Goal: Task Accomplishment & Management: Use online tool/utility

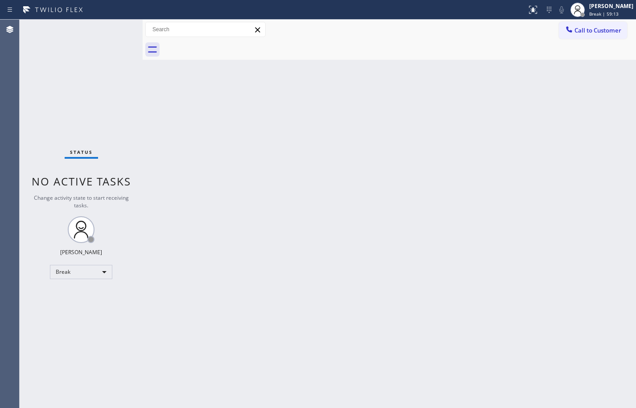
click at [64, 280] on div "Status No active tasks Change activity state to start receiving tasks. [PERSON_…" at bounding box center [81, 214] width 123 height 388
click at [65, 274] on div "Break" at bounding box center [81, 272] width 62 height 14
click at [71, 291] on li "Available" at bounding box center [80, 295] width 61 height 11
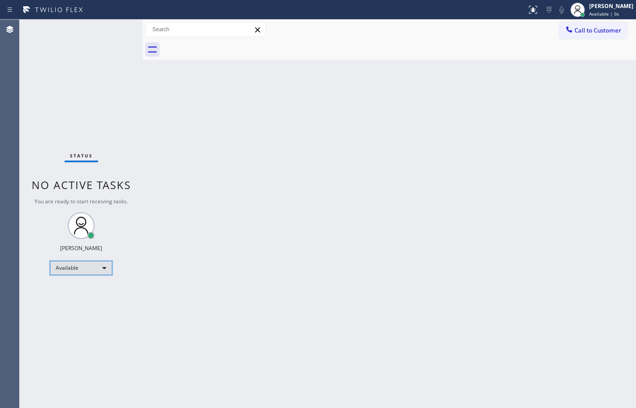
click at [83, 270] on div "Available" at bounding box center [81, 268] width 62 height 14
click at [420, 200] on div at bounding box center [318, 204] width 636 height 408
click at [104, 266] on div "Available" at bounding box center [81, 268] width 62 height 14
click at [68, 300] on li "Unavailable" at bounding box center [80, 302] width 61 height 11
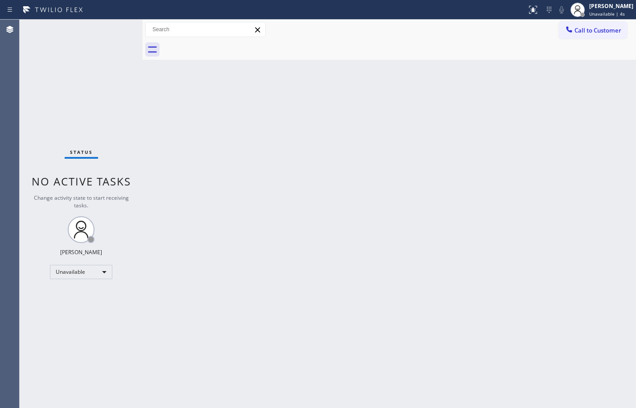
click at [246, 284] on div "Back to Dashboard Change Sender ID Customers Technicians Select a contact Outbo…" at bounding box center [389, 214] width 493 height 388
drag, startPoint x: 112, startPoint y: 278, endPoint x: 96, endPoint y: 274, distance: 16.5
click at [112, 278] on div "Status No active tasks Change activity state to start receiving tasks. [PERSON_…" at bounding box center [81, 214] width 123 height 388
click at [88, 273] on div "Unavailable" at bounding box center [81, 272] width 62 height 14
click at [324, 266] on div at bounding box center [318, 204] width 636 height 408
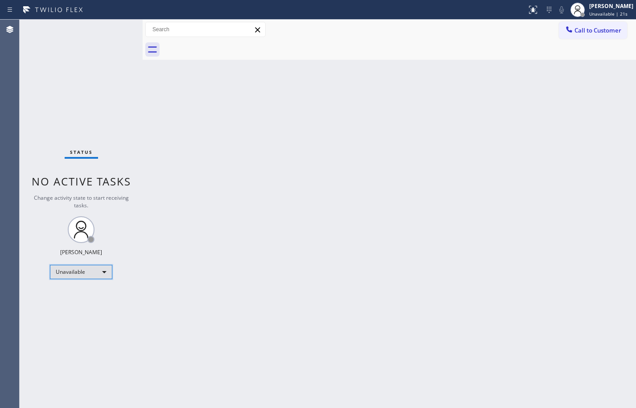
click at [96, 272] on div "Unavailable" at bounding box center [81, 272] width 62 height 14
click at [82, 296] on li "Available" at bounding box center [80, 295] width 61 height 11
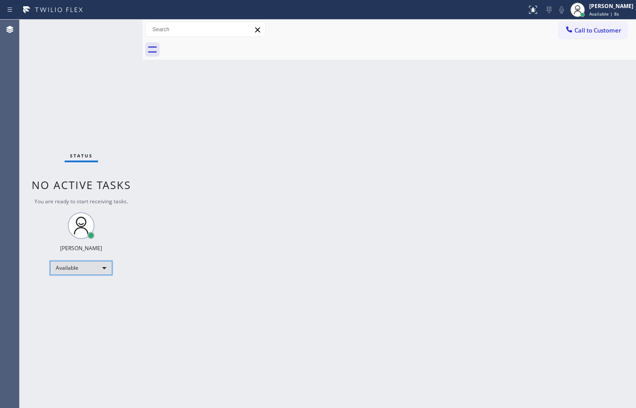
click at [70, 270] on div "Available" at bounding box center [81, 268] width 62 height 14
click at [67, 299] on li "Unavailable" at bounding box center [80, 302] width 61 height 11
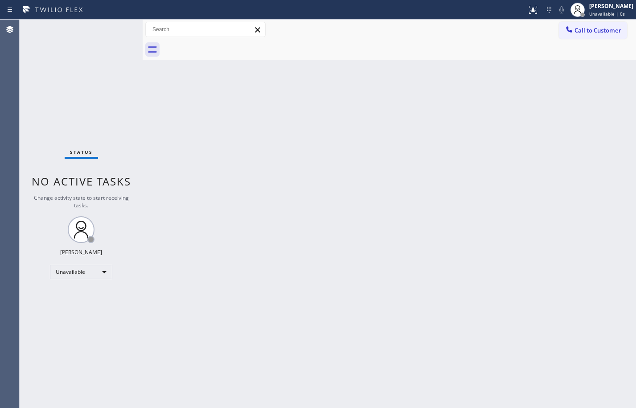
click at [104, 263] on div "Status No active tasks Change activity state to start receiving tasks. [PERSON_…" at bounding box center [81, 214] width 123 height 388
click at [103, 266] on div "Unavailable" at bounding box center [81, 272] width 62 height 14
click at [75, 317] on li "Break" at bounding box center [80, 317] width 61 height 11
click at [80, 272] on div "Break" at bounding box center [81, 272] width 62 height 14
click at [65, 302] on li "Unavailable" at bounding box center [80, 306] width 61 height 11
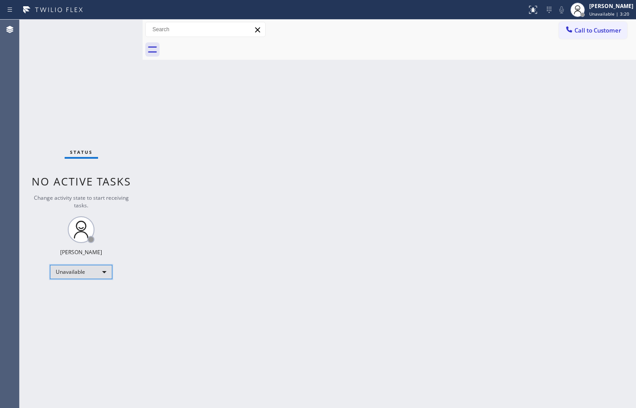
click at [95, 274] on div "Unavailable" at bounding box center [81, 272] width 62 height 14
click at [87, 298] on li "Available" at bounding box center [80, 295] width 61 height 11
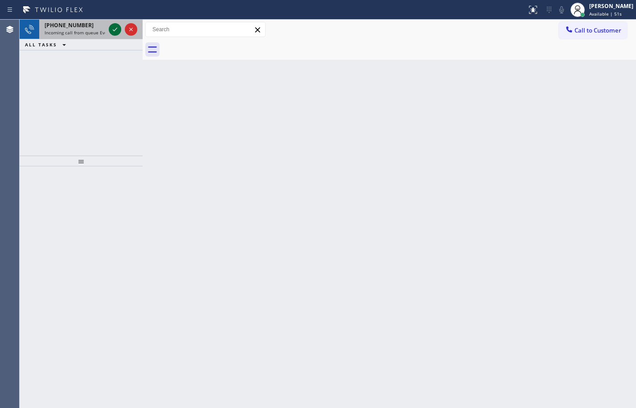
click at [112, 31] on icon at bounding box center [115, 29] width 11 height 11
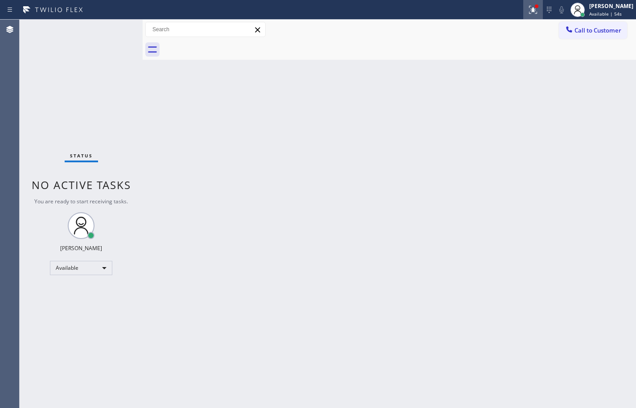
click at [528, 12] on icon at bounding box center [533, 9] width 11 height 11
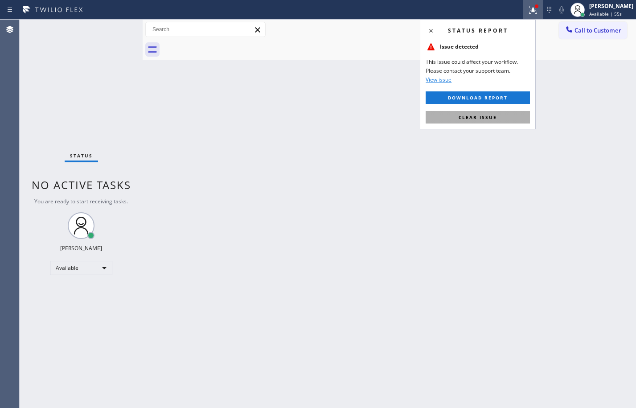
click at [493, 117] on span "Clear issue" at bounding box center [477, 117] width 38 height 6
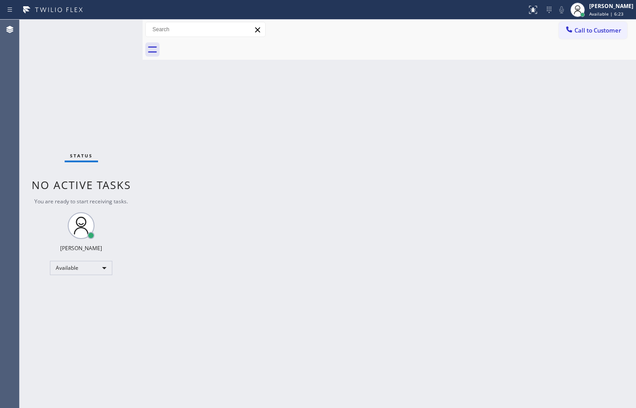
click at [132, 127] on div "Status No active tasks You are ready to start receiving tasks. [PERSON_NAME] Av…" at bounding box center [81, 214] width 123 height 388
click at [325, 102] on div "Back to Dashboard Change Sender ID Customers Technicians Select a contact Outbo…" at bounding box center [389, 214] width 493 height 388
click at [103, 273] on div "Available" at bounding box center [81, 268] width 62 height 14
click at [93, 315] on li "Break" at bounding box center [80, 313] width 61 height 11
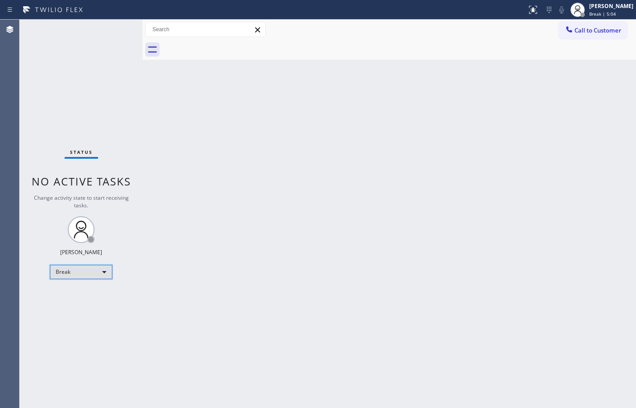
click at [80, 270] on div "Break" at bounding box center [81, 272] width 62 height 14
click at [83, 299] on li "Available" at bounding box center [80, 295] width 61 height 11
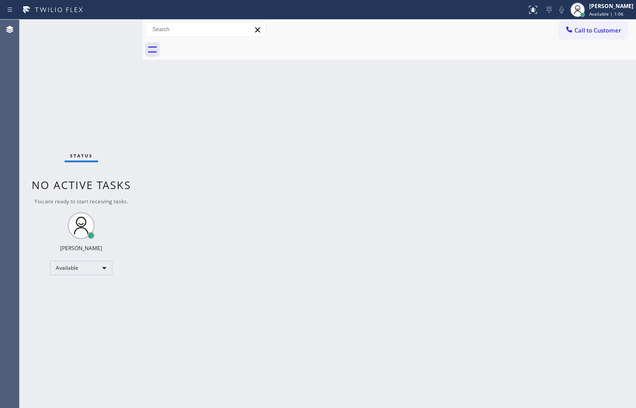
click at [169, 119] on div "Back to Dashboard Change Sender ID Customers Technicians Select a contact Outbo…" at bounding box center [389, 214] width 493 height 388
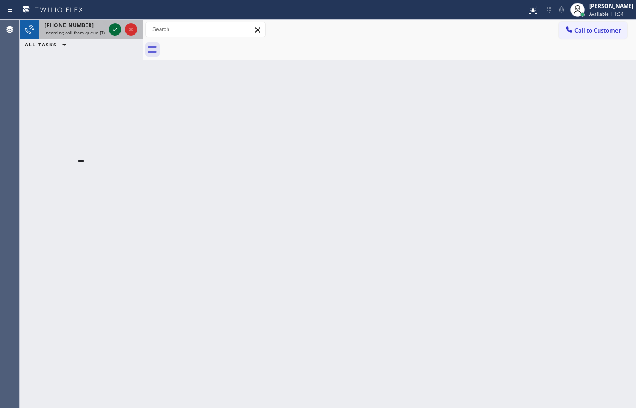
click at [109, 33] on div at bounding box center [115, 29] width 12 height 11
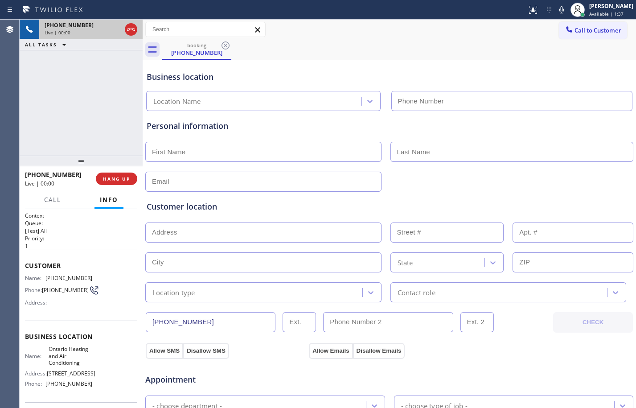
type input "[PHONE_NUMBER]"
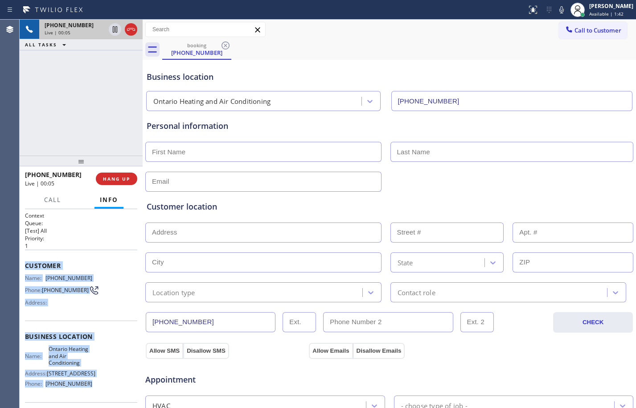
drag, startPoint x: 25, startPoint y: 266, endPoint x: 97, endPoint y: 390, distance: 143.4
click at [97, 390] on div "Context Queue: [Test] All Priority: 1 Customer Name: [PHONE_NUMBER] Phone: [PHO…" at bounding box center [81, 341] width 112 height 258
copy div "Customer Name: [PHONE_NUMBER] Phone: [PHONE_NUMBER] Address: Business location …"
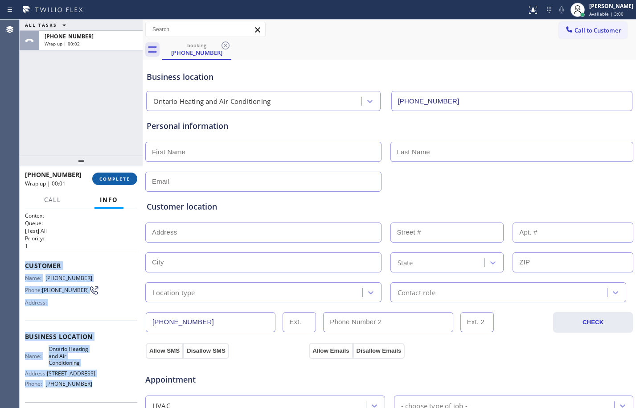
click at [116, 183] on button "COMPLETE" at bounding box center [114, 178] width 45 height 12
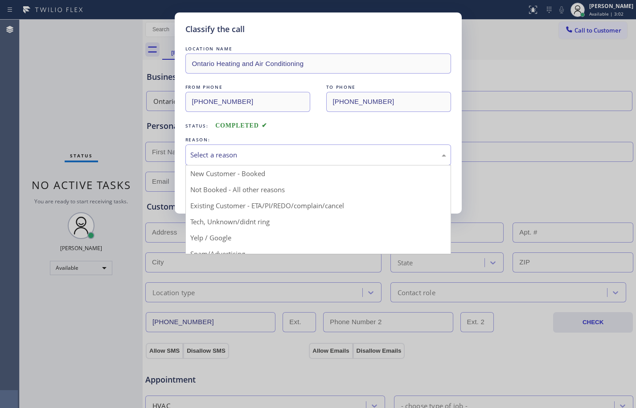
click at [271, 155] on div "Select a reason" at bounding box center [318, 155] width 256 height 10
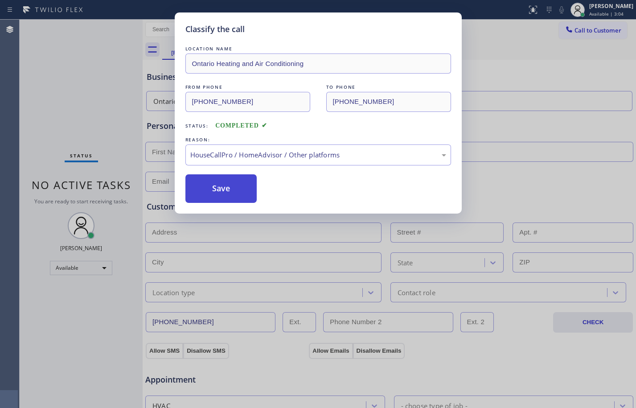
click at [225, 196] on button "Save" at bounding box center [221, 188] width 72 height 29
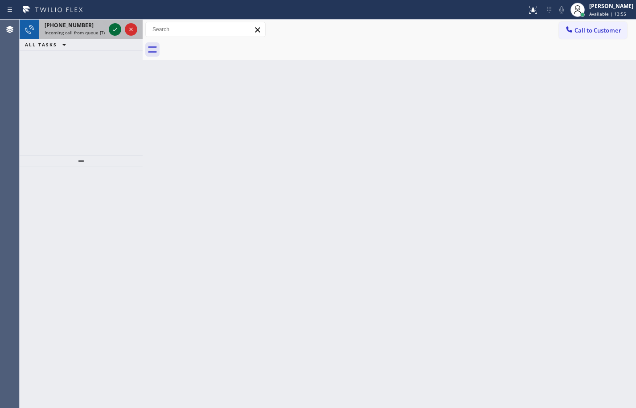
click at [117, 25] on icon at bounding box center [115, 29] width 11 height 11
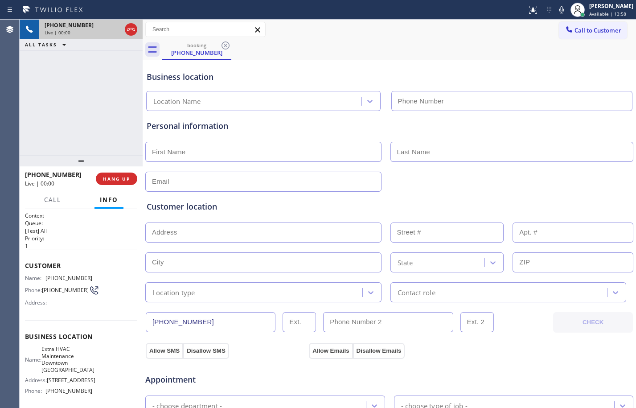
type input "[PHONE_NUMBER]"
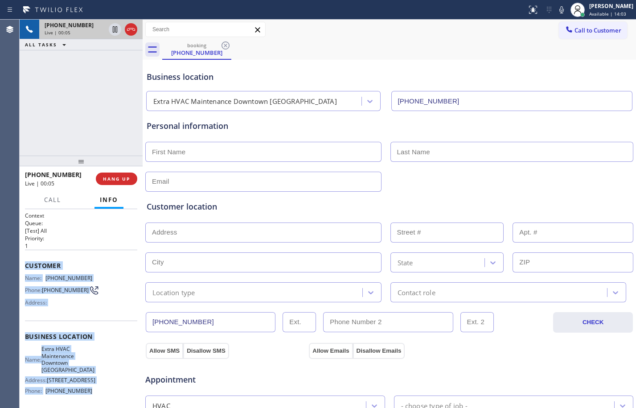
scroll to position [82, 0]
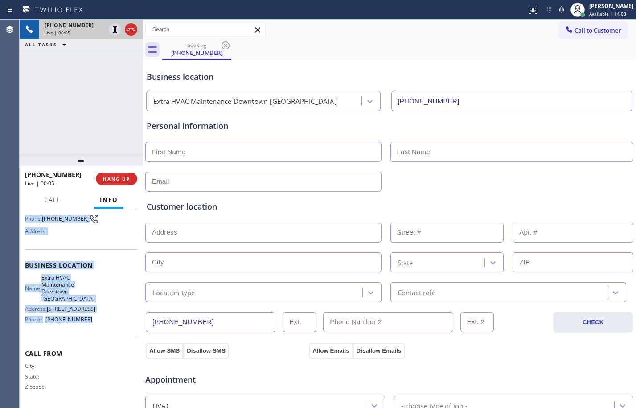
drag, startPoint x: 24, startPoint y: 265, endPoint x: 101, endPoint y: 329, distance: 100.6
click at [101, 329] on div "Context Queue: [Test] All Priority: 1 Customer Name: [PHONE_NUMBER] Phone: [PHO…" at bounding box center [81, 308] width 123 height 199
copy div "Customer Name: [PHONE_NUMBER] Phone: [PHONE_NUMBER] Address: Business location …"
click at [101, 176] on button "HANG UP" at bounding box center [116, 178] width 41 height 12
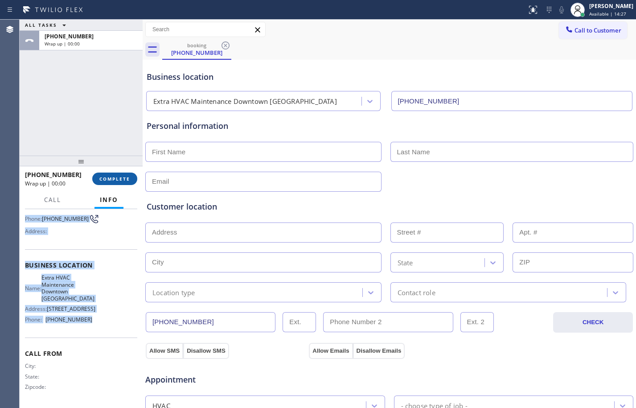
click at [109, 178] on span "COMPLETE" at bounding box center [114, 179] width 31 height 6
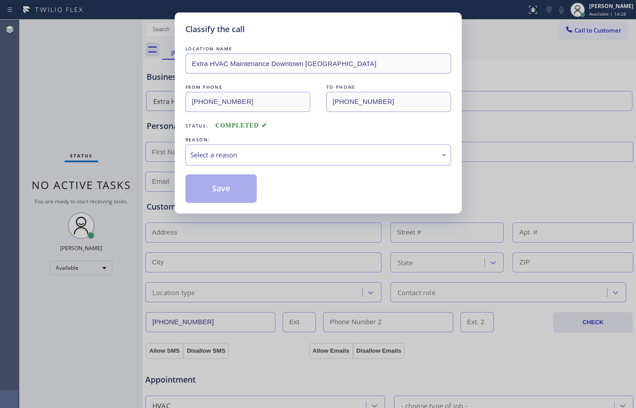
click at [267, 150] on div "Select a reason" at bounding box center [318, 155] width 256 height 10
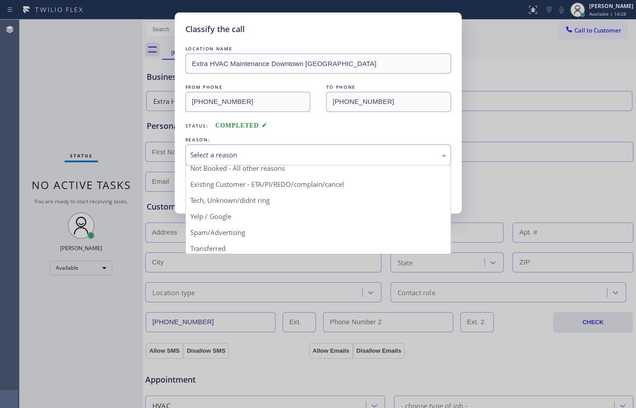
scroll to position [56, 0]
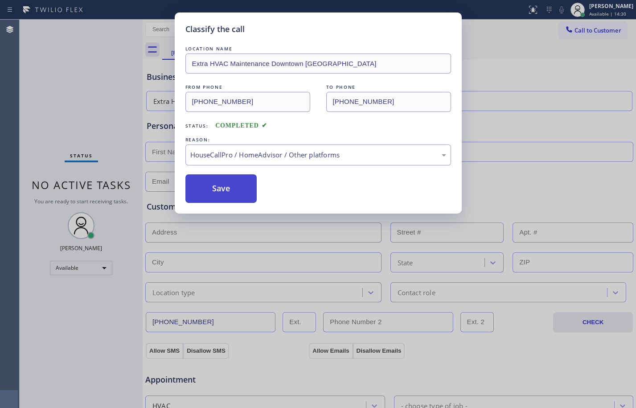
click at [224, 190] on button "Save" at bounding box center [221, 188] width 72 height 29
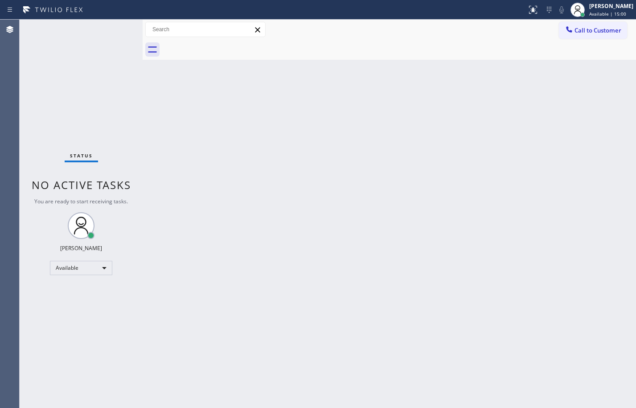
click at [90, 86] on div "Status No active tasks You are ready to start receiving tasks. [PERSON_NAME] Av…" at bounding box center [81, 214] width 123 height 388
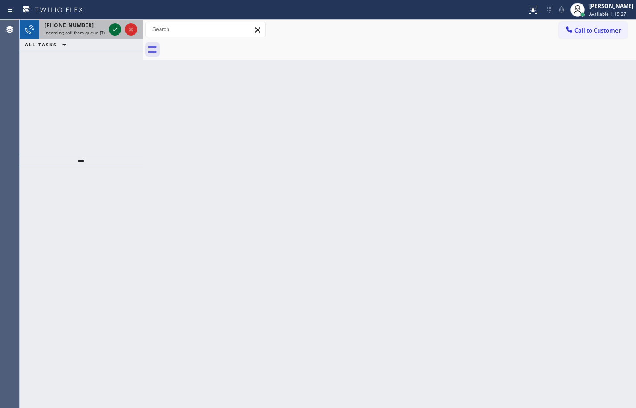
click at [117, 26] on icon at bounding box center [115, 29] width 11 height 11
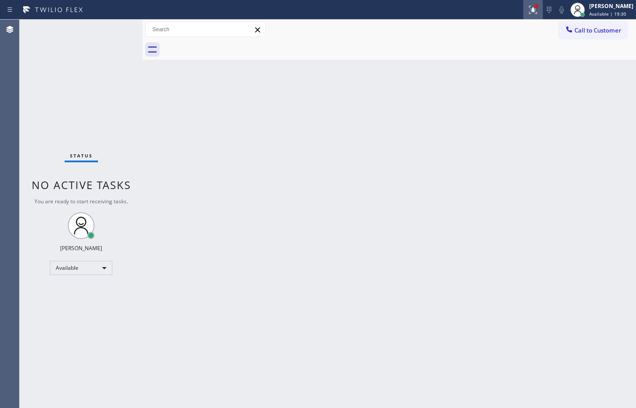
click at [526, 15] on button at bounding box center [533, 10] width 20 height 20
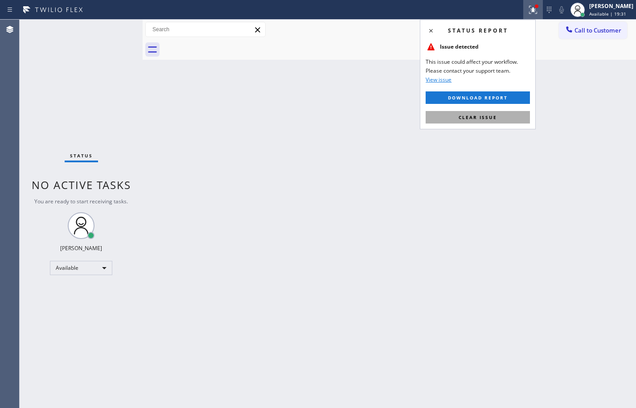
click at [499, 116] on button "Clear issue" at bounding box center [478, 117] width 104 height 12
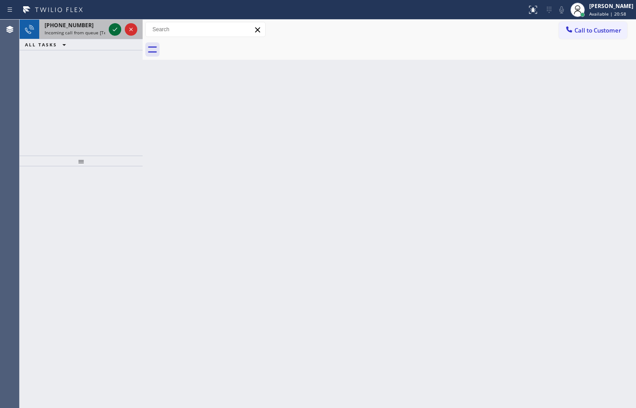
click at [113, 24] on button at bounding box center [115, 29] width 12 height 12
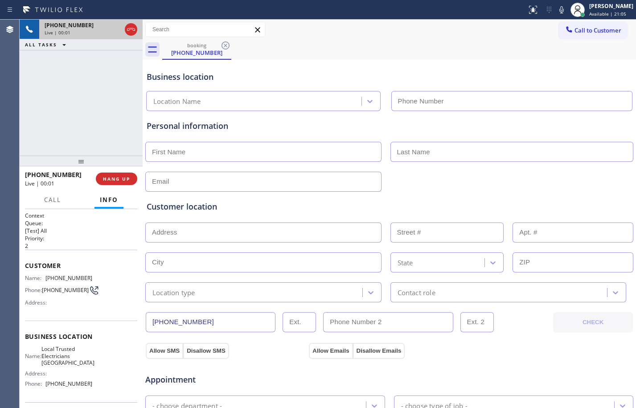
type input "[PHONE_NUMBER]"
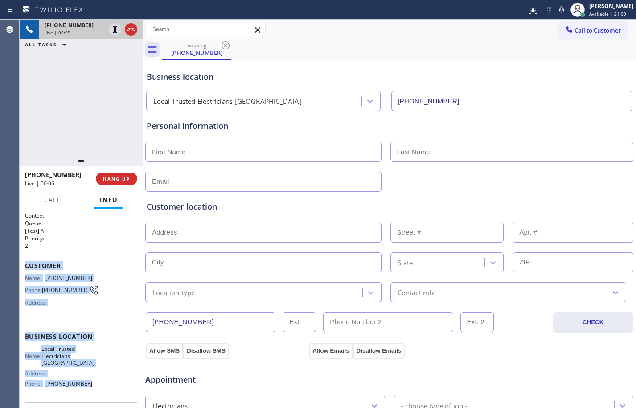
drag, startPoint x: 24, startPoint y: 263, endPoint x: 107, endPoint y: 384, distance: 147.0
click at [107, 384] on div "Context Queue: [Test] All Priority: 2 Customer Name: [PHONE_NUMBER] Phone: [PHO…" at bounding box center [81, 308] width 123 height 199
copy div "Customer Name: [PHONE_NUMBER] Phone: [PHONE_NUMBER] Address: Business location …"
drag, startPoint x: 117, startPoint y: 28, endPoint x: 147, endPoint y: 31, distance: 30.9
click at [117, 28] on icon at bounding box center [115, 29] width 4 height 6
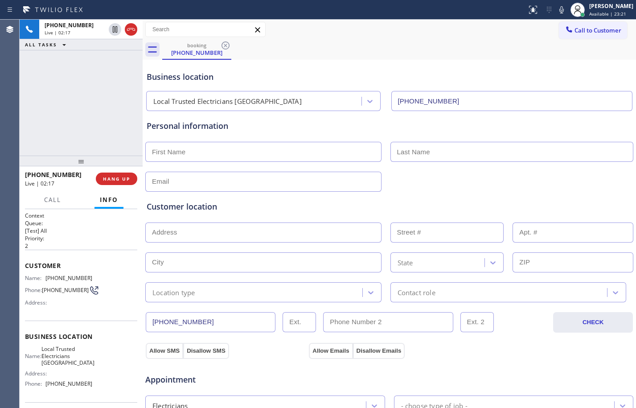
click at [552, 2] on div "Status report No issues detected If you experience an issue, please download th…" at bounding box center [579, 10] width 113 height 20
click at [556, 4] on icon at bounding box center [561, 9] width 11 height 11
click at [120, 33] on icon at bounding box center [115, 29] width 11 height 11
click at [559, 13] on icon at bounding box center [561, 9] width 4 height 7
click at [115, 62] on icon at bounding box center [115, 60] width 11 height 11
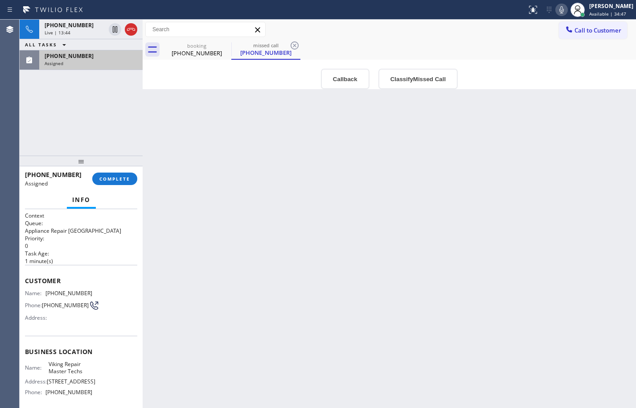
click at [23, 282] on div "Context Queue: Appliance Repair High End Priority: 0 Task Age: [DEMOGRAPHIC_DAT…" at bounding box center [81, 308] width 123 height 199
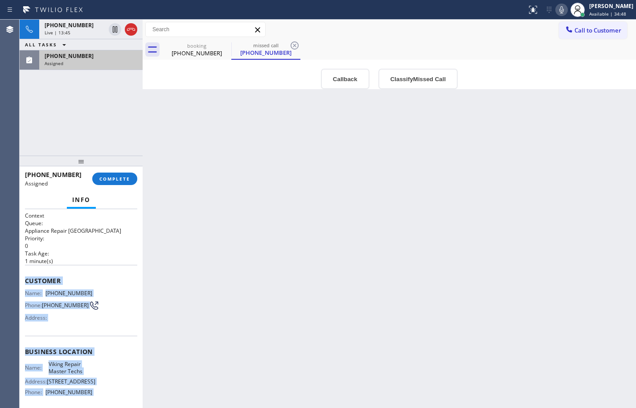
drag, startPoint x: 23, startPoint y: 282, endPoint x: 104, endPoint y: 397, distance: 139.9
click at [104, 397] on div "Context Queue: Appliance Repair High End Priority: 0 Task Age: [DEMOGRAPHIC_DAT…" at bounding box center [81, 308] width 123 height 199
copy div "Customer Name: [PHONE_NUMBER] Phone: [PHONE_NUMBER] Address: Business location …"
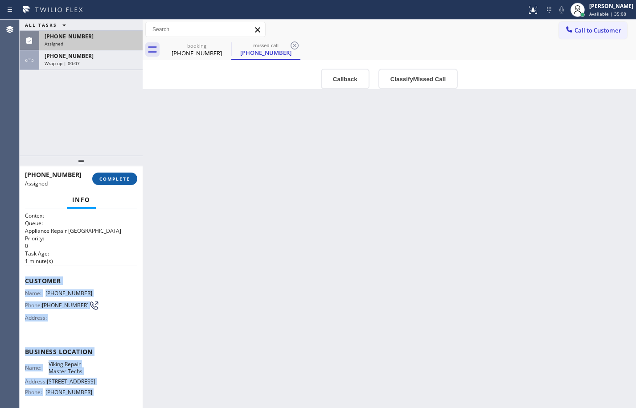
click at [115, 180] on span "COMPLETE" at bounding box center [114, 179] width 31 height 6
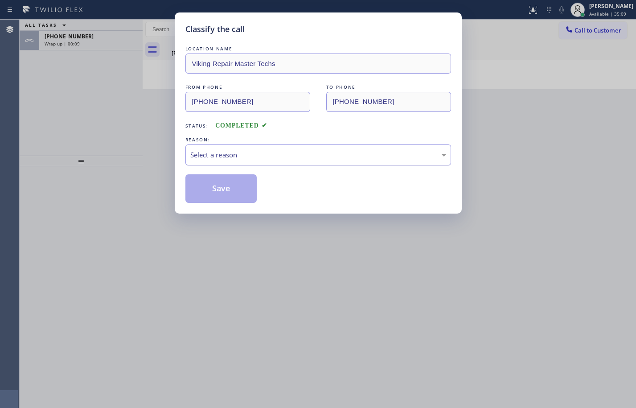
drag, startPoint x: 273, startPoint y: 153, endPoint x: 273, endPoint y: 164, distance: 11.1
click at [273, 164] on div "Select a reason" at bounding box center [318, 154] width 266 height 21
click at [215, 186] on button "Save" at bounding box center [221, 188] width 72 height 29
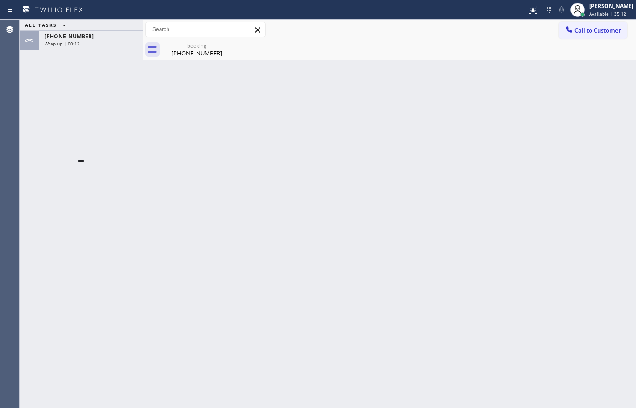
click at [89, 39] on div "[PHONE_NUMBER]" at bounding box center [91, 37] width 93 height 8
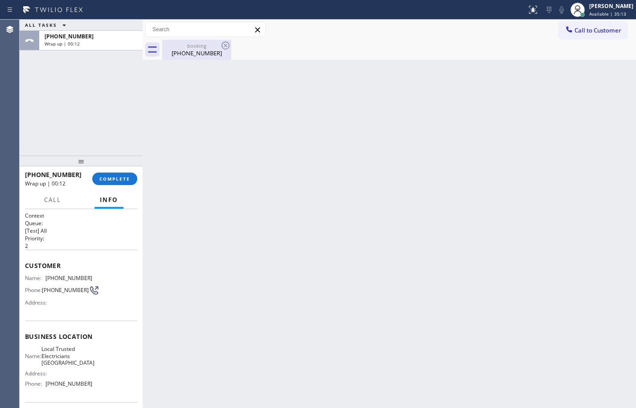
click at [182, 54] on div "[PHONE_NUMBER]" at bounding box center [196, 53] width 67 height 8
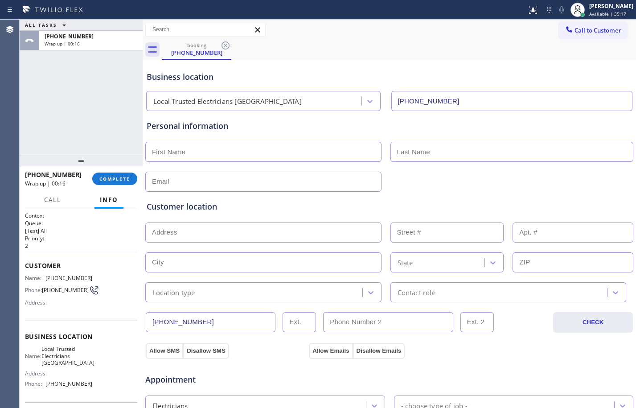
click at [214, 154] on input "text" at bounding box center [263, 152] width 236 height 20
paste input "[PERSON_NAME]"
type input "[PERSON_NAME]"
click at [485, 152] on input "text" at bounding box center [511, 152] width 243 height 20
paste input "Werve"
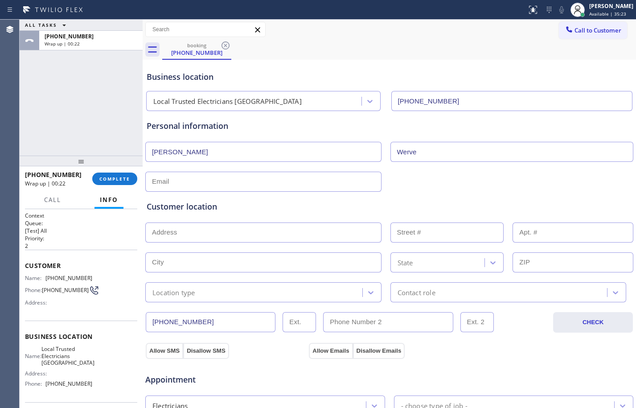
type input "Werve"
click at [212, 180] on input "text" at bounding box center [263, 182] width 236 height 20
paste input "[EMAIL_ADDRESS][DOMAIN_NAME]"
type input "[EMAIL_ADDRESS][DOMAIN_NAME]"
click at [241, 233] on input "text" at bounding box center [263, 232] width 236 height 20
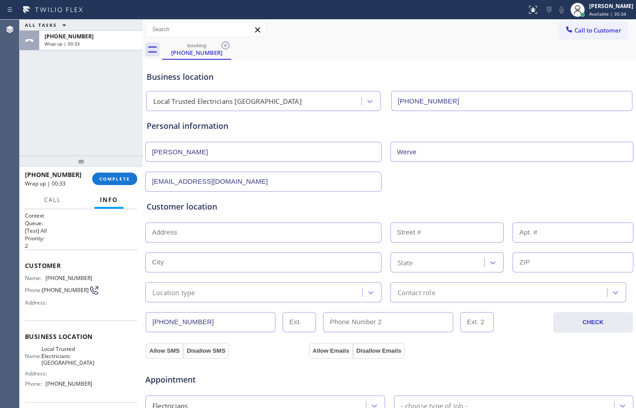
paste input "[STREET_ADDRESS]"
type input "[STREET_ADDRESS]"
type input "30821"
type input "Laguna Niguel"
type input "92677"
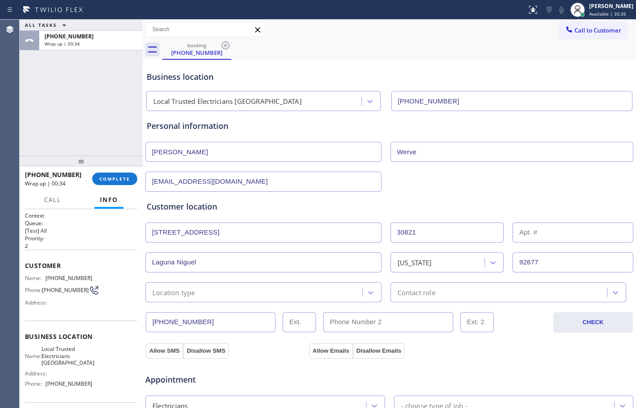
click at [211, 295] on div "Location type" at bounding box center [255, 292] width 214 height 16
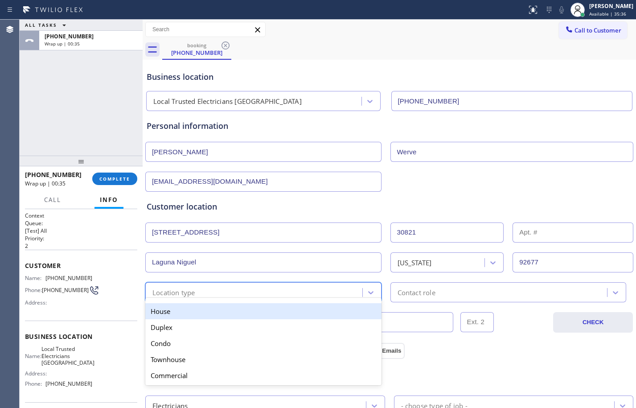
click at [192, 310] on div "House" at bounding box center [263, 311] width 236 height 16
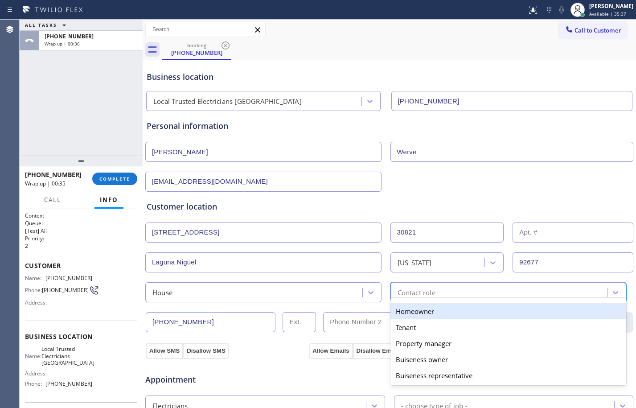
click at [411, 287] on div "Contact role" at bounding box center [416, 292] width 38 height 10
click at [412, 310] on div "Homeowner" at bounding box center [508, 311] width 236 height 16
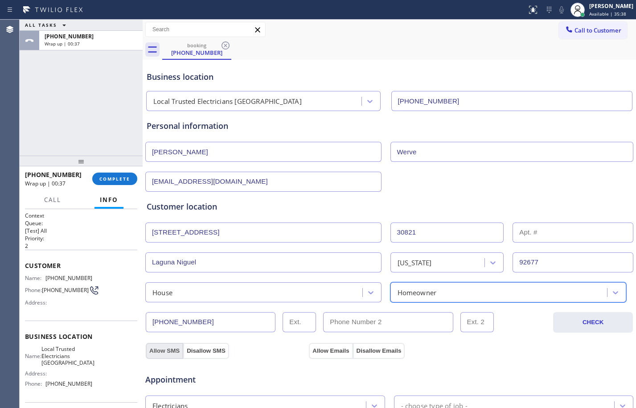
click at [160, 347] on button "Allow SMS" at bounding box center [164, 351] width 37 height 16
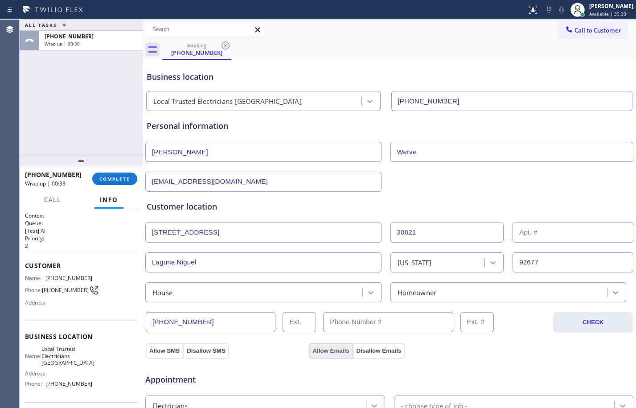
click at [321, 349] on button "Allow Emails" at bounding box center [331, 351] width 44 height 16
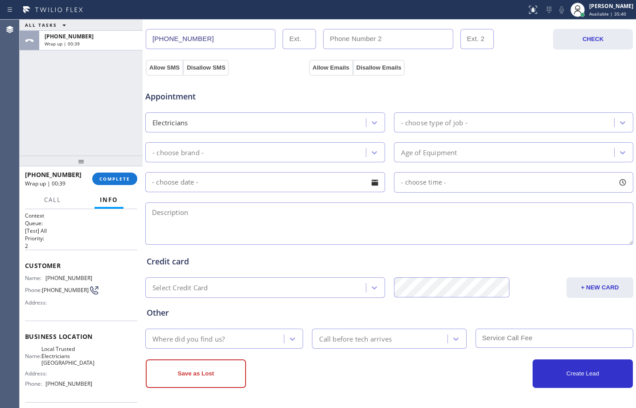
click at [290, 124] on div "Electricians" at bounding box center [257, 123] width 218 height 16
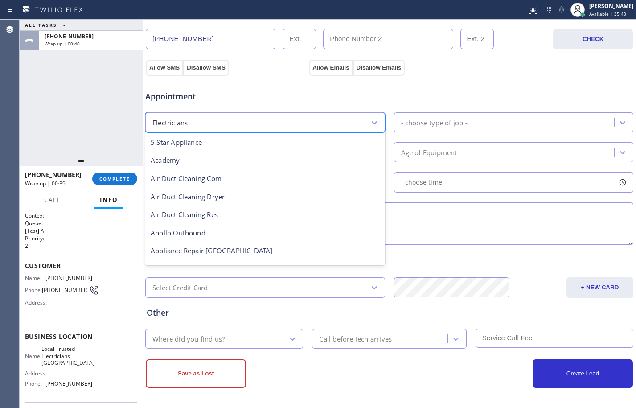
scroll to position [92, 0]
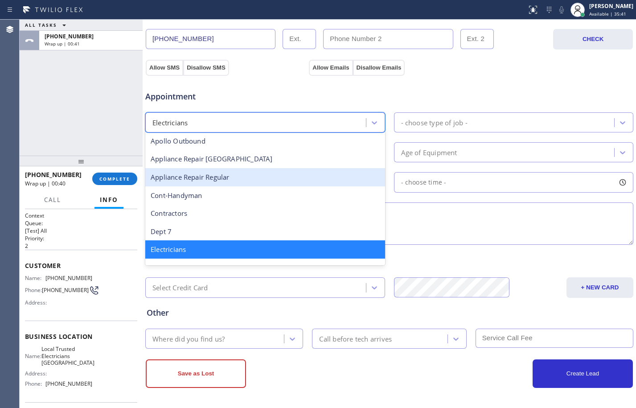
click at [495, 126] on div "- choose type of job -" at bounding box center [506, 123] width 218 height 16
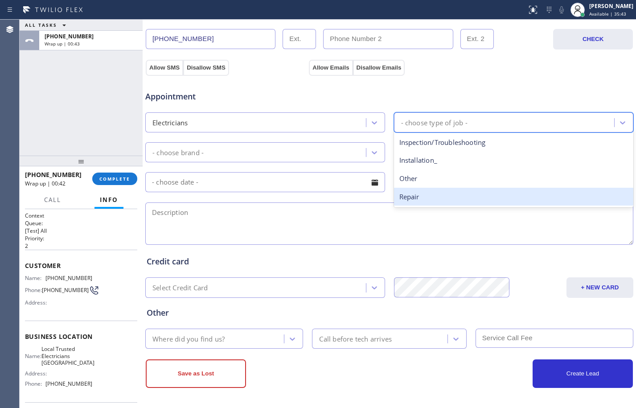
click at [455, 195] on div "Repair" at bounding box center [514, 197] width 240 height 18
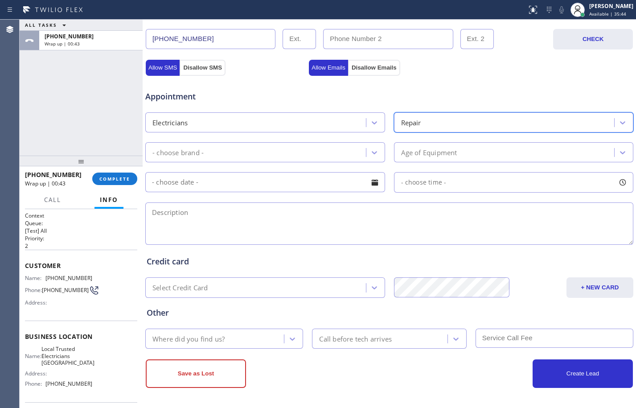
click at [310, 152] on div "- choose brand -" at bounding box center [257, 152] width 218 height 16
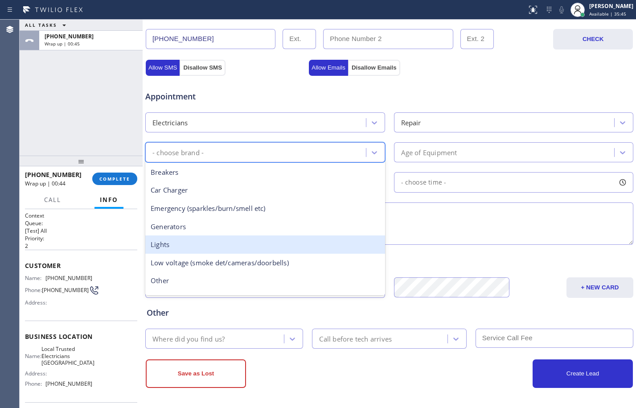
click at [205, 245] on div "Lights" at bounding box center [265, 244] width 240 height 18
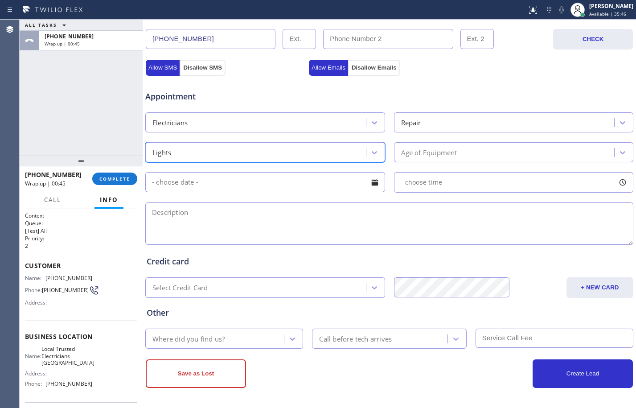
click at [419, 155] on div "Age of Equipment" at bounding box center [429, 152] width 56 height 10
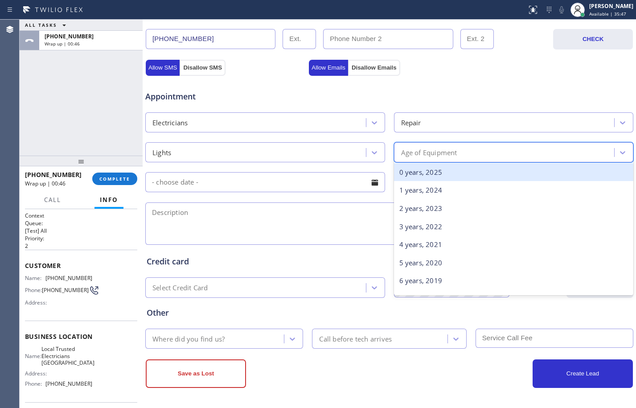
click at [412, 173] on div "0 years, 2025" at bounding box center [514, 172] width 240 height 18
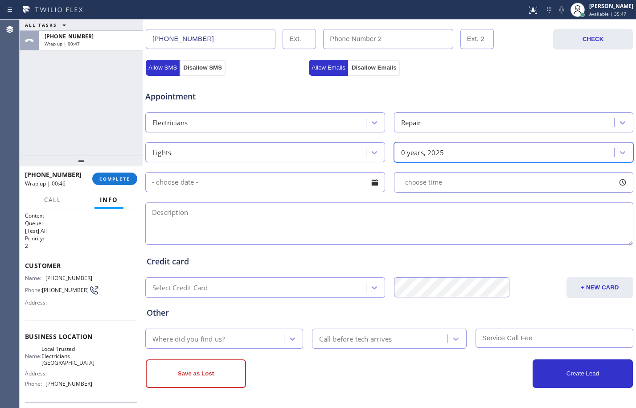
click at [342, 197] on div "Appointment Electricians Repair Lights option 0 years, 2025, selected. 31 resul…" at bounding box center [389, 163] width 485 height 167
click at [329, 182] on input "text" at bounding box center [265, 182] width 240 height 20
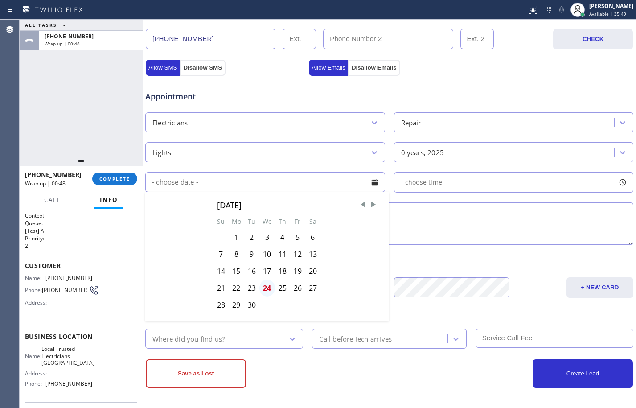
click at [267, 288] on div "24" at bounding box center [267, 287] width 16 height 17
type input "[DATE]"
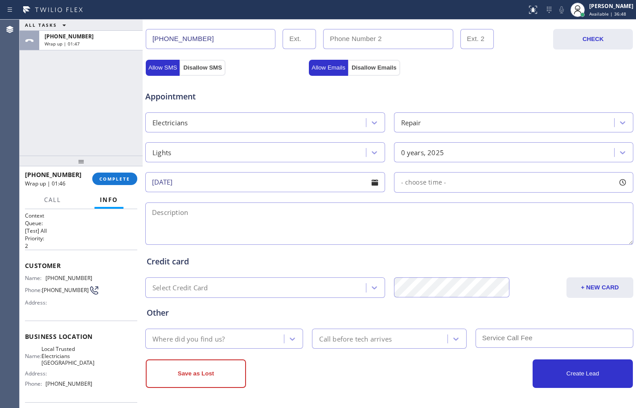
drag, startPoint x: 114, startPoint y: 117, endPoint x: 121, endPoint y: 114, distance: 7.6
click at [114, 117] on div "ALL TASKS ALL TASKS ACTIVE TASKS TASKS IN WRAP UP [PHONE_NUMBER] Wrap up | 01:47" at bounding box center [81, 88] width 123 height 136
click at [469, 183] on div "- choose time -" at bounding box center [514, 182] width 240 height 20
drag, startPoint x: 404, startPoint y: 239, endPoint x: 535, endPoint y: 250, distance: 131.5
click at [535, 250] on div "FROM TILL 8:00 AM 4:00 PM" at bounding box center [507, 224] width 226 height 64
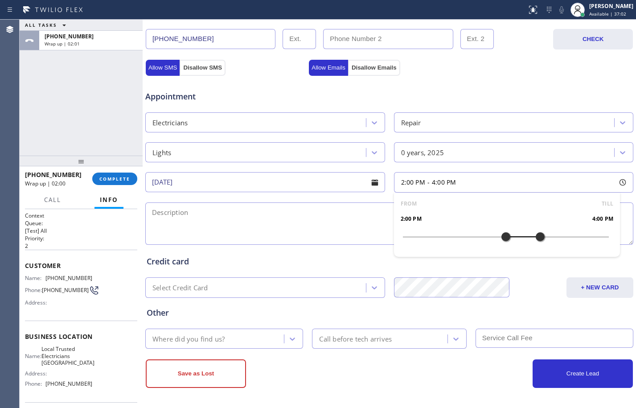
drag, startPoint x: 403, startPoint y: 241, endPoint x: 497, endPoint y: 245, distance: 93.6
click at [500, 245] on div at bounding box center [505, 236] width 11 height 19
click at [225, 217] on textarea at bounding box center [389, 223] width 488 height 42
drag, startPoint x: 176, startPoint y: 221, endPoint x: 186, endPoint y: 219, distance: 10.6
click at [176, 221] on textarea at bounding box center [389, 223] width 488 height 42
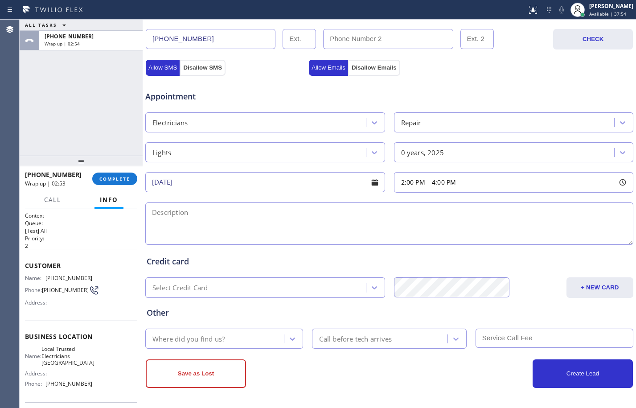
click at [219, 221] on textarea at bounding box center [389, 223] width 488 height 42
type textarea "3"
paste textarea "Casablanca overhead fan the little light in it burn out/ wants to change the bu…"
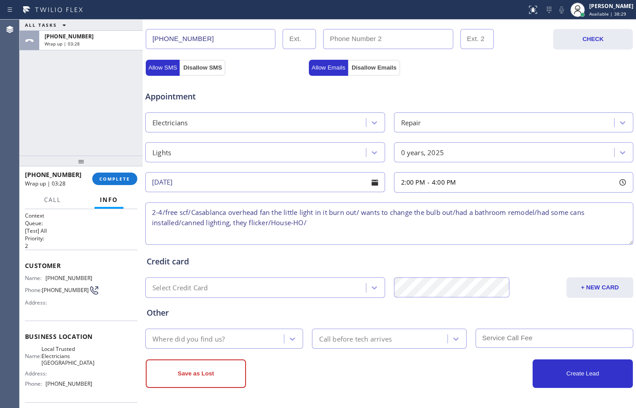
paste textarea "[STREET_ADDRESS]"
click at [365, 223] on textarea "2-4/free scf/Casablanca overhead fan the little light in it burn out/ wants to …" at bounding box center [389, 223] width 488 height 42
click at [455, 219] on textarea "2-4/free scf/Casablanca overhead fan the little light in it burn out/ wants to …" at bounding box center [389, 223] width 488 height 42
click at [472, 229] on textarea "2-4/free scf/Casablanca overhead fan the little light in it burn out/ wants to …" at bounding box center [389, 223] width 488 height 42
paste textarea "Local Trusted Electricians [GEOGRAPHIC_DATA]"
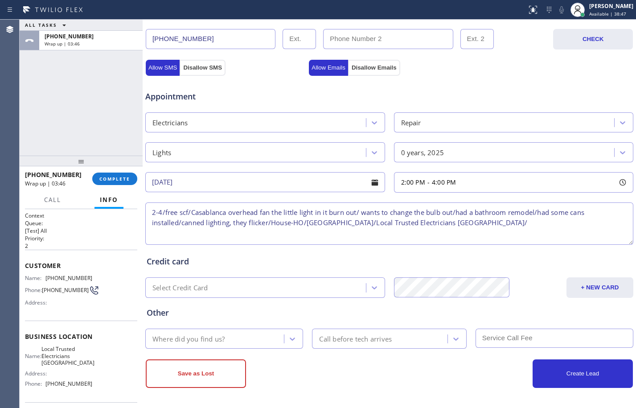
paste textarea "Please call customer 30 minutes prior to arrival"
type textarea "2-4/free scf/Casablanca overhead fan the little light in it burn out/ wants to …"
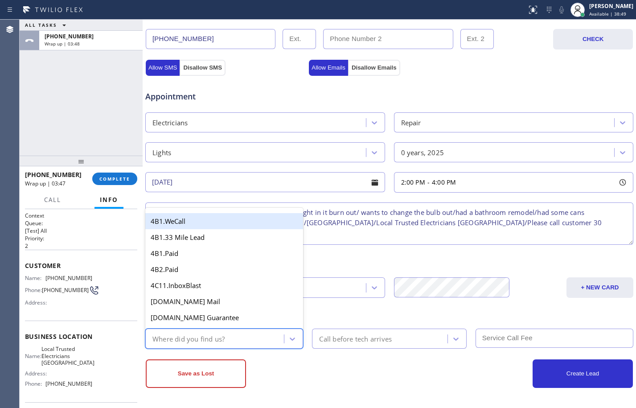
click at [233, 340] on div "Where did you find us?" at bounding box center [216, 339] width 136 height 16
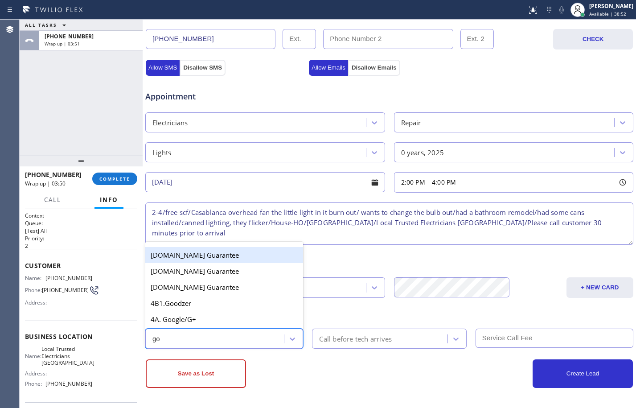
type input "goo"
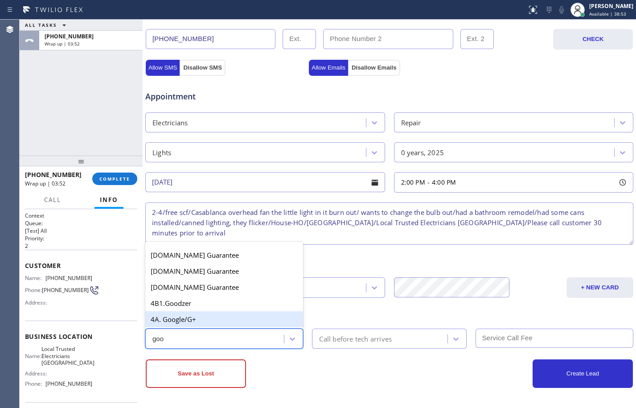
click at [231, 316] on div "4A. Google/G+" at bounding box center [224, 319] width 158 height 16
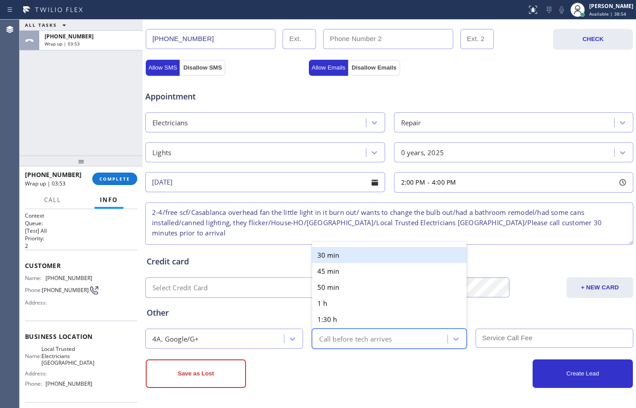
click at [331, 343] on div "Call before tech arrives" at bounding box center [355, 338] width 73 height 10
click at [332, 251] on div "30 min" at bounding box center [389, 255] width 154 height 16
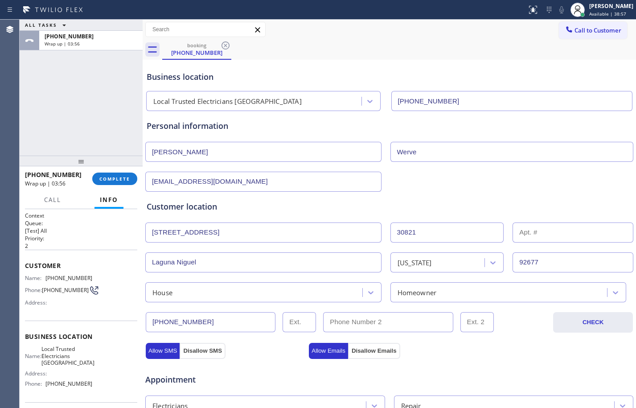
scroll to position [283, 0]
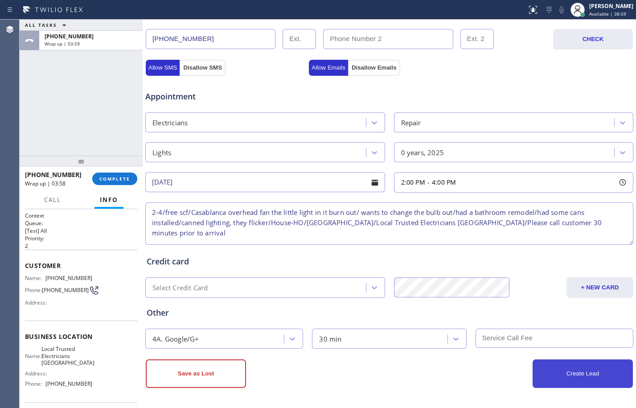
click at [577, 372] on button "Create Lead" at bounding box center [582, 373] width 100 height 29
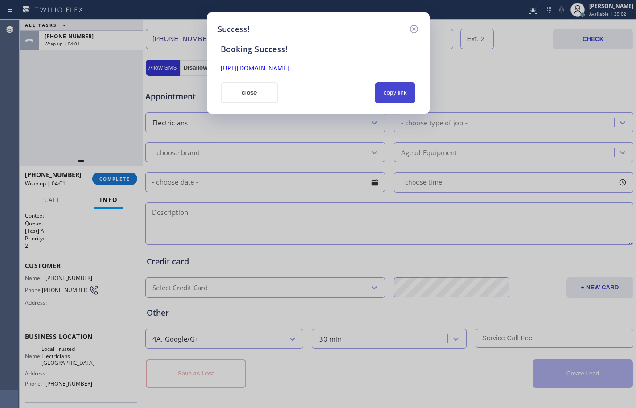
click at [389, 85] on button "copy link" at bounding box center [395, 92] width 41 height 20
click at [289, 70] on link "[URL][DOMAIN_NAME]" at bounding box center [255, 68] width 69 height 8
click at [254, 91] on button "close" at bounding box center [250, 92] width 58 height 20
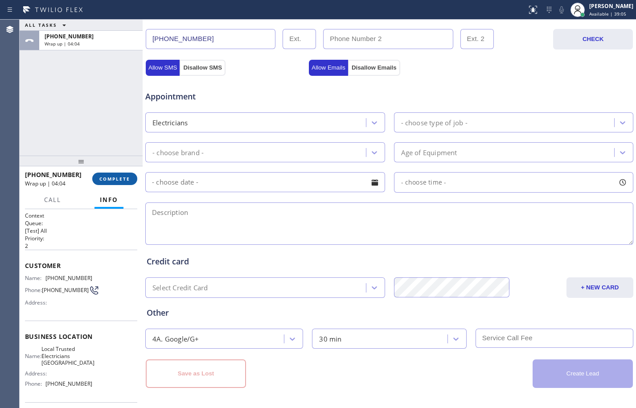
click at [110, 172] on button "COMPLETE" at bounding box center [114, 178] width 45 height 12
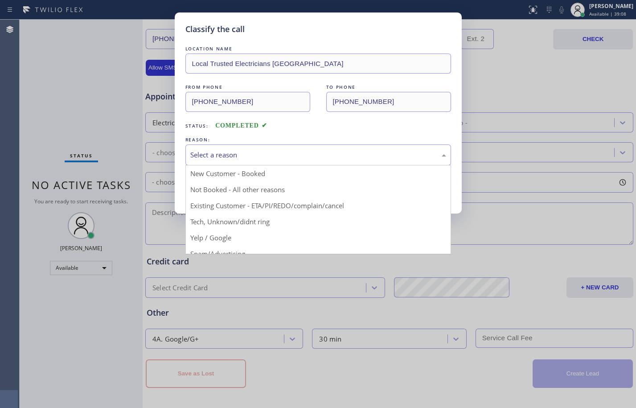
click at [289, 152] on div "Select a reason" at bounding box center [318, 155] width 256 height 10
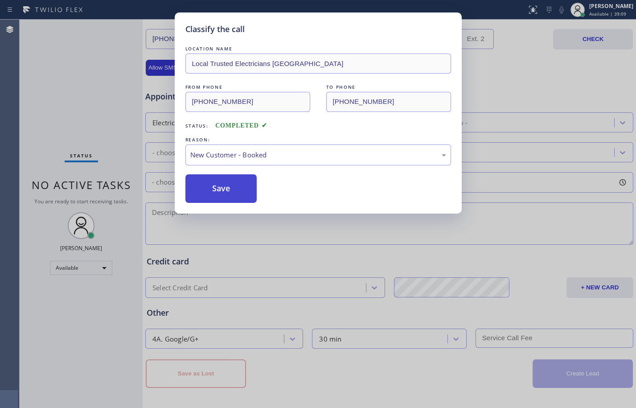
click at [227, 194] on button "Save" at bounding box center [221, 188] width 72 height 29
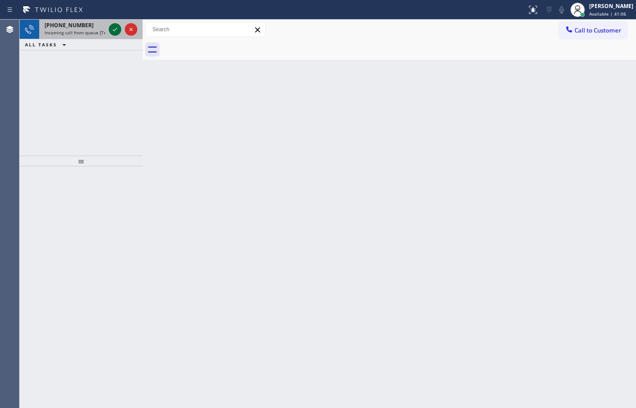
click at [118, 29] on icon at bounding box center [115, 29] width 11 height 11
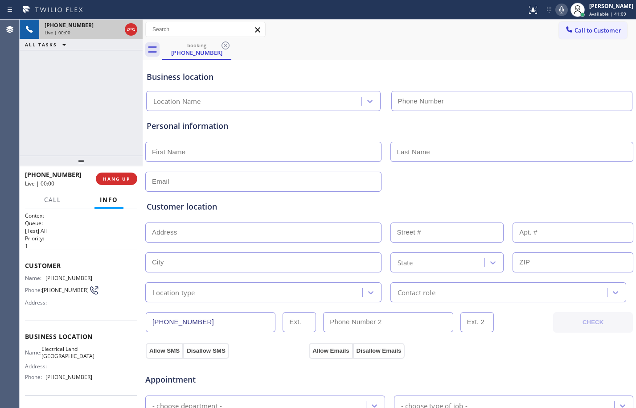
type input "[PHONE_NUMBER]"
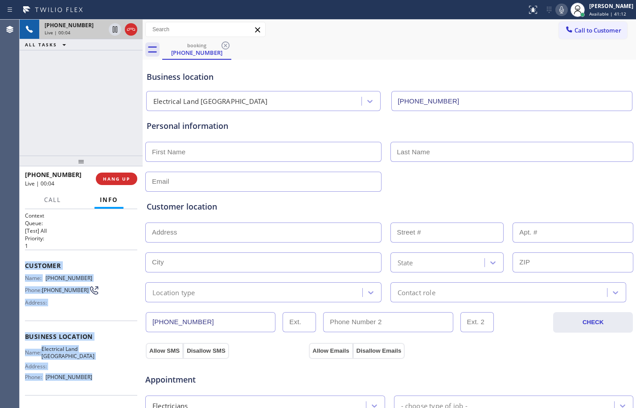
drag, startPoint x: 25, startPoint y: 266, endPoint x: 83, endPoint y: 380, distance: 128.5
click at [83, 380] on div "Context Queue: [Test] All Priority: 1 Customer Name: [PHONE_NUMBER] Phone: [PHO…" at bounding box center [81, 337] width 112 height 251
copy div "Customer Name: [PHONE_NUMBER] Phone: [PHONE_NUMBER] Address: Business location …"
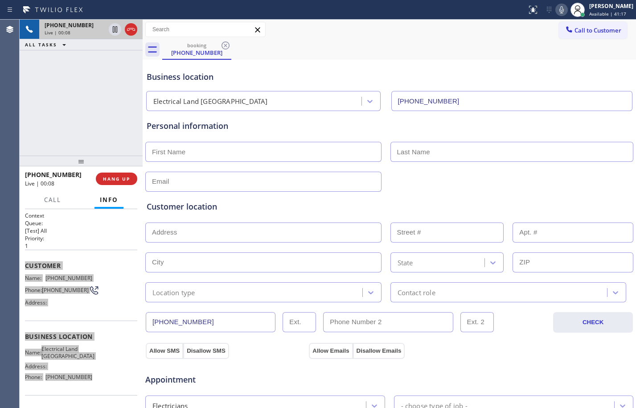
scroll to position [67, 0]
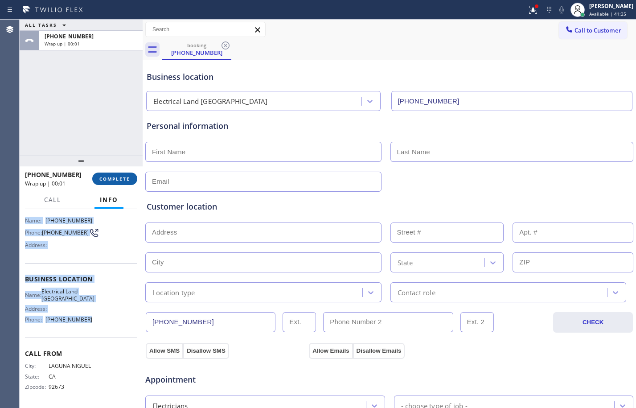
click at [106, 176] on span "COMPLETE" at bounding box center [114, 179] width 31 height 6
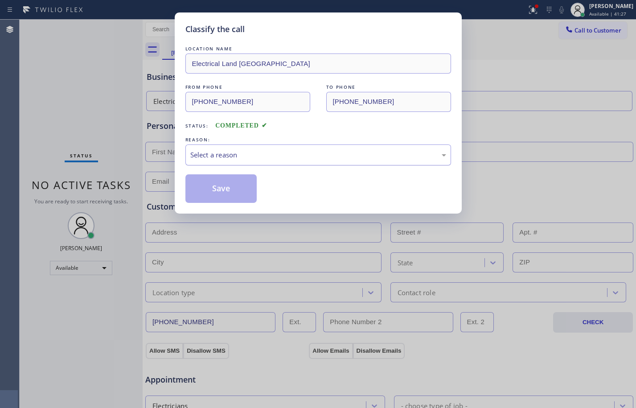
click at [331, 155] on div "Select a reason" at bounding box center [318, 155] width 256 height 10
click at [231, 181] on button "Save" at bounding box center [221, 188] width 72 height 29
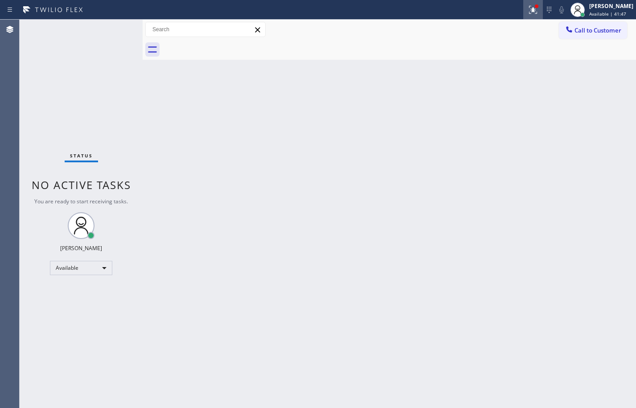
click at [528, 10] on icon at bounding box center [533, 9] width 11 height 11
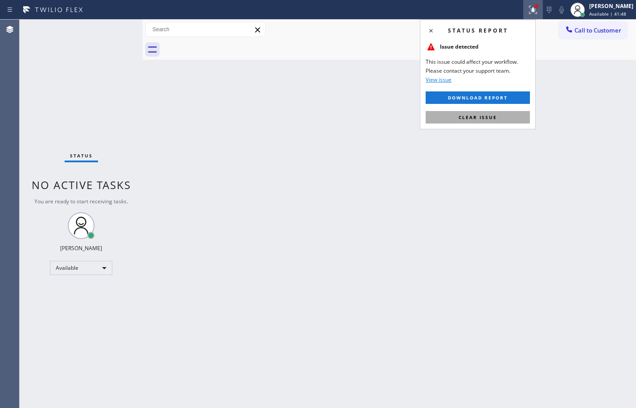
click at [474, 115] on span "Clear issue" at bounding box center [477, 117] width 38 height 6
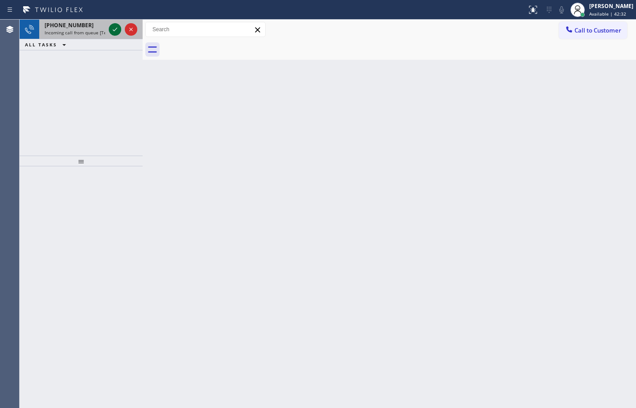
click at [115, 25] on icon at bounding box center [115, 29] width 11 height 11
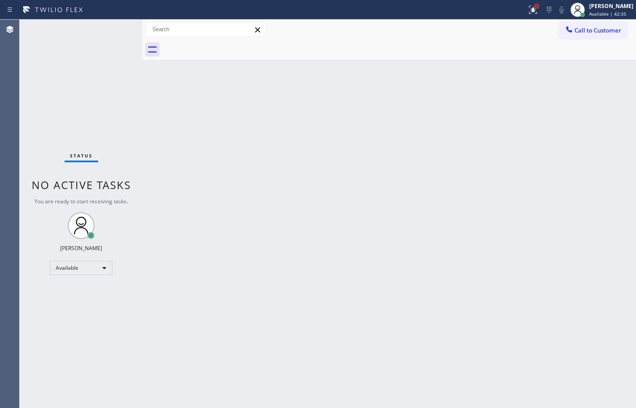
click at [535, 8] on div at bounding box center [537, 6] width 4 height 4
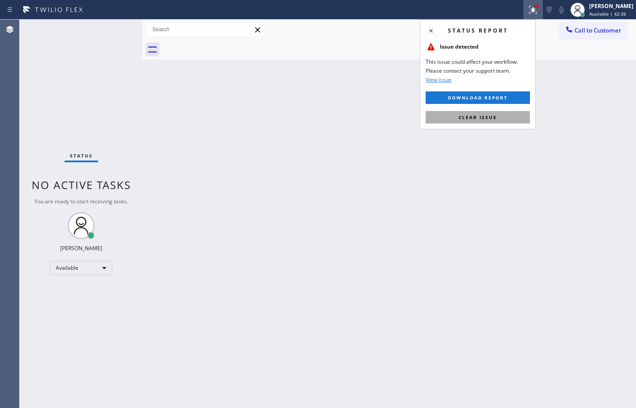
click at [482, 121] on button "Clear issue" at bounding box center [478, 117] width 104 height 12
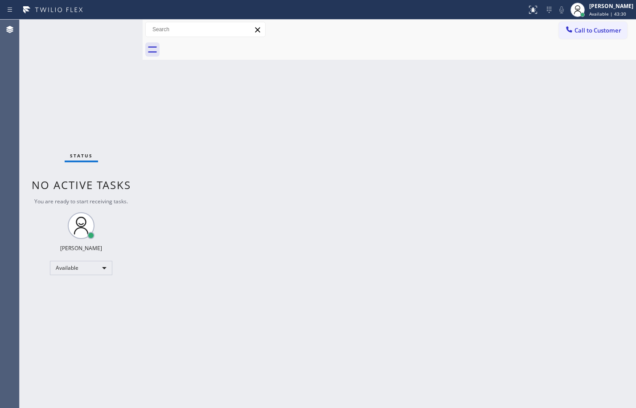
click at [119, 139] on div "Status No active tasks You are ready to start receiving tasks. [PERSON_NAME] Av…" at bounding box center [81, 214] width 123 height 388
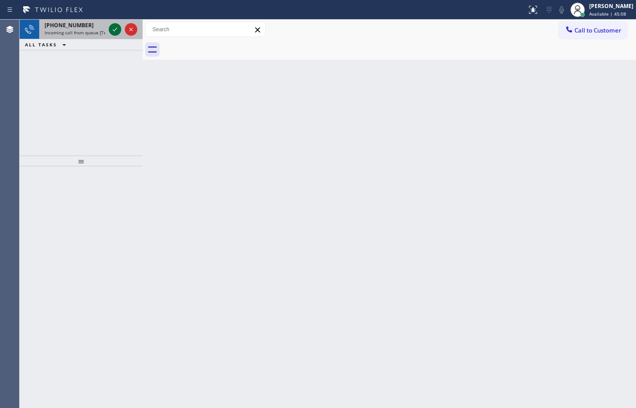
click at [118, 32] on icon at bounding box center [115, 29] width 11 height 11
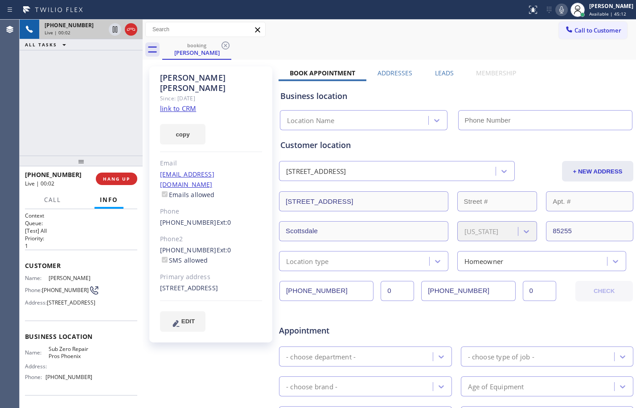
type input "[PHONE_NUMBER]"
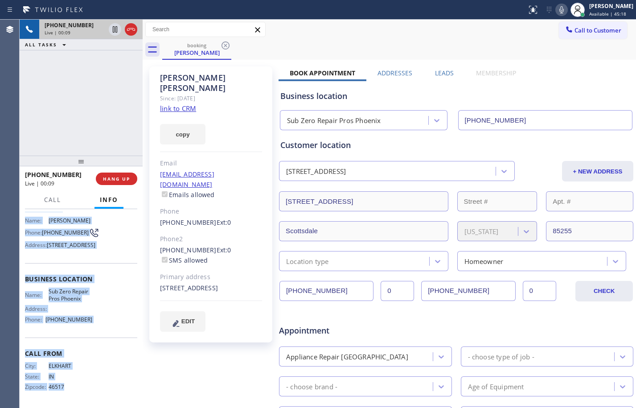
scroll to position [82, 0]
drag, startPoint x: 24, startPoint y: 266, endPoint x: 98, endPoint y: 314, distance: 88.2
click at [98, 314] on div "Context Queue: [Test] All Priority: 1 Customer Name: [PERSON_NAME] Phone: [PHON…" at bounding box center [81, 308] width 123 height 199
copy div "Customer Name: [PERSON_NAME] Phone: [PHONE_NUMBER] Address: [STREET_ADDRESS] Bu…"
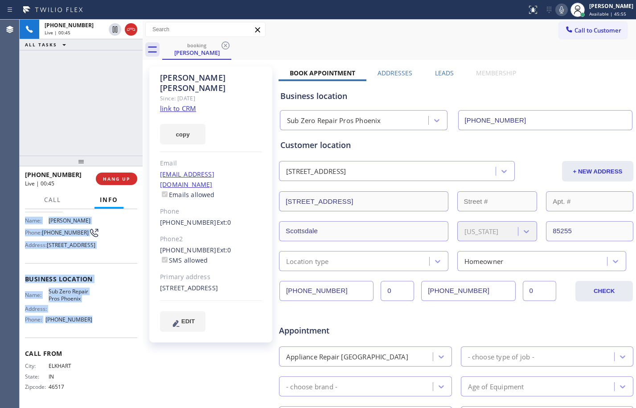
drag, startPoint x: 116, startPoint y: 31, endPoint x: 231, endPoint y: 40, distance: 115.7
click at [116, 31] on icon at bounding box center [115, 29] width 4 height 6
click at [556, 7] on icon at bounding box center [561, 9] width 11 height 11
click at [170, 104] on link "link to CRM" at bounding box center [178, 108] width 36 height 9
click at [112, 29] on icon at bounding box center [115, 29] width 11 height 11
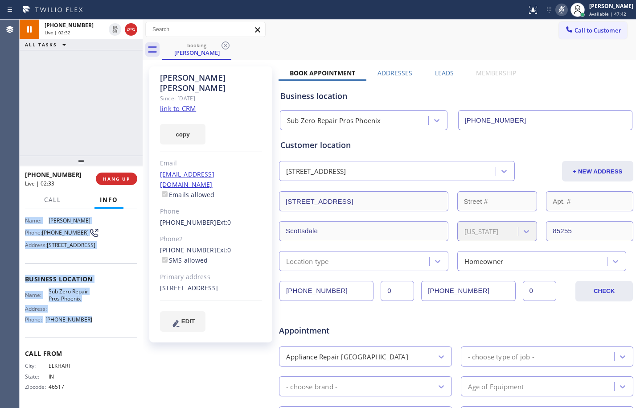
click at [556, 11] on icon at bounding box center [561, 9] width 11 height 11
click at [51, 201] on span "Call" at bounding box center [52, 200] width 17 height 8
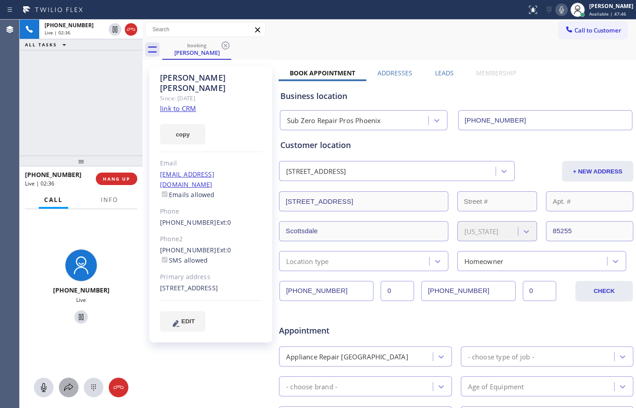
click at [67, 384] on icon at bounding box center [68, 387] width 11 height 11
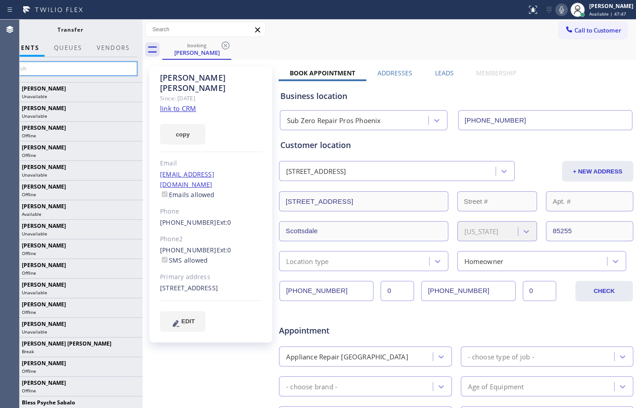
click at [96, 65] on input "text" at bounding box center [70, 68] width 134 height 14
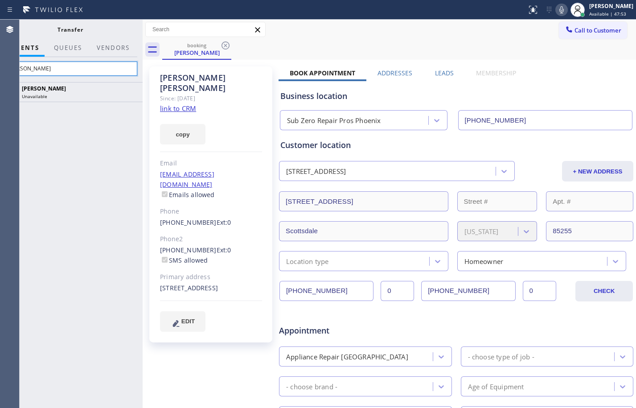
click at [65, 68] on input "[PERSON_NAME]" at bounding box center [70, 68] width 134 height 14
click at [99, 71] on input "[PERSON_NAME]" at bounding box center [70, 68] width 134 height 14
type input "A"
type input "[PERSON_NAME]"
click at [555, 4] on button at bounding box center [561, 10] width 12 height 12
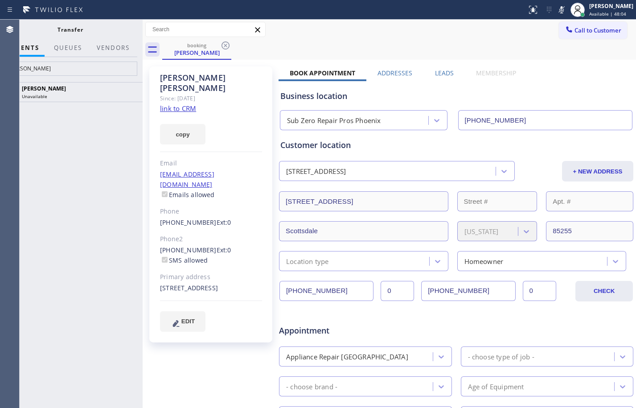
drag, startPoint x: 144, startPoint y: 49, endPoint x: 77, endPoint y: 24, distance: 71.5
click at [143, 64] on div at bounding box center [143, 214] width 0 height 388
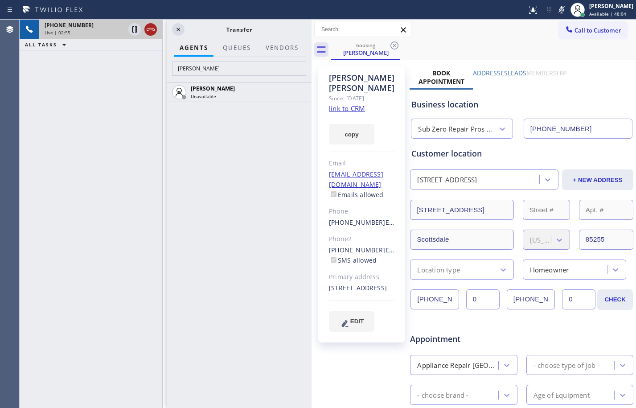
scroll to position [0, 0]
click at [138, 30] on icon at bounding box center [134, 29] width 11 height 11
click at [191, 70] on input "[PERSON_NAME]" at bounding box center [239, 68] width 134 height 14
drag, startPoint x: 191, startPoint y: 70, endPoint x: 86, endPoint y: 70, distance: 105.1
click at [86, 70] on div "[PHONE_NUMBER] Live | 03:13 ALL TASKS ALL TASKS ACTIVE TASKS TASKS IN WRAP UP […" at bounding box center [166, 214] width 292 height 388
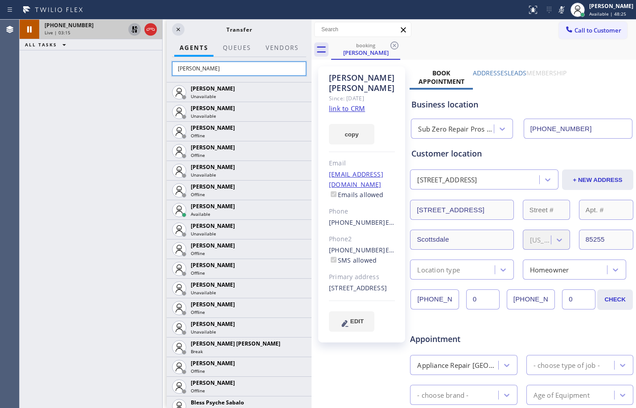
type input "[PERSON_NAME]"
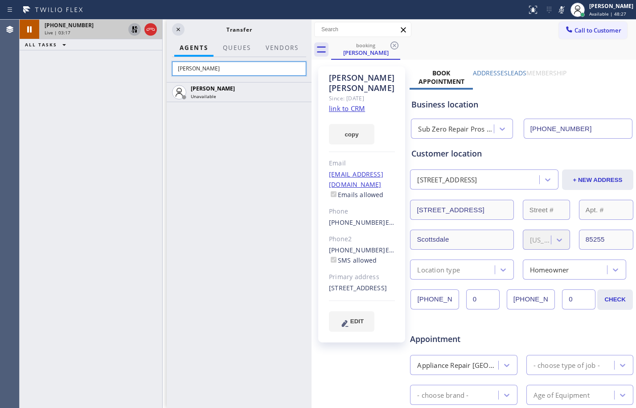
drag, startPoint x: 241, startPoint y: 71, endPoint x: 43, endPoint y: 49, distance: 199.1
click at [43, 49] on div "[PHONE_NUMBER] Live | 03:17 ALL TASKS ALL TASKS ACTIVE TASKS TASKS IN WRAP UP […" at bounding box center [166, 214] width 292 height 388
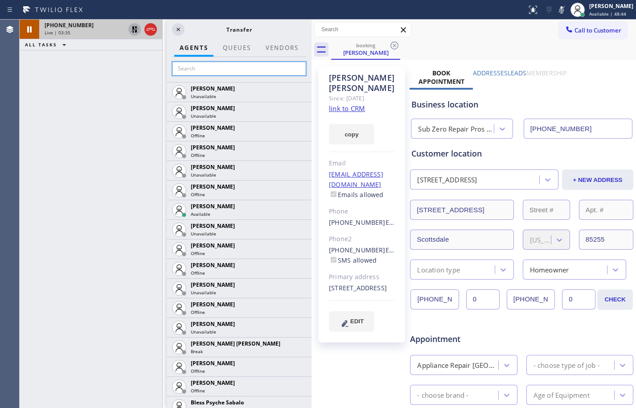
click at [197, 71] on input "text" at bounding box center [239, 68] width 134 height 14
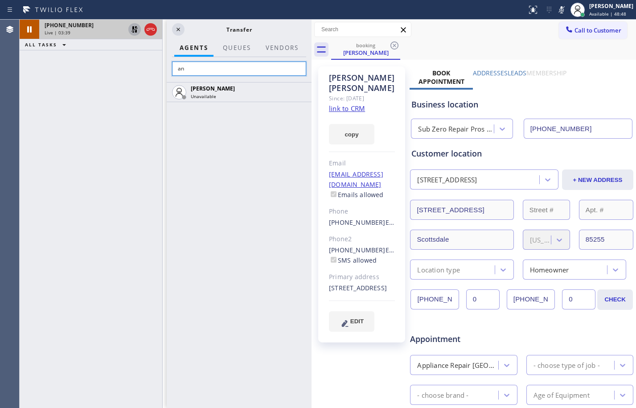
type input "a"
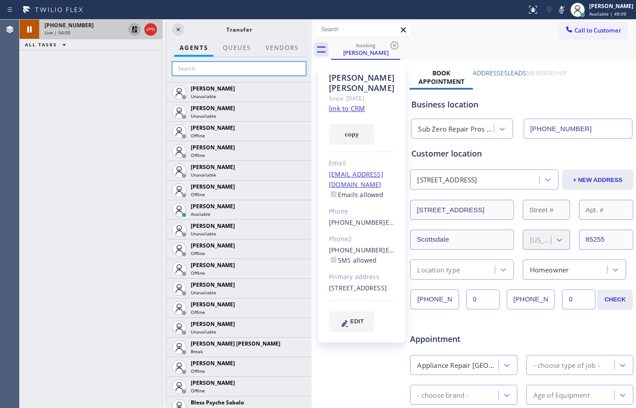
click at [189, 72] on input "text" at bounding box center [239, 68] width 134 height 14
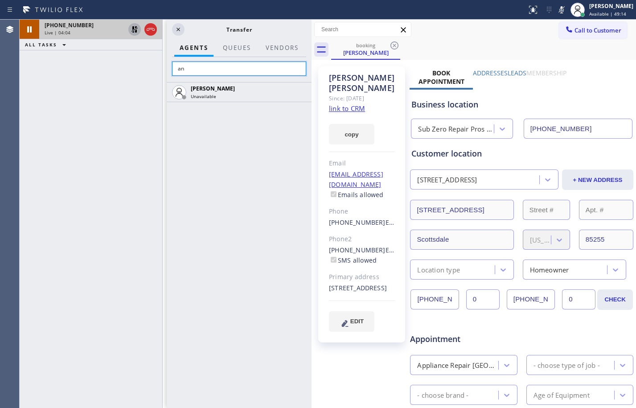
type input "a"
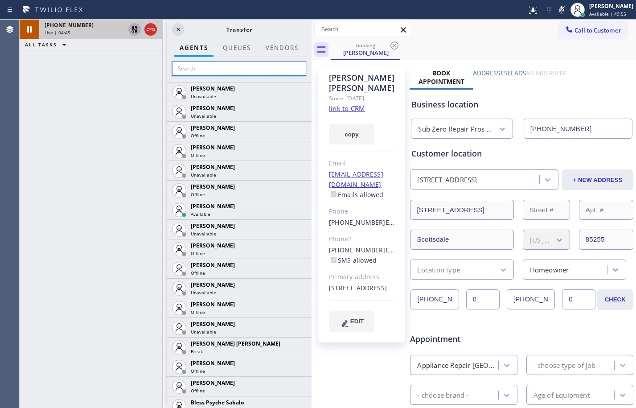
click at [188, 70] on input "text" at bounding box center [239, 68] width 134 height 14
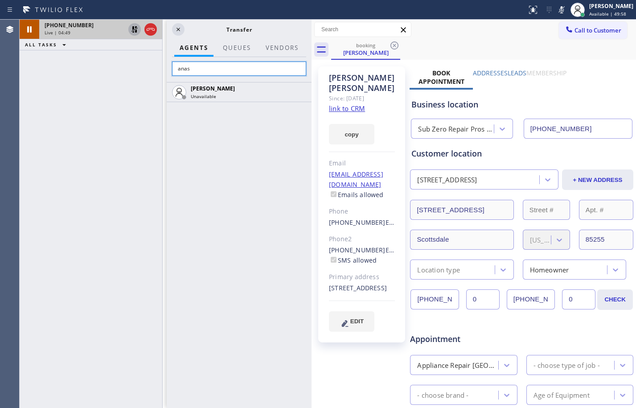
type input "anas"
click at [119, 120] on div "[PHONE_NUMBER] Live | 06:11 ALL TASKS ALL TASKS ACTIVE TASKS TASKS IN WRAP UP" at bounding box center [91, 214] width 143 height 388
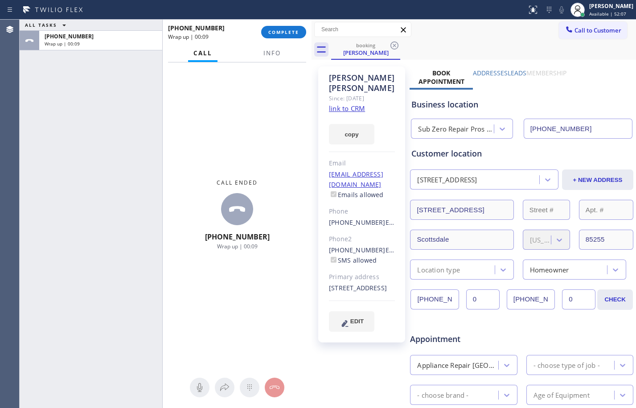
click at [106, 94] on div "ALL TASKS ALL TASKS ACTIVE TASKS TASKS IN WRAP UP [PHONE_NUMBER] Wrap up | 00:09" at bounding box center [91, 214] width 143 height 388
click at [281, 34] on span "COMPLETE" at bounding box center [283, 32] width 31 height 6
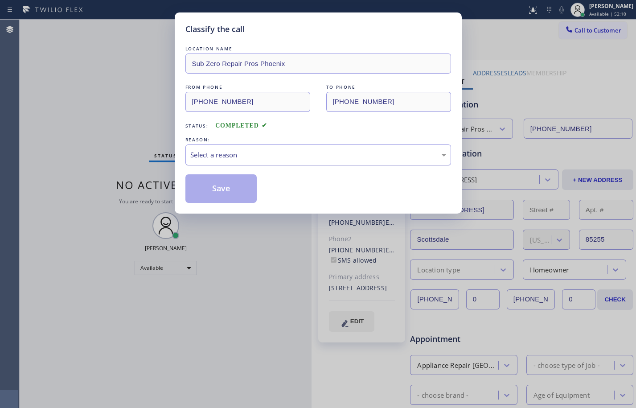
click at [270, 151] on div "Select a reason" at bounding box center [318, 155] width 256 height 10
click at [227, 191] on button "Save" at bounding box center [221, 188] width 72 height 29
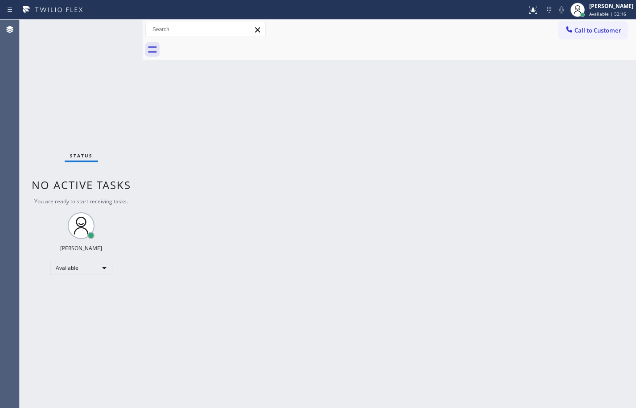
drag, startPoint x: 311, startPoint y: 30, endPoint x: 76, endPoint y: 37, distance: 235.3
click at [76, 37] on div "Status No active tasks You are ready to start receiving tasks. [PERSON_NAME] Av…" at bounding box center [328, 214] width 616 height 388
drag, startPoint x: 110, startPoint y: 117, endPoint x: 237, endPoint y: 177, distance: 139.7
click at [110, 117] on div "Status No active tasks You are ready to start receiving tasks. [PERSON_NAME] Av…" at bounding box center [81, 214] width 123 height 388
click at [415, 229] on div "Back to Dashboard Change Sender ID Customers Technicians Select a contact Outbo…" at bounding box center [389, 214] width 493 height 388
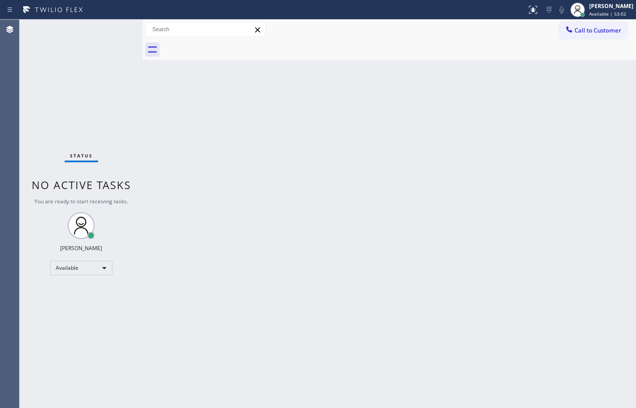
click at [294, 200] on div "Back to Dashboard Change Sender ID Customers Technicians Select a contact Outbo…" at bounding box center [389, 214] width 493 height 388
click at [120, 110] on div "Status No active tasks You are ready to start receiving tasks. [PERSON_NAME] Av…" at bounding box center [81, 214] width 123 height 388
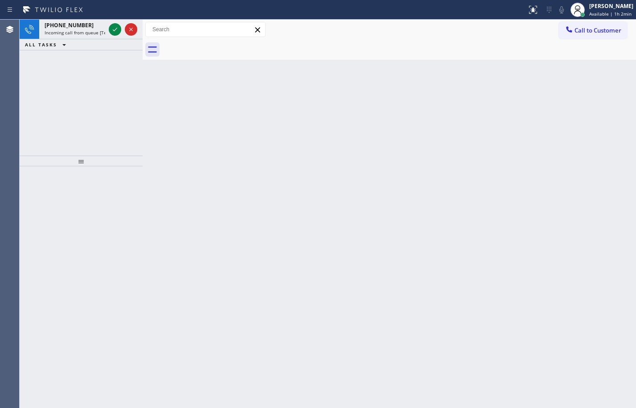
click at [121, 28] on div at bounding box center [123, 30] width 32 height 20
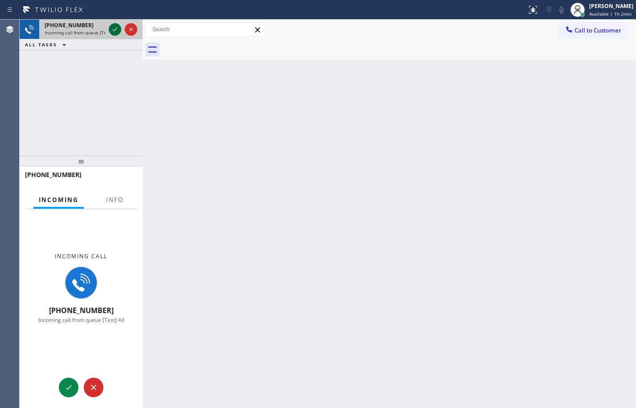
click at [115, 30] on icon at bounding box center [115, 30] width 4 height 4
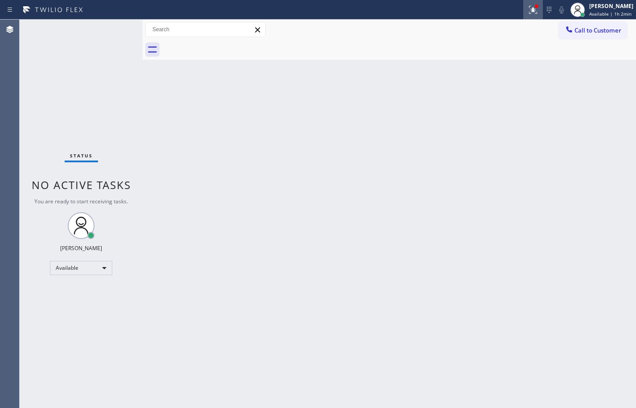
click at [531, 13] on icon at bounding box center [533, 9] width 11 height 11
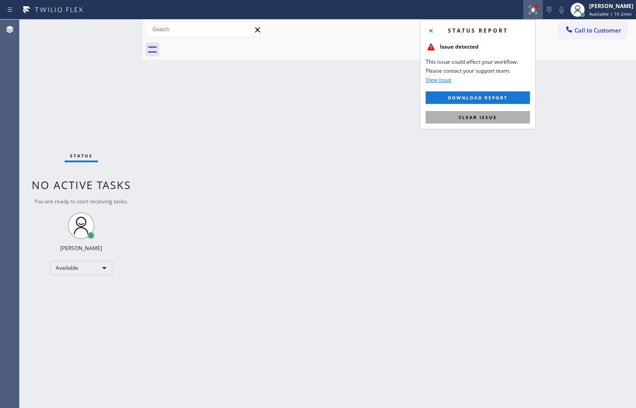
click at [484, 120] on button "Clear issue" at bounding box center [478, 117] width 104 height 12
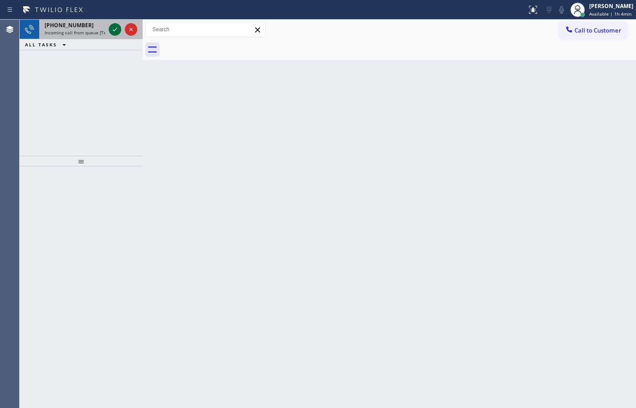
click at [120, 33] on icon at bounding box center [115, 29] width 11 height 11
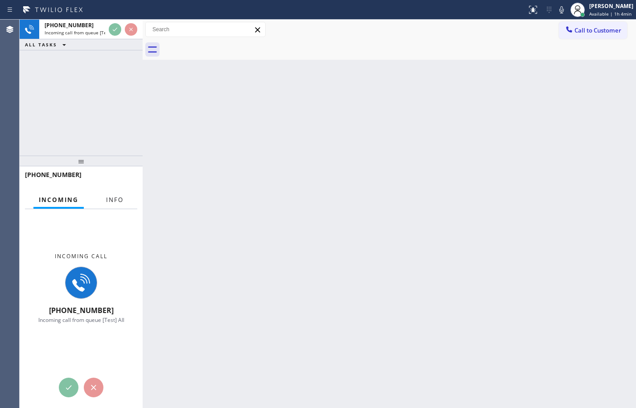
click at [117, 203] on span "Info" at bounding box center [114, 200] width 17 height 8
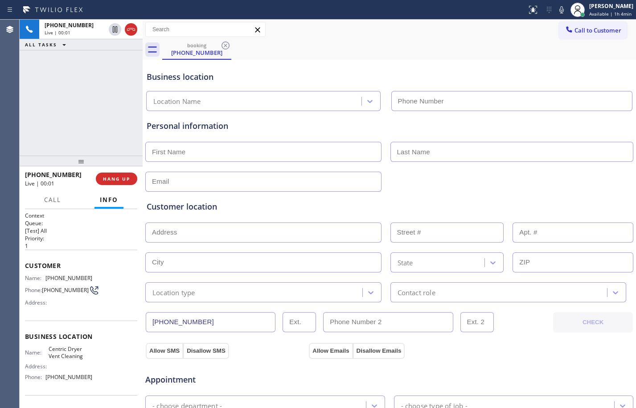
type input "[PHONE_NUMBER]"
click at [124, 114] on div "[PHONE_NUMBER] Live | 00:15 ALL TASKS ALL TASKS ACTIVE TASKS TASKS IN WRAP UP" at bounding box center [81, 88] width 123 height 136
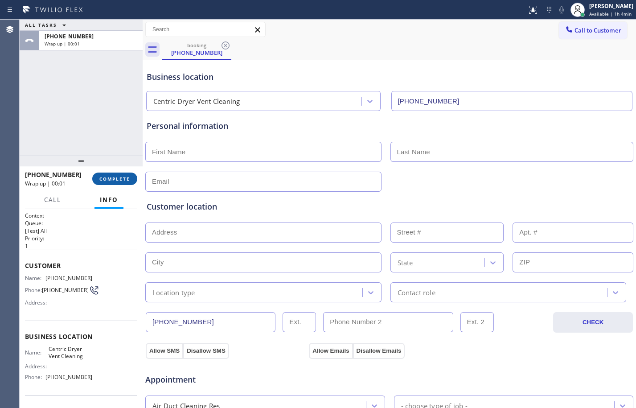
click at [111, 180] on span "COMPLETE" at bounding box center [114, 179] width 31 height 6
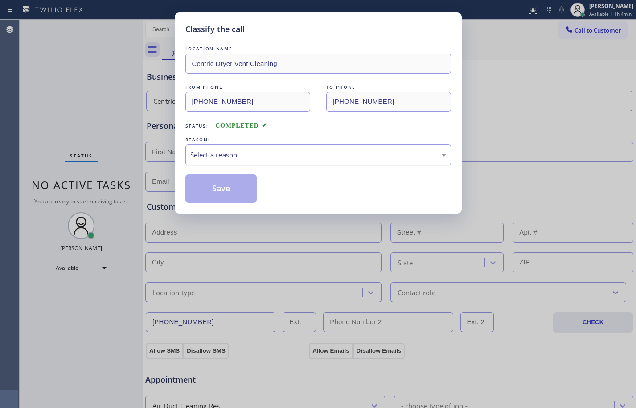
click at [297, 156] on div "Select a reason" at bounding box center [318, 155] width 256 height 10
click at [233, 184] on button "Save" at bounding box center [221, 188] width 72 height 29
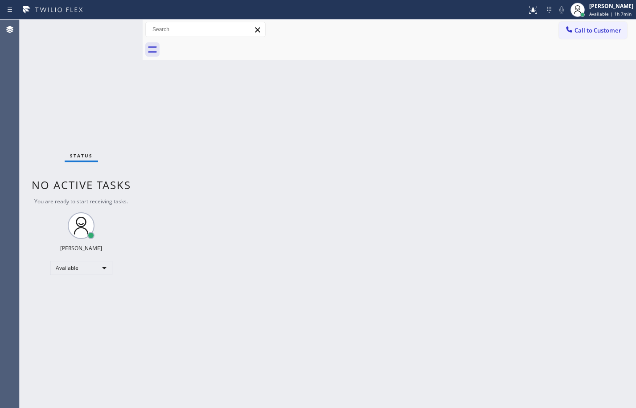
click at [252, 246] on div "Back to Dashboard Change Sender ID Customers Technicians Select a contact Outbo…" at bounding box center [389, 214] width 493 height 388
click at [164, 152] on div "Back to Dashboard Change Sender ID Customers Technicians Select a contact Outbo…" at bounding box center [389, 214] width 493 height 388
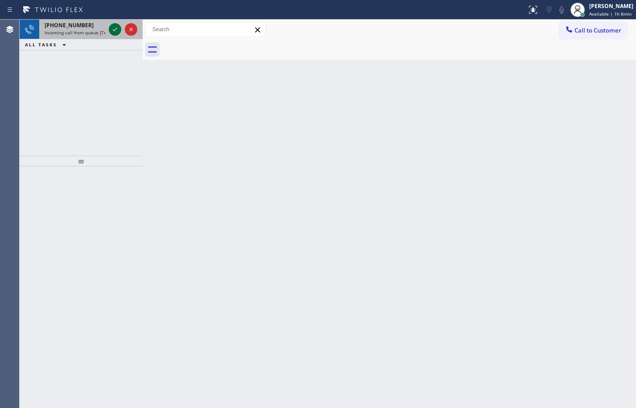
click at [116, 29] on icon at bounding box center [115, 29] width 11 height 11
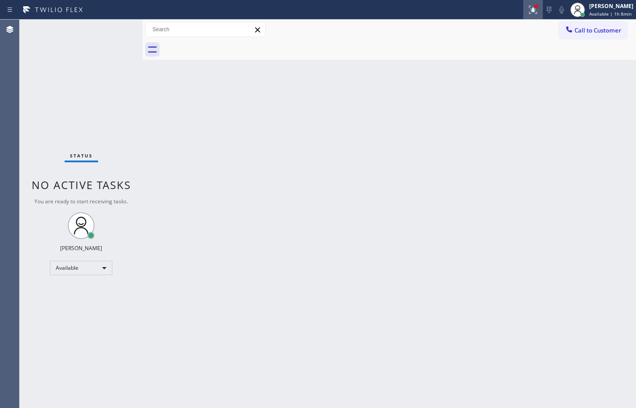
click at [528, 7] on icon at bounding box center [533, 9] width 11 height 11
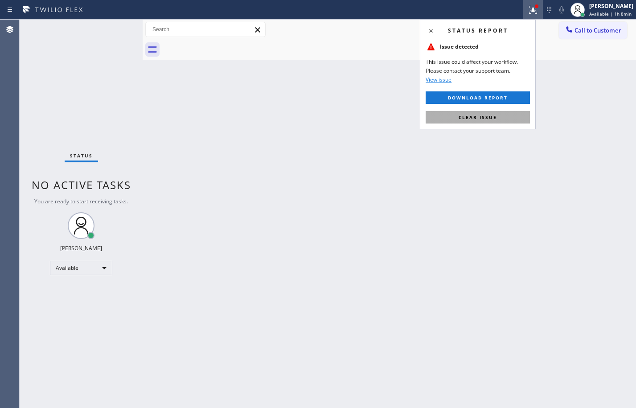
click at [501, 120] on button "Clear issue" at bounding box center [478, 117] width 104 height 12
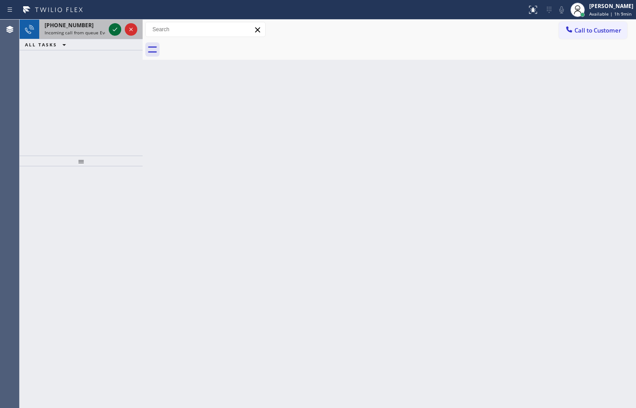
click at [119, 29] on icon at bounding box center [115, 29] width 11 height 11
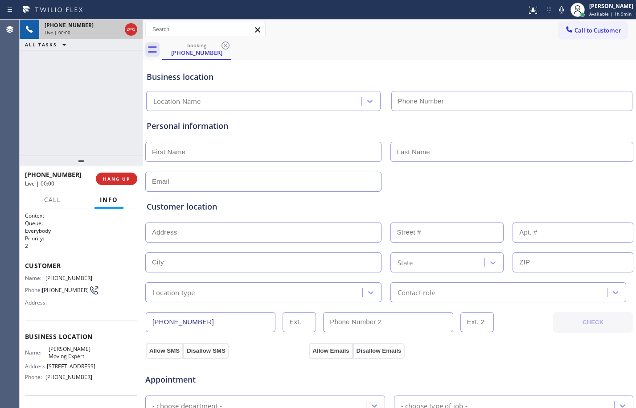
type input "[PHONE_NUMBER]"
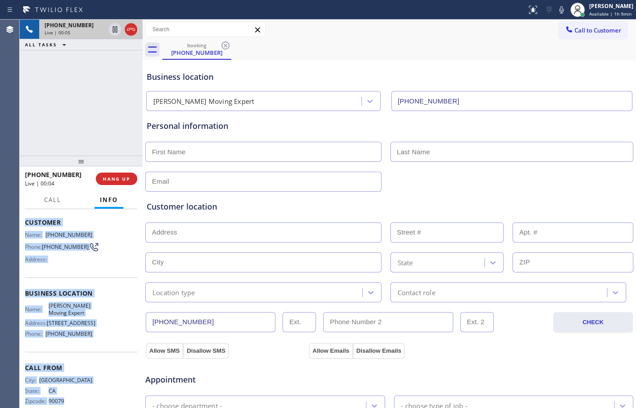
scroll to position [74, 0]
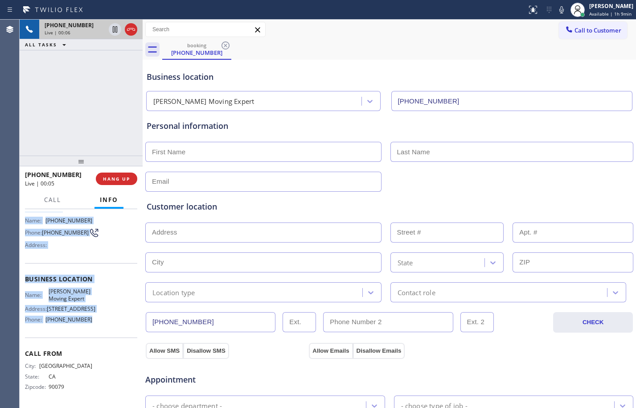
drag, startPoint x: 27, startPoint y: 267, endPoint x: 86, endPoint y: 319, distance: 78.6
click at [86, 319] on div "Context Queue: Everybody Priority: 2 Customer Name: [PHONE_NUMBER] Phone: [PHON…" at bounding box center [81, 279] width 112 height 251
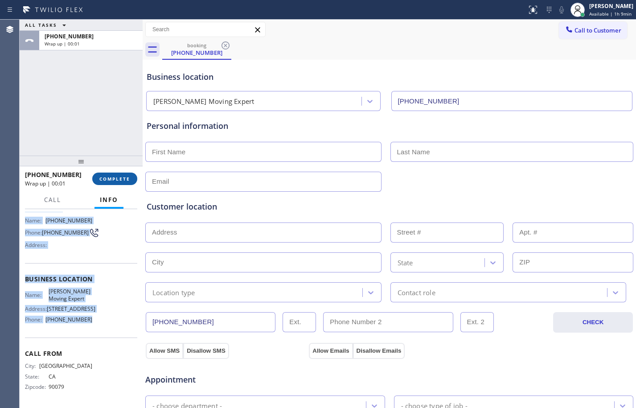
click at [103, 173] on button "COMPLETE" at bounding box center [114, 178] width 45 height 12
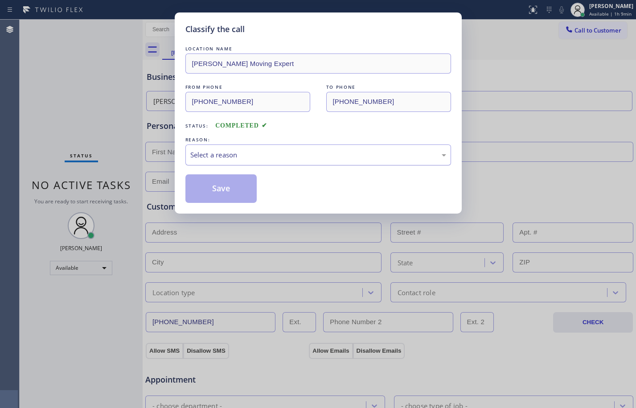
click at [295, 158] on div "Select a reason" at bounding box center [318, 155] width 256 height 10
click at [235, 196] on button "Save" at bounding box center [221, 188] width 72 height 29
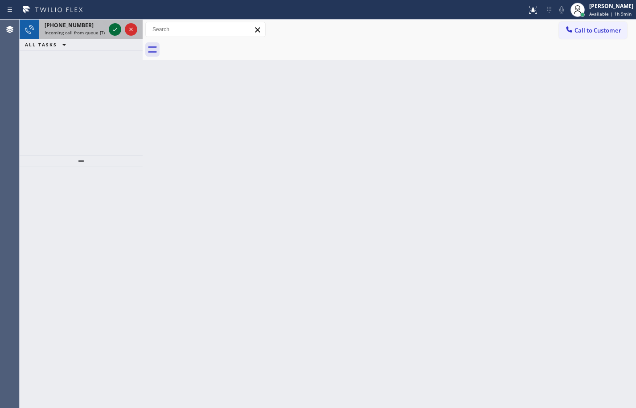
click at [115, 29] on icon at bounding box center [115, 29] width 11 height 11
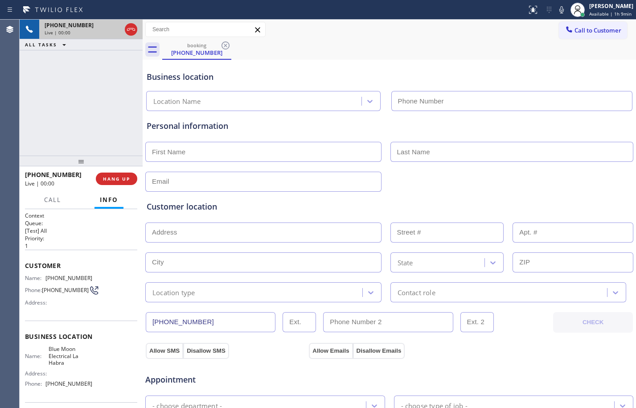
type input "[PHONE_NUMBER]"
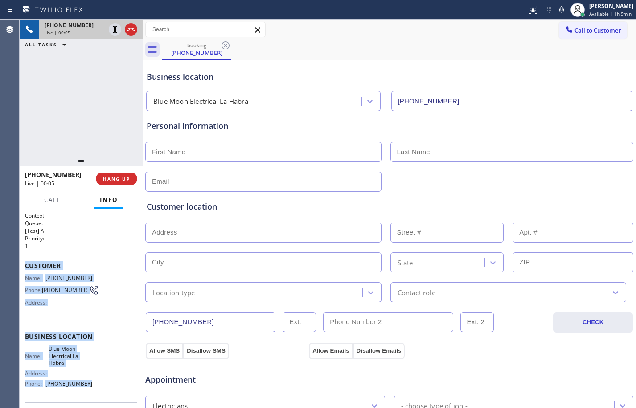
drag, startPoint x: 25, startPoint y: 269, endPoint x: 111, endPoint y: 389, distance: 148.8
click at [111, 389] on div "Context Queue: [Test] All Priority: 1 Customer Name: [PHONE_NUMBER] Phone: [PHO…" at bounding box center [81, 308] width 123 height 199
copy div "Customer Name: [PHONE_NUMBER] Phone: [PHONE_NUMBER] Address: Business location …"
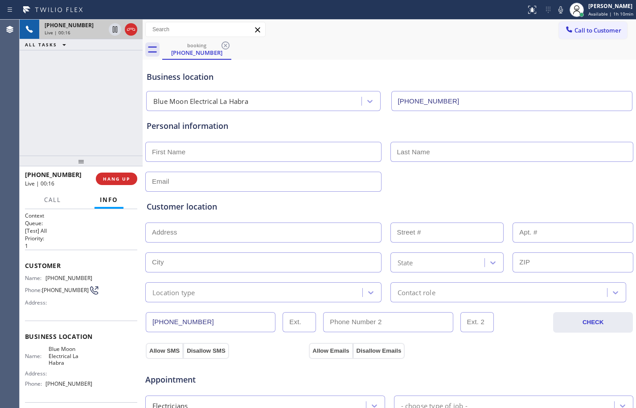
click at [52, 117] on div "[PHONE_NUMBER] Live | 00:16 ALL TASKS ALL TASKS ACTIVE TASKS TASKS IN WRAP UP" at bounding box center [81, 88] width 123 height 136
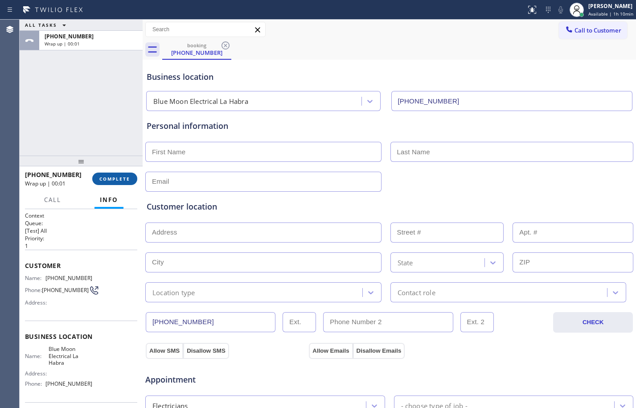
click at [123, 178] on span "COMPLETE" at bounding box center [114, 179] width 31 height 6
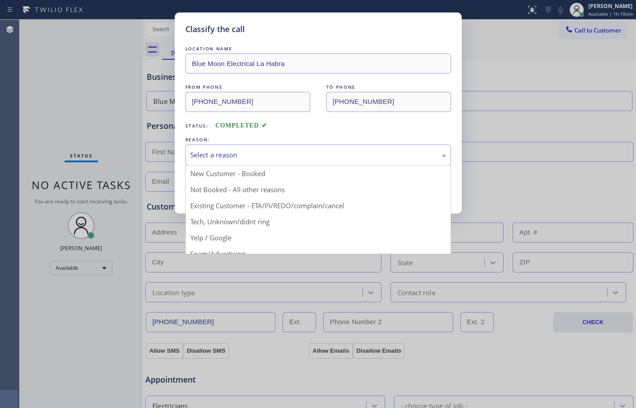
click at [248, 160] on div "Select a reason" at bounding box center [318, 154] width 266 height 21
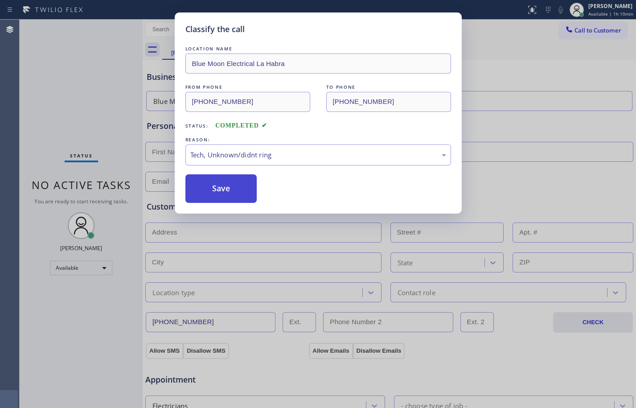
click at [236, 194] on button "Save" at bounding box center [221, 188] width 72 height 29
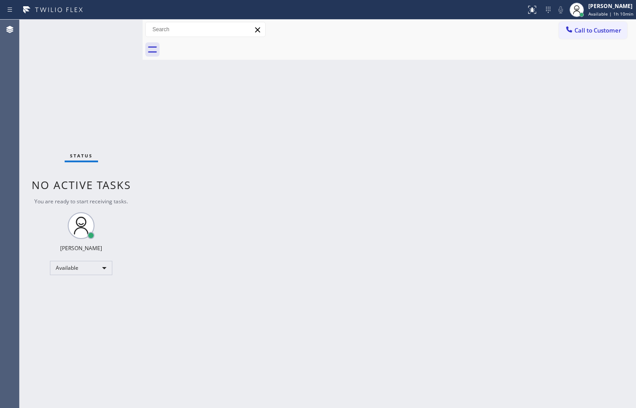
click at [494, 335] on div "Back to Dashboard Change Sender ID Customers Technicians Select a contact Outbo…" at bounding box center [389, 214] width 493 height 388
click at [123, 86] on div "Status No active tasks You are ready to start receiving tasks. [PERSON_NAME] Av…" at bounding box center [81, 214] width 123 height 388
click at [254, 200] on div "Back to Dashboard Change Sender ID Customers Technicians Select a contact Outbo…" at bounding box center [389, 214] width 493 height 388
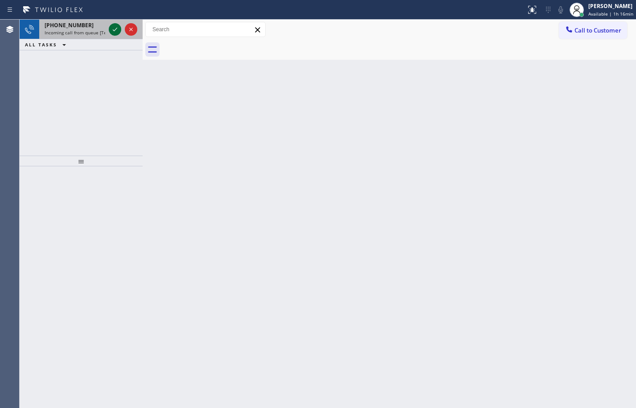
click at [117, 29] on icon at bounding box center [115, 29] width 11 height 11
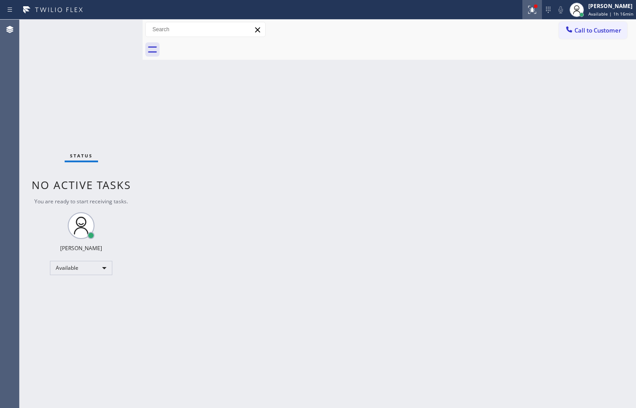
click at [532, 14] on div at bounding box center [532, 9] width 20 height 11
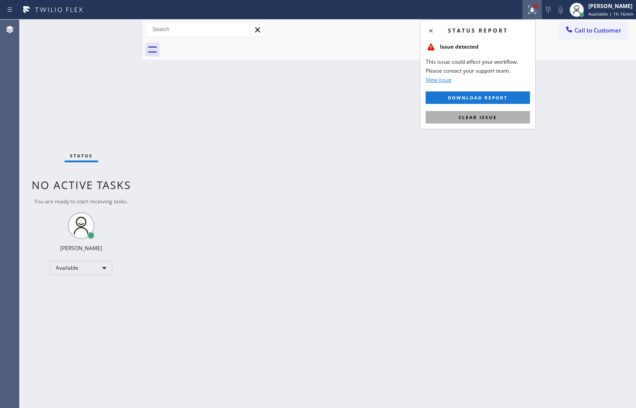
click at [491, 113] on button "Clear issue" at bounding box center [478, 117] width 104 height 12
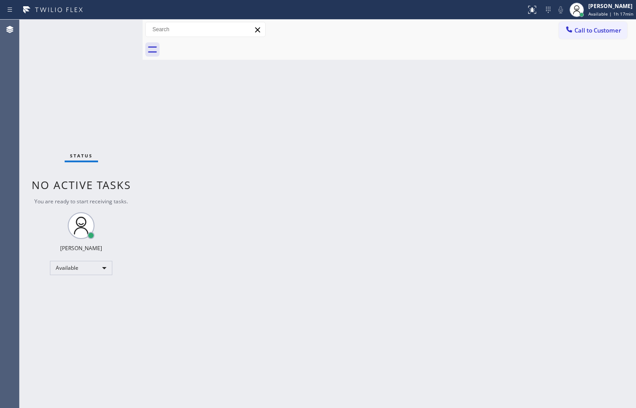
click at [490, 163] on div "Back to Dashboard Change Sender ID Customers Technicians Select a contact Outbo…" at bounding box center [389, 214] width 493 height 388
drag, startPoint x: 169, startPoint y: 122, endPoint x: 163, endPoint y: 107, distance: 16.0
click at [169, 122] on div "Back to Dashboard Change Sender ID Customers Technicians Select a contact Outbo…" at bounding box center [389, 214] width 493 height 388
click at [176, 131] on div "Back to Dashboard Change Sender ID Customers Technicians Select a contact Outbo…" at bounding box center [389, 214] width 493 height 388
click at [164, 131] on div "Back to Dashboard Change Sender ID Customers Technicians Select a contact Outbo…" at bounding box center [389, 214] width 493 height 388
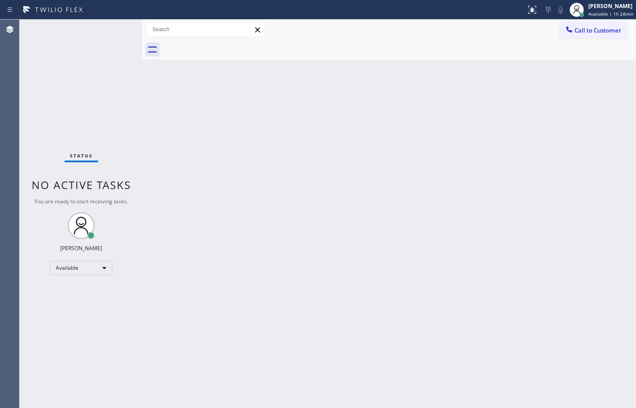
click at [120, 119] on div "Status No active tasks You are ready to start receiving tasks. [PERSON_NAME] Av…" at bounding box center [81, 214] width 123 height 388
click at [111, 109] on div "Status No active tasks You are ready to start receiving tasks. [PERSON_NAME] Av…" at bounding box center [81, 214] width 123 height 388
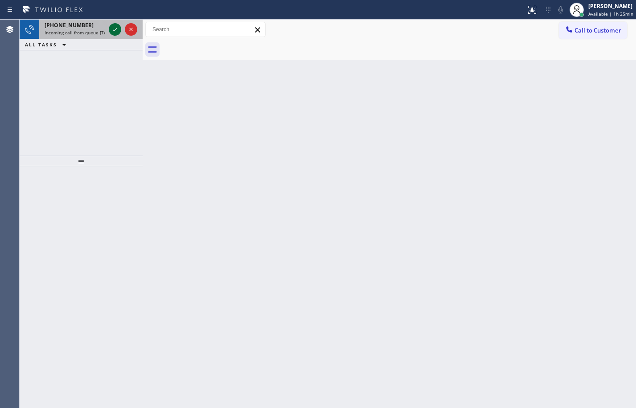
click at [113, 27] on icon at bounding box center [115, 29] width 11 height 11
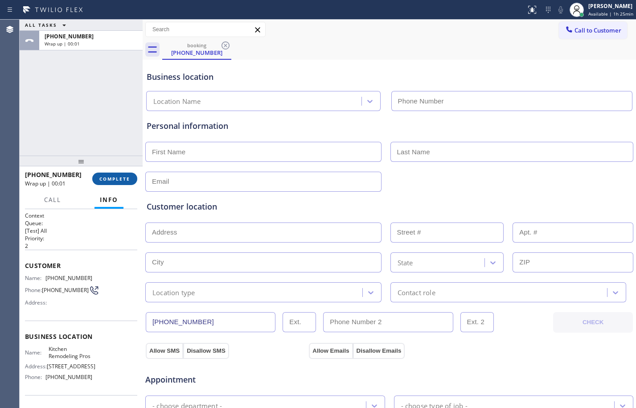
click at [127, 179] on span "COMPLETE" at bounding box center [114, 179] width 31 height 6
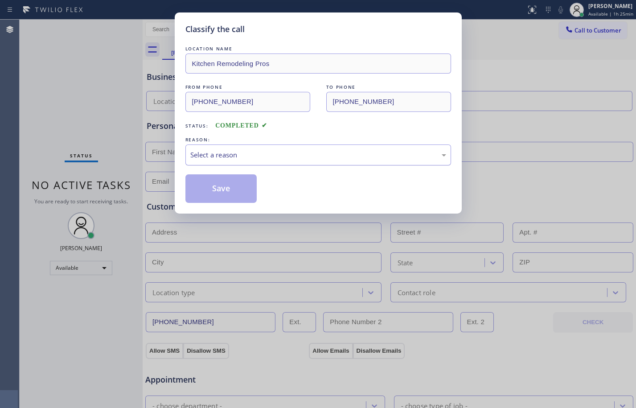
click at [336, 158] on div "Select a reason" at bounding box center [318, 155] width 256 height 10
click at [239, 187] on button "Save" at bounding box center [221, 188] width 72 height 29
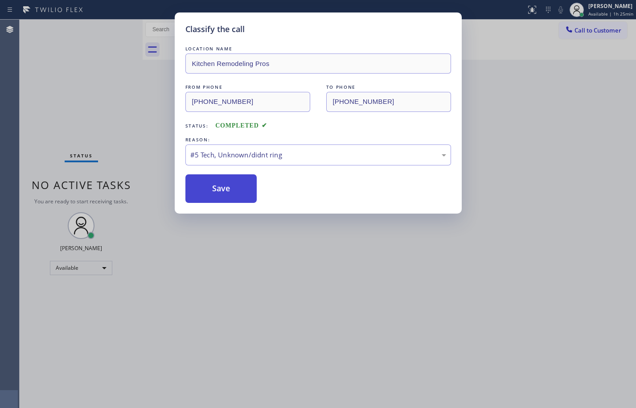
click at [235, 178] on button "Save" at bounding box center [221, 188] width 72 height 29
click at [231, 189] on button "Save" at bounding box center [221, 188] width 72 height 29
click at [229, 189] on button "Save" at bounding box center [221, 188] width 72 height 29
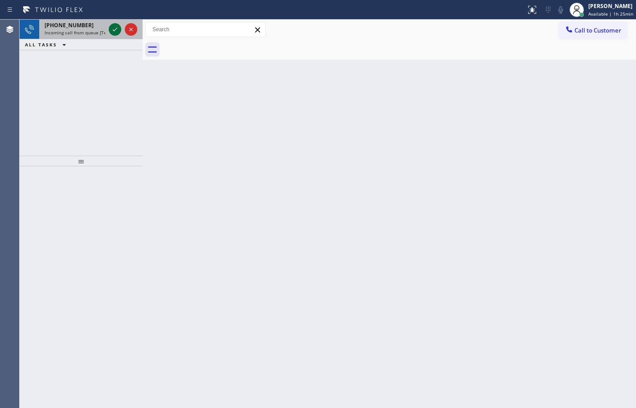
click at [117, 29] on icon at bounding box center [115, 29] width 11 height 11
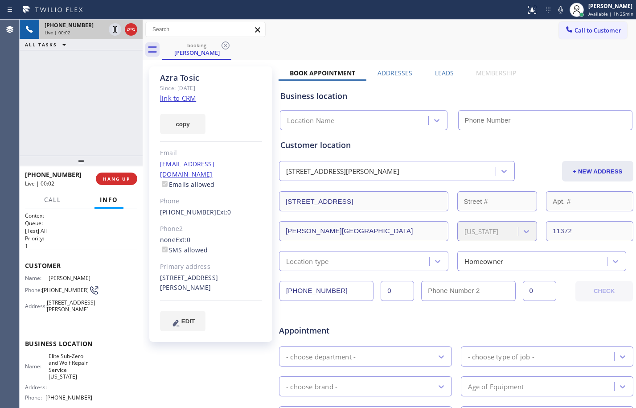
type input "[PHONE_NUMBER]"
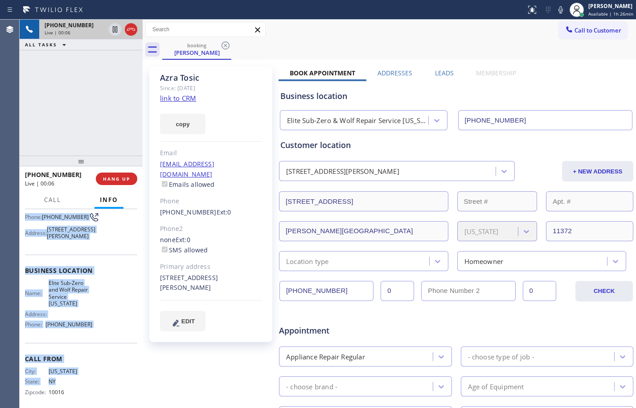
scroll to position [78, 0]
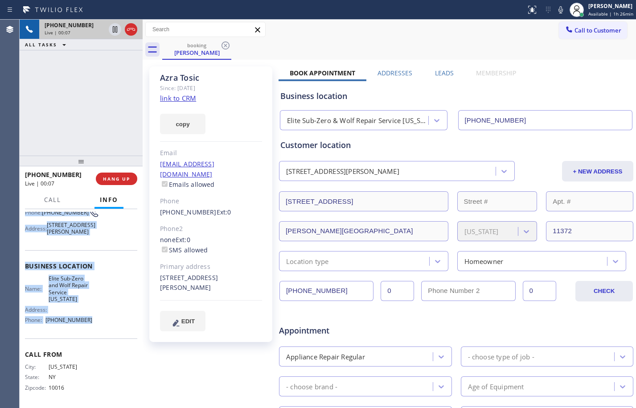
drag, startPoint x: 22, startPoint y: 264, endPoint x: 106, endPoint y: 339, distance: 112.7
click at [106, 339] on div "Context Queue: [Test] All Priority: 1 Customer Name: [PERSON_NAME] Phone: [PHON…" at bounding box center [81, 308] width 123 height 199
copy div "Customer Name: [PERSON_NAME] Phone: [PHONE_NUMBER] Address: [STREET_ADDRESS][PE…"
click at [187, 100] on link "link to CRM" at bounding box center [178, 98] width 36 height 9
drag, startPoint x: 115, startPoint y: 33, endPoint x: 360, endPoint y: 35, distance: 244.2
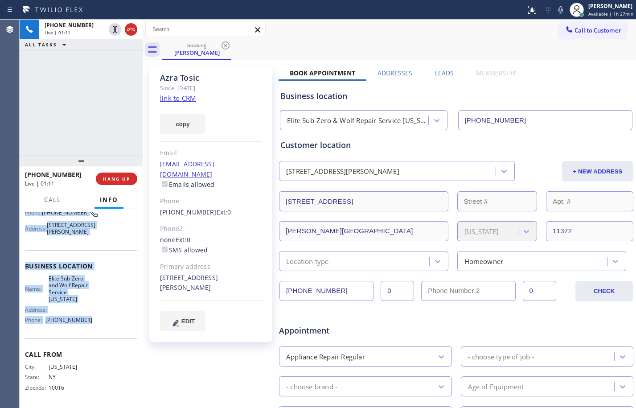
click at [115, 33] on icon at bounding box center [115, 29] width 11 height 11
click at [558, 12] on icon at bounding box center [560, 9] width 11 height 11
click at [113, 35] on button at bounding box center [115, 29] width 12 height 12
click at [555, 14] on icon at bounding box center [560, 9] width 11 height 11
click at [114, 178] on span "HANG UP" at bounding box center [116, 179] width 27 height 6
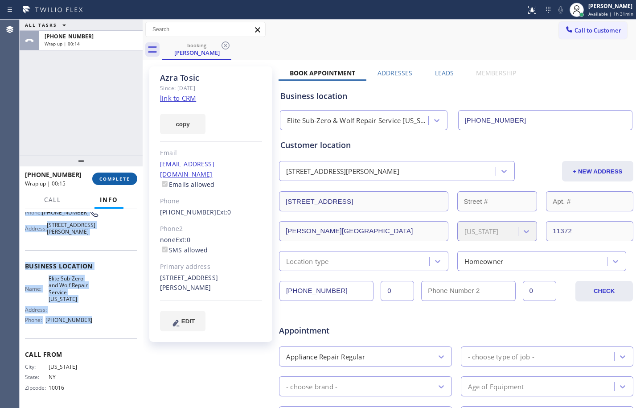
click at [127, 174] on button "COMPLETE" at bounding box center [114, 178] width 45 height 12
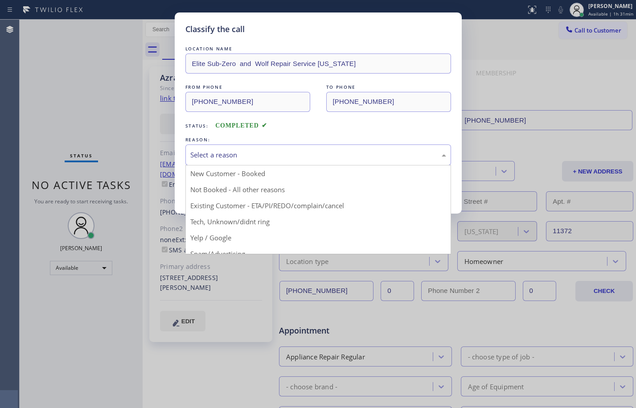
click at [315, 155] on div "Select a reason" at bounding box center [318, 155] width 256 height 10
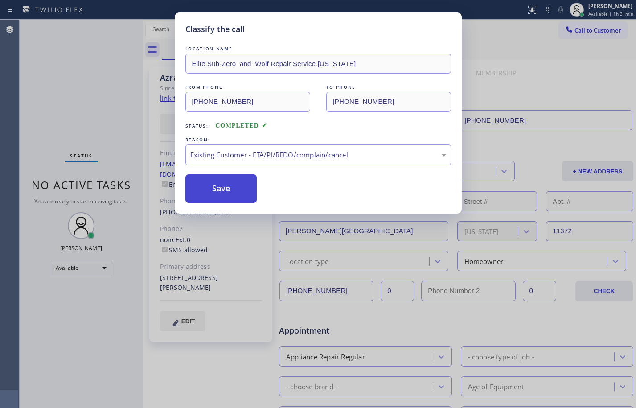
click at [212, 187] on button "Save" at bounding box center [221, 188] width 72 height 29
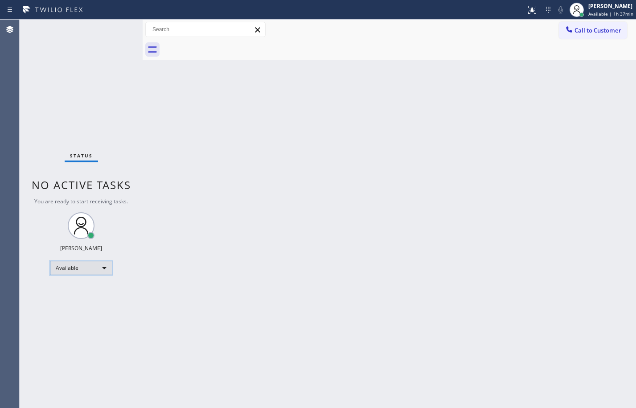
click at [91, 266] on div "Available" at bounding box center [81, 268] width 62 height 14
click at [86, 312] on li "Break" at bounding box center [80, 313] width 61 height 11
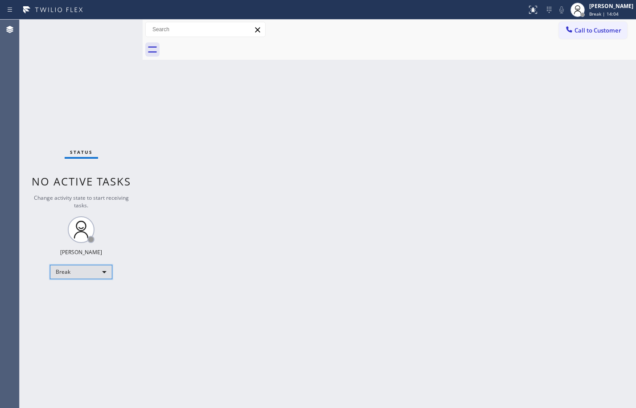
click at [95, 275] on div "Break" at bounding box center [81, 272] width 62 height 14
click at [88, 297] on li "Available" at bounding box center [80, 295] width 61 height 11
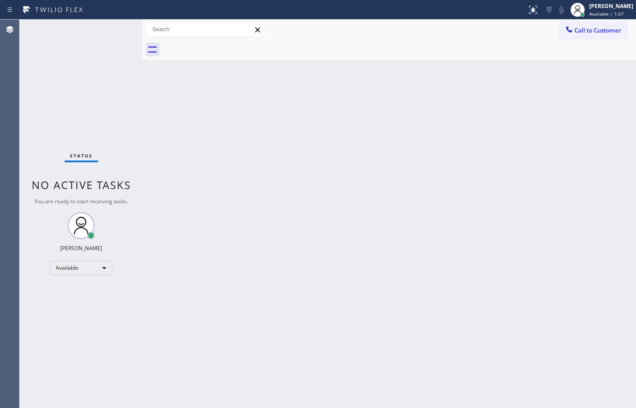
click at [362, 142] on div "Back to Dashboard Change Sender ID Customers Technicians Select a contact Outbo…" at bounding box center [389, 214] width 493 height 388
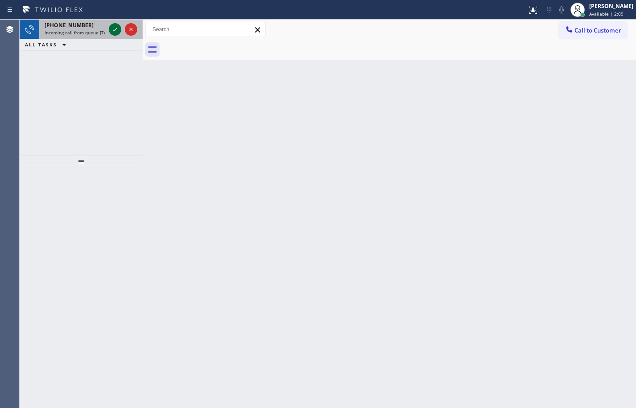
click at [112, 31] on icon at bounding box center [115, 29] width 11 height 11
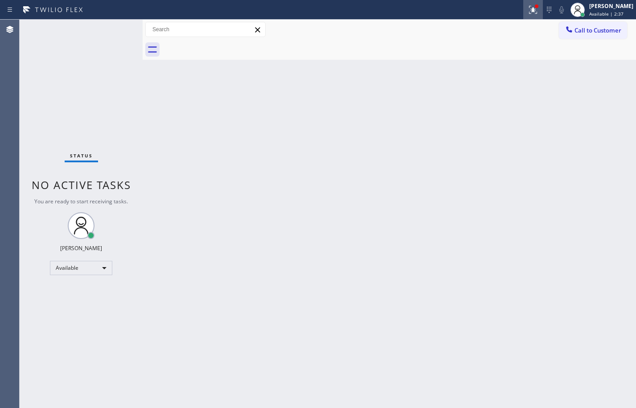
click at [529, 9] on icon at bounding box center [533, 10] width 8 height 8
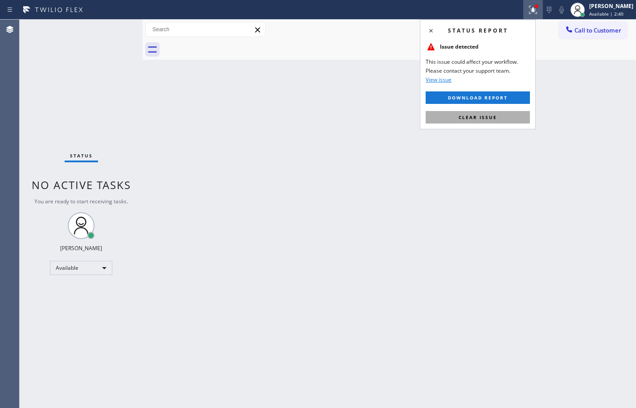
click at [472, 113] on button "Clear issue" at bounding box center [478, 117] width 104 height 12
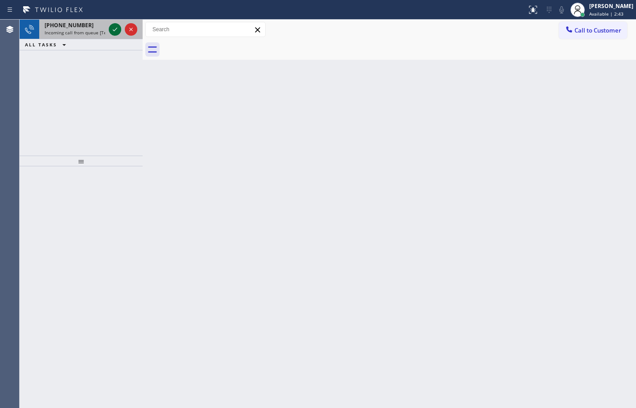
click at [119, 30] on icon at bounding box center [115, 29] width 11 height 11
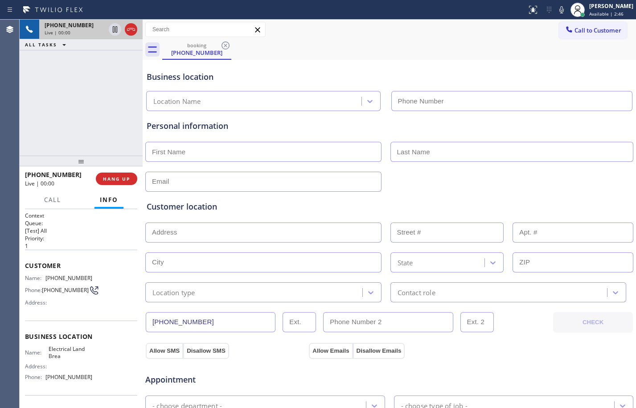
type input "[PHONE_NUMBER]"
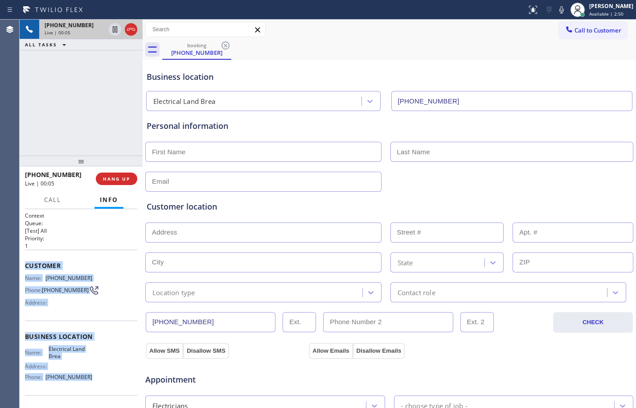
drag, startPoint x: 25, startPoint y: 262, endPoint x: 102, endPoint y: 385, distance: 144.5
click at [102, 385] on div "Context Queue: [Test] All Priority: 1 Customer Name: [PHONE_NUMBER] Phone: [PHO…" at bounding box center [81, 337] width 112 height 251
copy div "Customer Name: [PHONE_NUMBER] Phone: [PHONE_NUMBER] Address: Business location …"
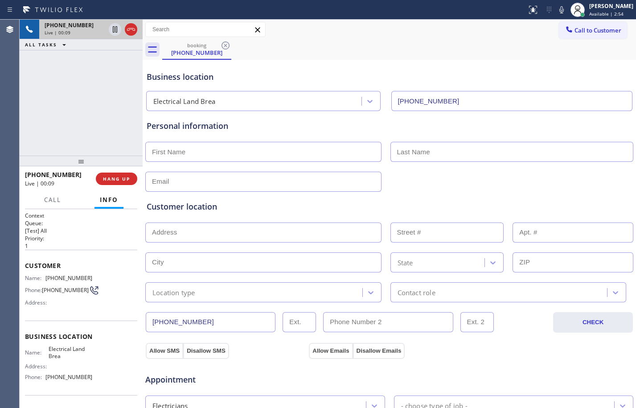
click at [102, 94] on div "[PHONE_NUMBER] Live | 00:09 ALL TASKS ALL TASKS ACTIVE TASKS TASKS IN WRAP UP" at bounding box center [81, 88] width 123 height 136
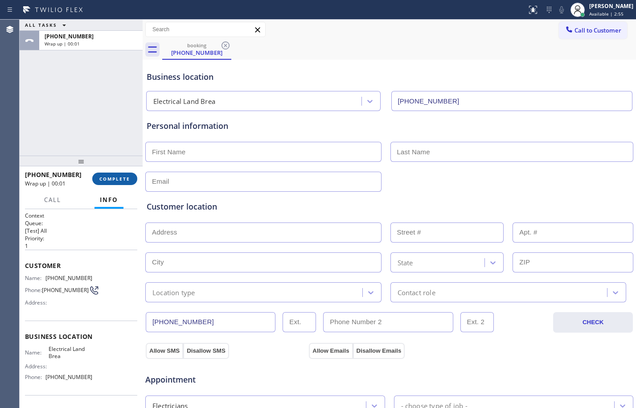
click at [117, 182] on button "COMPLETE" at bounding box center [114, 178] width 45 height 12
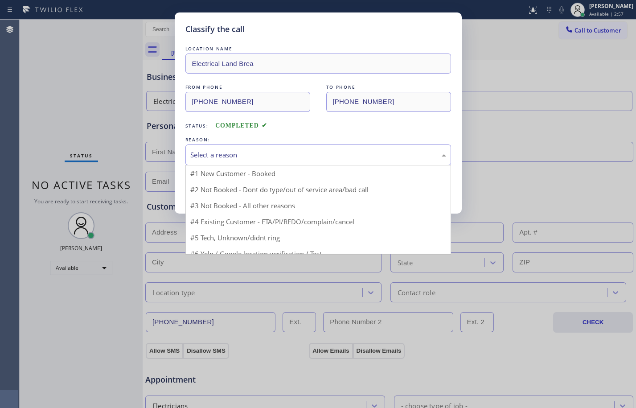
click at [338, 154] on div "Select a reason" at bounding box center [318, 155] width 256 height 10
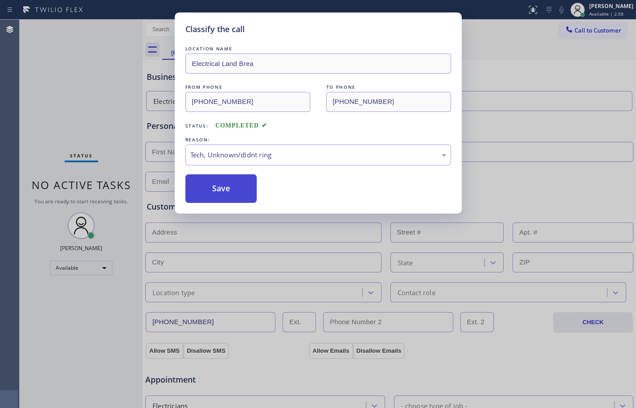
click at [243, 193] on button "Save" at bounding box center [221, 188] width 72 height 29
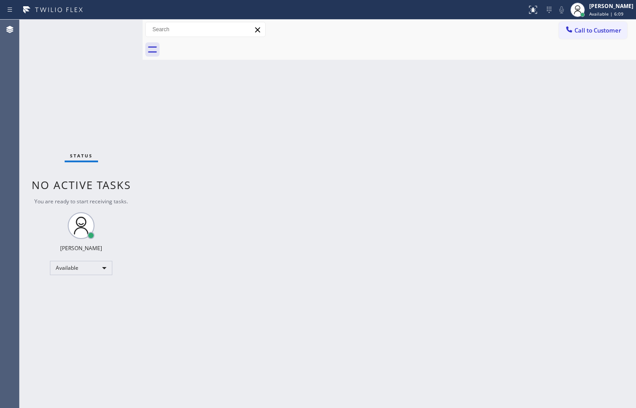
click at [293, 217] on div "Back to Dashboard Change Sender ID Customers Technicians Select a contact Outbo…" at bounding box center [389, 214] width 493 height 388
click at [169, 103] on div "Back to Dashboard Change Sender ID Customers Technicians Select a contact Outbo…" at bounding box center [389, 214] width 493 height 388
click at [268, 204] on div "Back to Dashboard Change Sender ID Customers Technicians Select a contact Outbo…" at bounding box center [389, 214] width 493 height 388
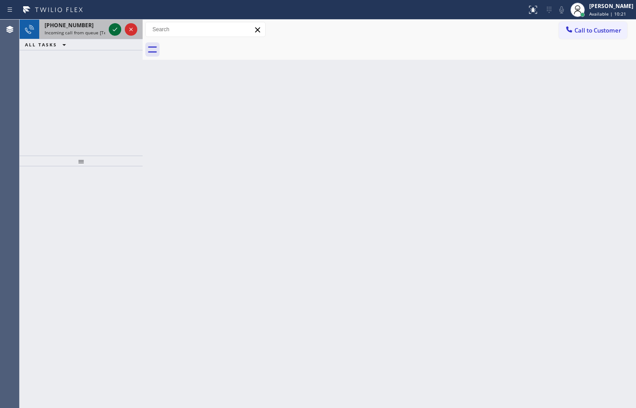
click at [110, 24] on icon at bounding box center [115, 29] width 11 height 11
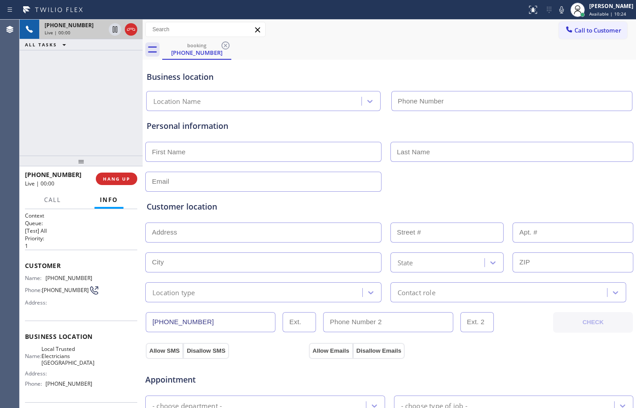
type input "[PHONE_NUMBER]"
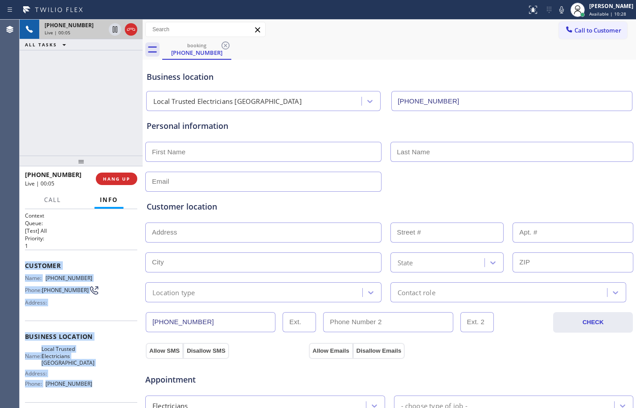
drag, startPoint x: 24, startPoint y: 266, endPoint x: 90, endPoint y: 390, distance: 141.1
click at [90, 390] on div "Context Queue: [Test] All Priority: 1 Customer Name: [PHONE_NUMBER] Phone: [PHO…" at bounding box center [81, 308] width 123 height 199
copy div "Customer Name: [PHONE_NUMBER] Phone: [PHONE_NUMBER] Address: Business location …"
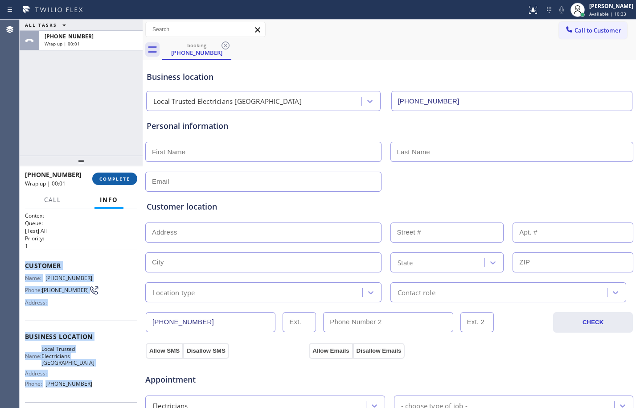
click at [111, 177] on span "COMPLETE" at bounding box center [114, 179] width 31 height 6
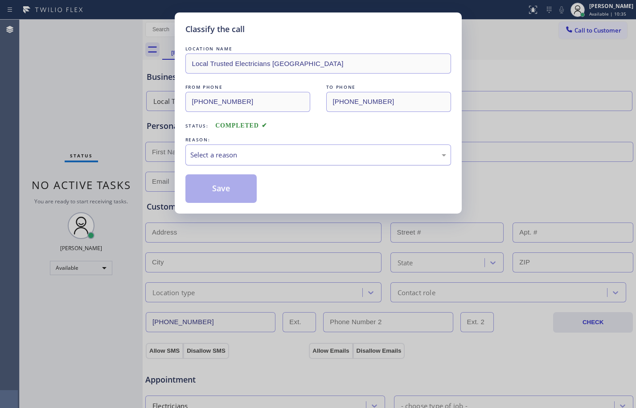
click at [251, 154] on div "Select a reason" at bounding box center [318, 155] width 256 height 10
click at [241, 189] on button "Save" at bounding box center [221, 188] width 72 height 29
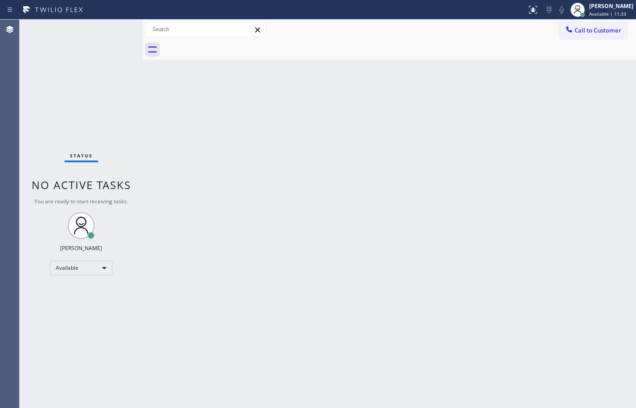
click at [135, 124] on div "Status No active tasks You are ready to start receiving tasks. [PERSON_NAME] Av…" at bounding box center [81, 214] width 123 height 388
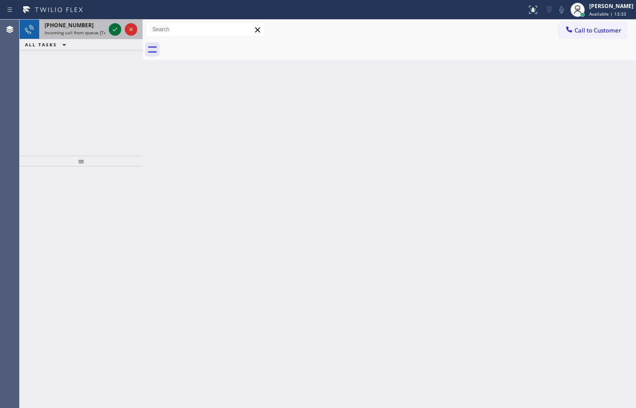
click at [114, 29] on icon at bounding box center [115, 29] width 11 height 11
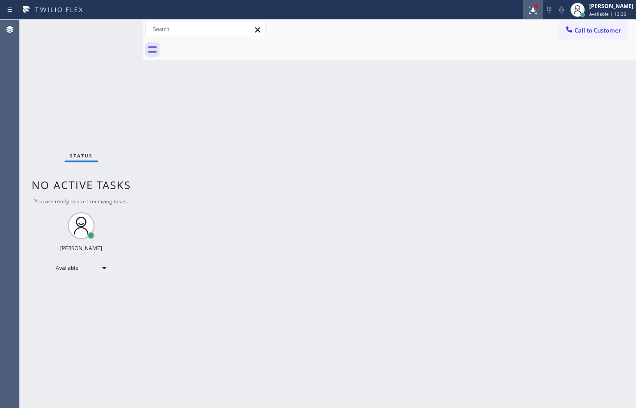
click at [530, 10] on icon at bounding box center [532, 8] width 5 height 3
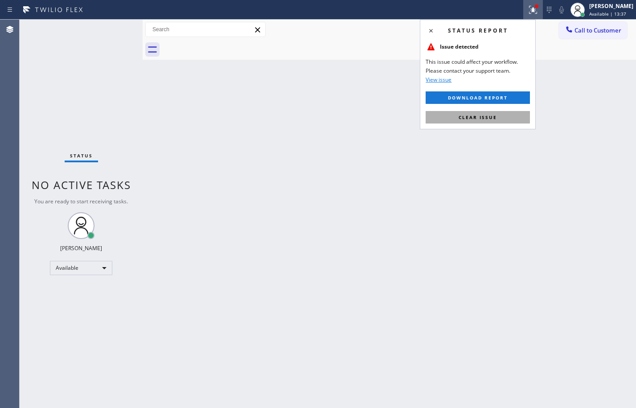
click at [477, 119] on span "Clear issue" at bounding box center [477, 117] width 38 height 6
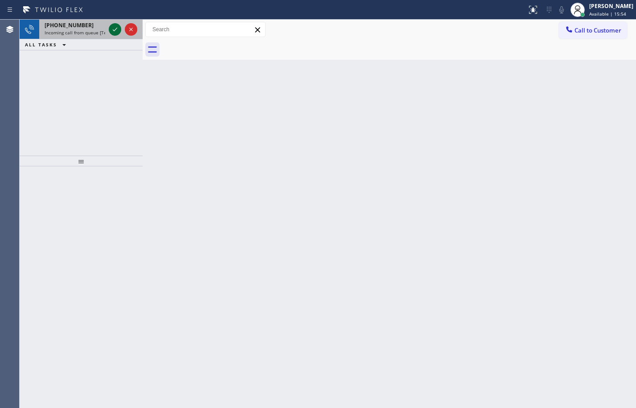
click at [117, 27] on icon at bounding box center [115, 29] width 11 height 11
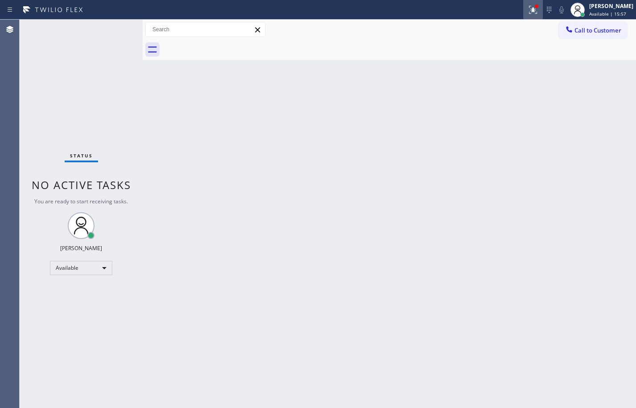
click at [528, 12] on icon at bounding box center [533, 9] width 11 height 11
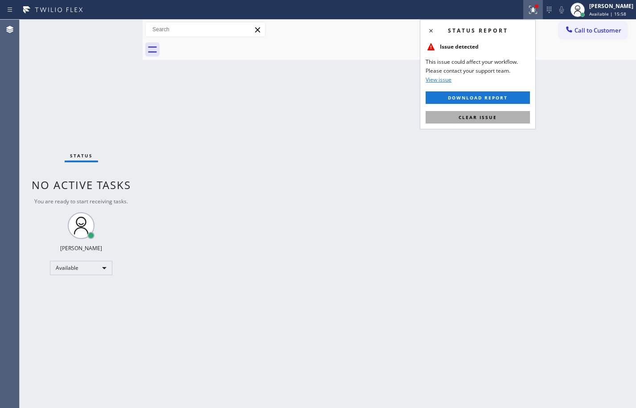
drag, startPoint x: 494, startPoint y: 115, endPoint x: 417, endPoint y: 83, distance: 83.5
click at [494, 115] on span "Clear issue" at bounding box center [477, 117] width 38 height 6
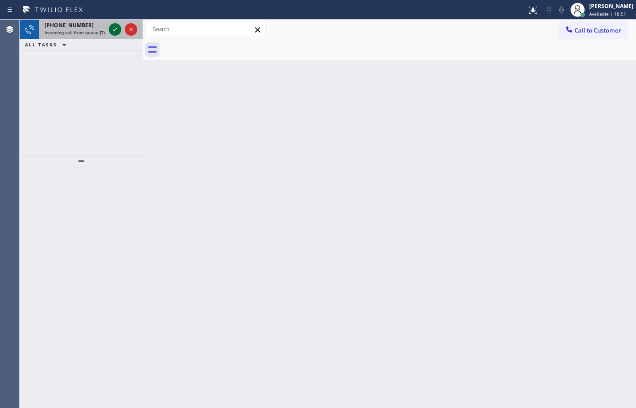
click at [112, 29] on icon at bounding box center [115, 29] width 11 height 11
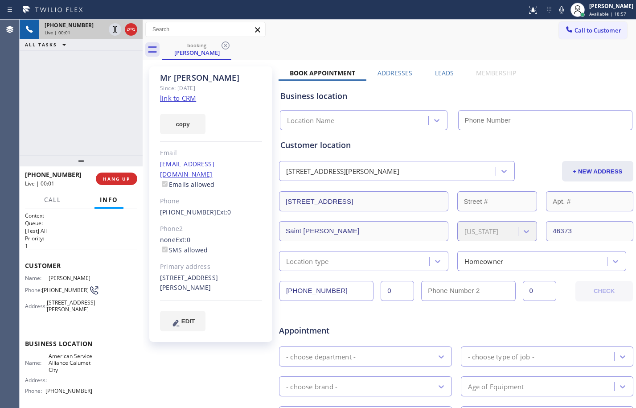
type input "[PHONE_NUMBER]"
click at [188, 101] on link "link to CRM" at bounding box center [178, 98] width 36 height 9
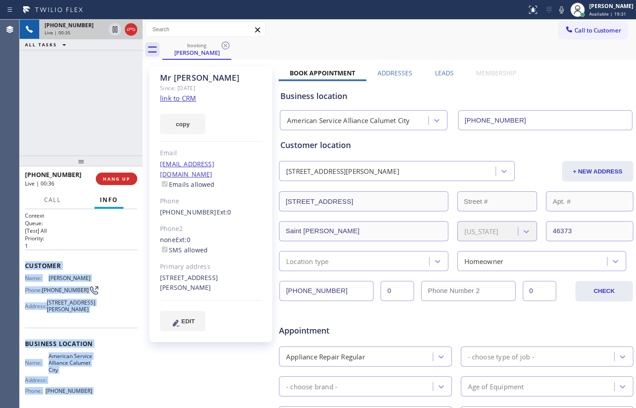
scroll to position [82, 0]
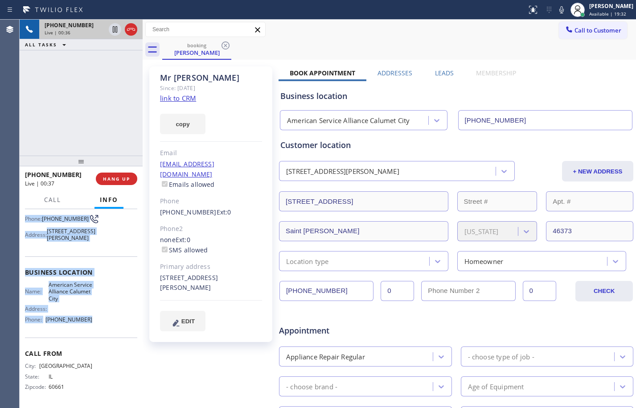
drag, startPoint x: 22, startPoint y: 264, endPoint x: 120, endPoint y: 333, distance: 120.3
click at [120, 333] on div "Context Queue: [Test] All Priority: 1 Customer Name: [PERSON_NAME] Phone: [PHON…" at bounding box center [81, 308] width 123 height 199
drag, startPoint x: 118, startPoint y: 32, endPoint x: 159, endPoint y: 33, distance: 40.6
click at [118, 32] on icon at bounding box center [115, 29] width 11 height 11
click at [556, 8] on icon at bounding box center [561, 9] width 11 height 11
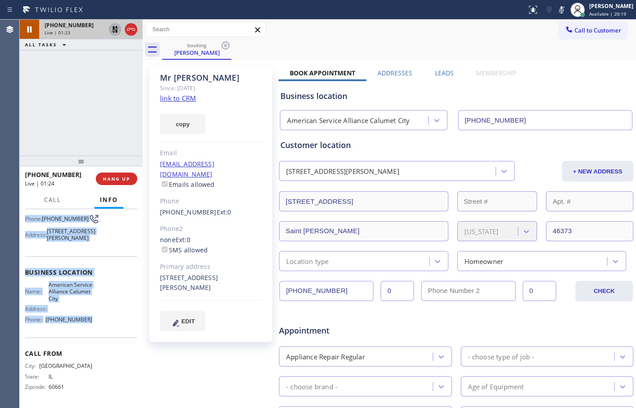
click at [112, 28] on icon at bounding box center [115, 29] width 11 height 11
click at [559, 13] on icon at bounding box center [561, 9] width 4 height 7
click at [114, 29] on icon at bounding box center [115, 29] width 4 height 6
click at [556, 10] on icon at bounding box center [561, 9] width 11 height 11
click at [119, 31] on icon at bounding box center [115, 29] width 11 height 11
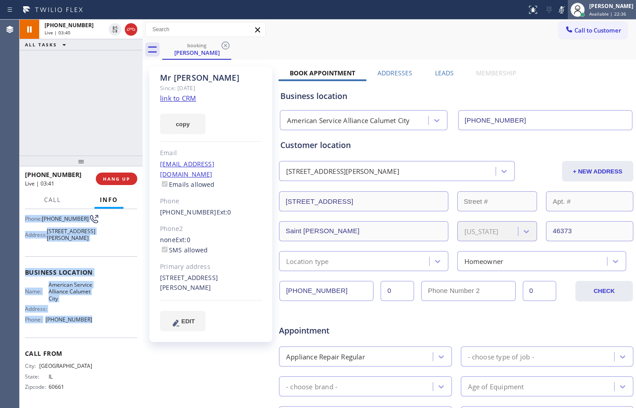
click at [568, 8] on div at bounding box center [578, 10] width 20 height 20
click at [556, 8] on icon at bounding box center [561, 9] width 11 height 11
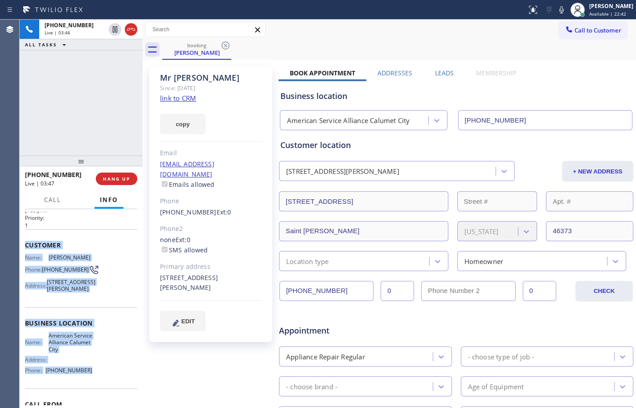
scroll to position [0, 0]
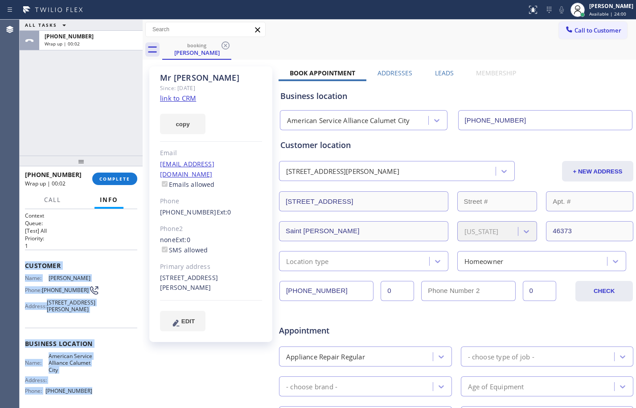
drag, startPoint x: 40, startPoint y: 272, endPoint x: 34, endPoint y: 272, distance: 6.2
click at [40, 272] on div "Customer Name: [PERSON_NAME] Phone: [PHONE_NUMBER] Address: [STREET_ADDRESS][PE…" at bounding box center [81, 289] width 112 height 78
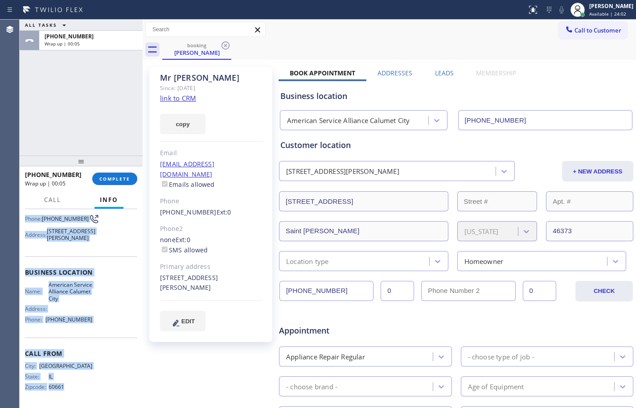
scroll to position [82, 0]
drag, startPoint x: 24, startPoint y: 261, endPoint x: 117, endPoint y: 334, distance: 118.0
click at [117, 334] on div "Context Queue: [Test] All Priority: 1 Customer Name: [PERSON_NAME] Phone: [PHON…" at bounding box center [81, 308] width 123 height 199
click at [125, 184] on button "COMPLETE" at bounding box center [114, 178] width 45 height 12
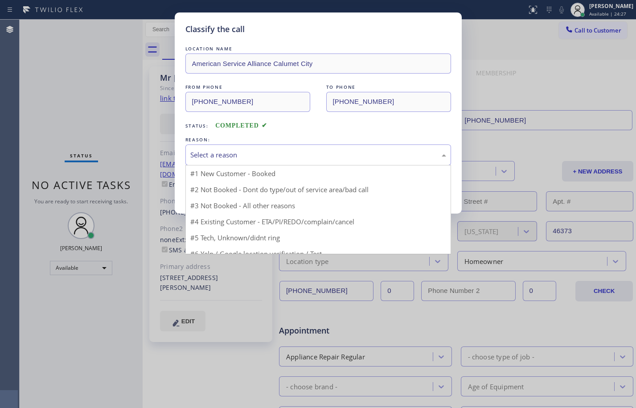
click at [266, 162] on div "Select a reason" at bounding box center [318, 154] width 266 height 21
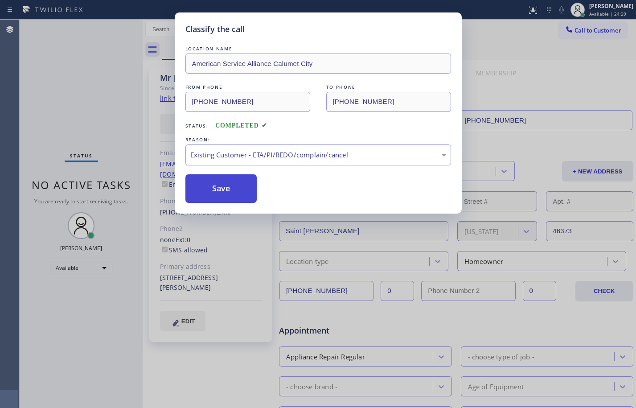
click at [224, 183] on button "Save" at bounding box center [221, 188] width 72 height 29
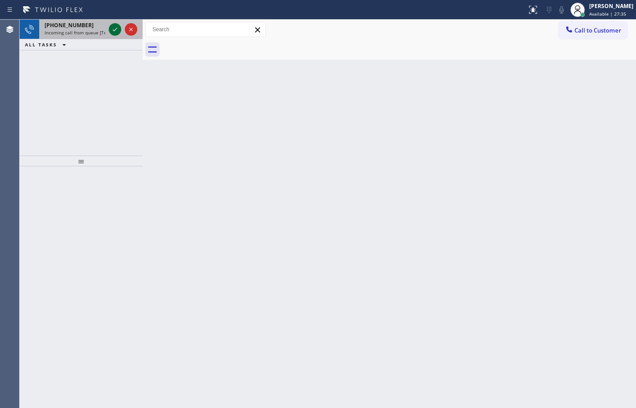
click at [113, 27] on icon at bounding box center [115, 29] width 11 height 11
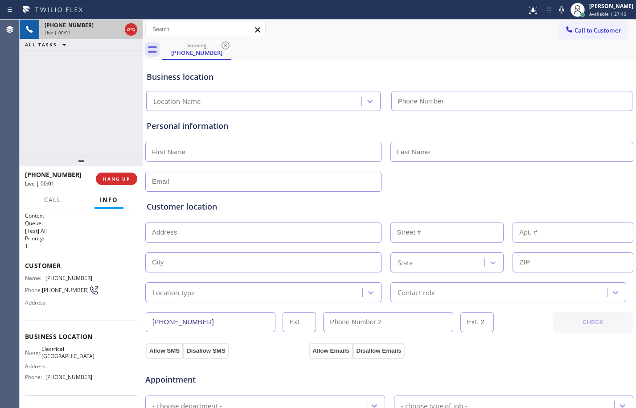
type input "[PHONE_NUMBER]"
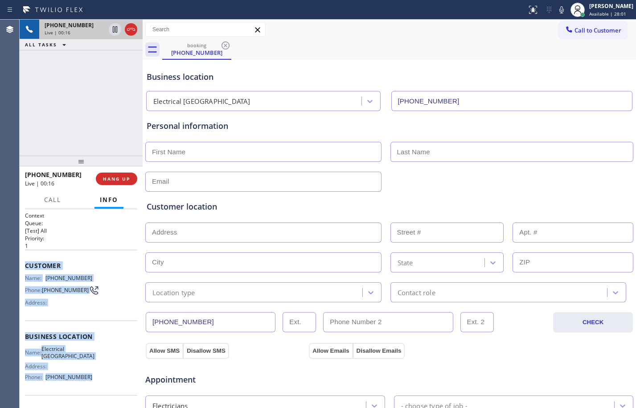
drag, startPoint x: 25, startPoint y: 262, endPoint x: 99, endPoint y: 394, distance: 151.2
click at [99, 394] on div "Context Queue: [Test] All Priority: 1 Customer Name: [PHONE_NUMBER] Phone: [PHO…" at bounding box center [81, 337] width 112 height 251
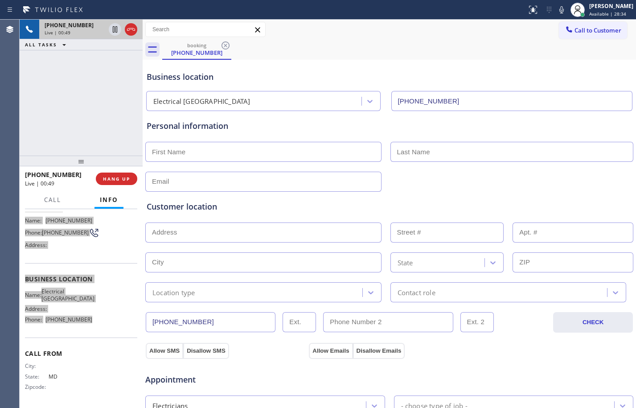
scroll to position [283, 0]
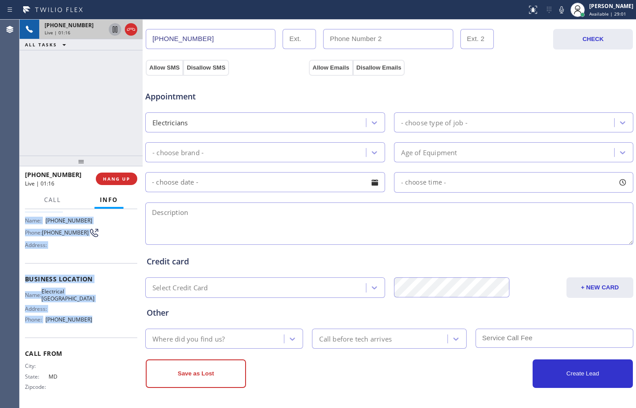
click at [117, 33] on icon at bounding box center [115, 29] width 11 height 11
click at [556, 14] on icon at bounding box center [561, 9] width 11 height 11
click at [113, 28] on icon at bounding box center [115, 29] width 6 height 6
click at [556, 12] on icon at bounding box center [561, 9] width 11 height 11
drag, startPoint x: 115, startPoint y: 32, endPoint x: 229, endPoint y: 26, distance: 114.2
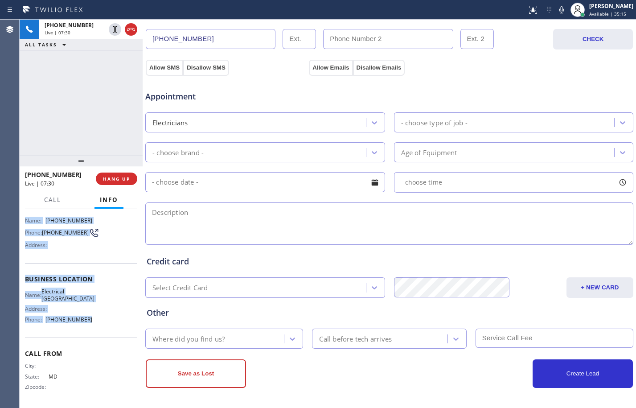
click at [115, 32] on icon at bounding box center [115, 29] width 4 height 6
click at [557, 9] on icon at bounding box center [561, 9] width 11 height 11
click at [73, 97] on div "[PHONE_NUMBER] Live | 08:01 ALL TASKS ALL TASKS ACTIVE TASKS TASKS IN WRAP UP" at bounding box center [81, 88] width 123 height 136
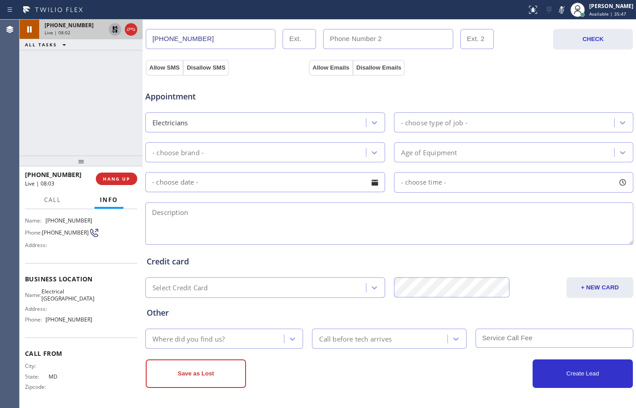
click at [113, 30] on icon at bounding box center [115, 29] width 6 height 6
click at [552, 3] on div "Status report No issues detected If you experience an issue, please download th…" at bounding box center [579, 10] width 113 height 20
click at [556, 11] on icon at bounding box center [561, 9] width 11 height 11
click at [46, 49] on button "ALL TASKS" at bounding box center [47, 44] width 55 height 11
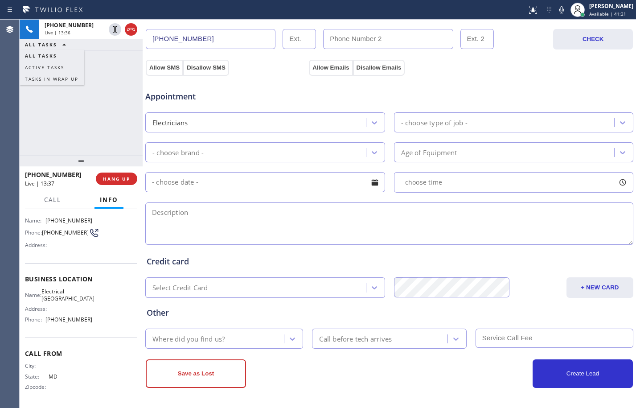
click at [482, 218] on textarea at bounding box center [389, 223] width 488 height 42
click at [115, 180] on span "HANG UP" at bounding box center [116, 179] width 27 height 6
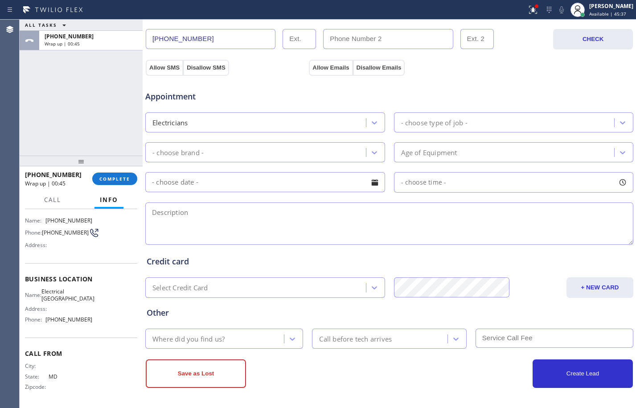
click at [54, 118] on div "ALL TASKS ALL TASKS ACTIVE TASKS TASKS IN WRAP UP [PHONE_NUMBER] Wrap up | 00:45" at bounding box center [81, 88] width 123 height 136
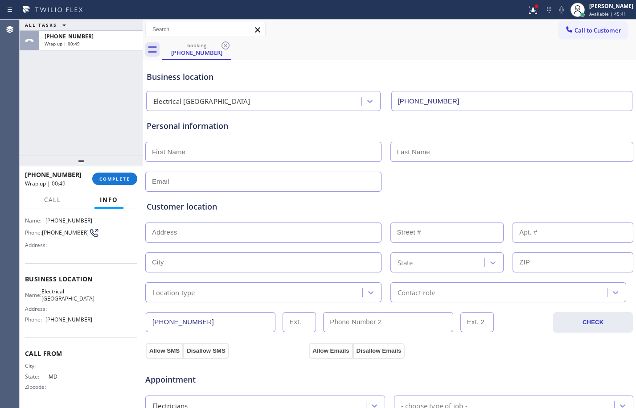
click at [243, 151] on input "text" at bounding box center [263, 152] width 236 height 20
paste input "[PERSON_NAME]"
type input "[PERSON_NAME]"
click at [516, 151] on input "text" at bounding box center [511, 152] width 243 height 20
paste input "Tiwari"
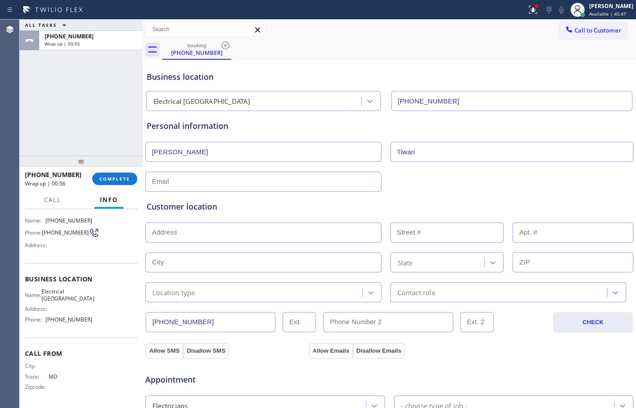
type input "Tiwari"
click at [334, 188] on div "Customer location >> ADD NEW ADDRESS << + NEW ADDRESS State Location type Conta…" at bounding box center [389, 245] width 489 height 114
click at [264, 185] on input "text" at bounding box center [263, 182] width 236 height 20
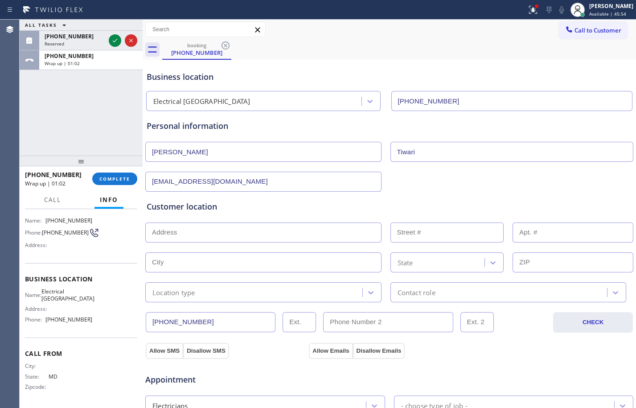
type input "[EMAIL_ADDRESS][DOMAIN_NAME]"
click at [240, 234] on input "text" at bounding box center [263, 232] width 236 height 20
paste input "[STREET_ADDRESS]"
type input "[STREET_ADDRESS]"
type input "135"
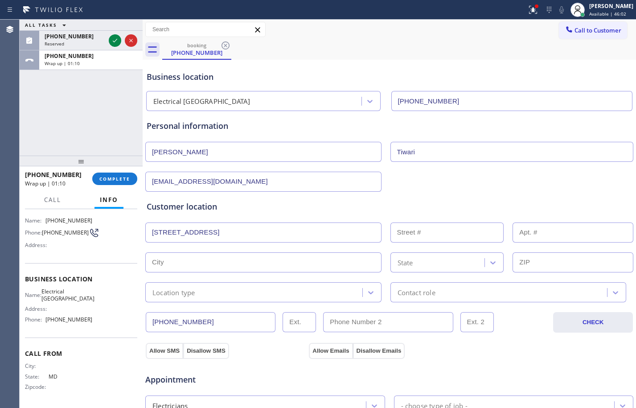
type input "[GEOGRAPHIC_DATA]"
type input "94114"
click at [204, 288] on div "Location type" at bounding box center [255, 292] width 214 height 16
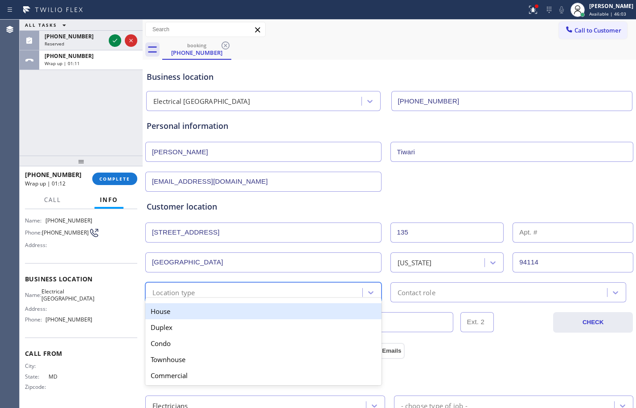
click at [189, 305] on div "House" at bounding box center [263, 311] width 236 height 16
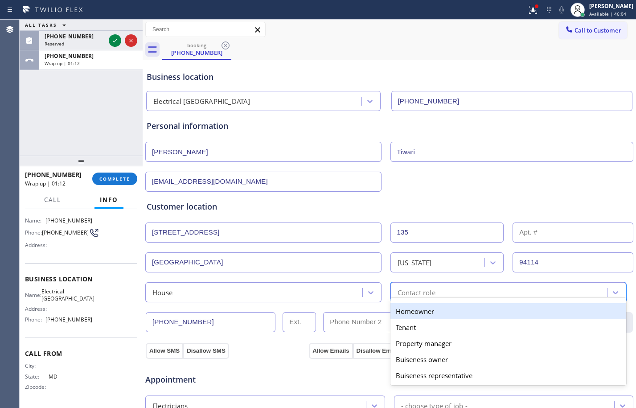
click at [467, 299] on div "option Homeowner focused, 1 of 5. 5 results available. Use Up and Down to choos…" at bounding box center [508, 292] width 236 height 20
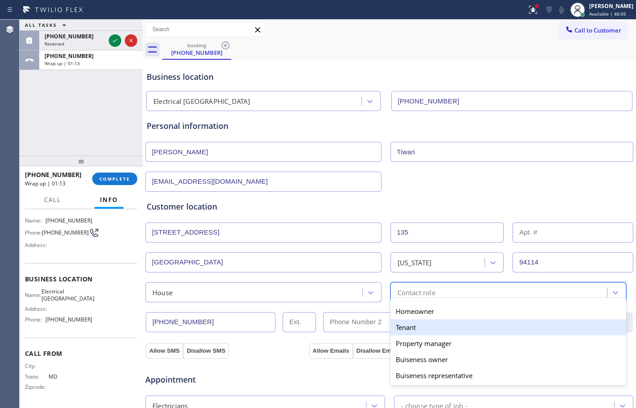
click at [426, 325] on div "Tenant" at bounding box center [508, 327] width 236 height 16
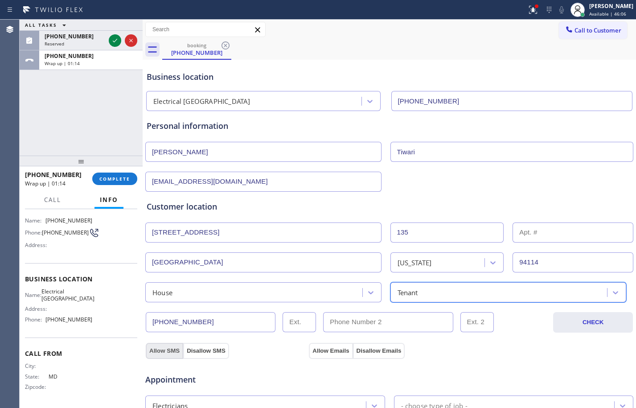
click at [150, 348] on button "Allow SMS" at bounding box center [164, 351] width 37 height 16
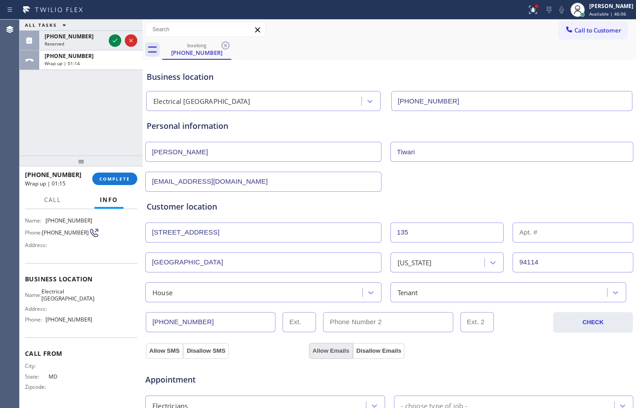
click at [317, 354] on button "Allow Emails" at bounding box center [331, 351] width 44 height 16
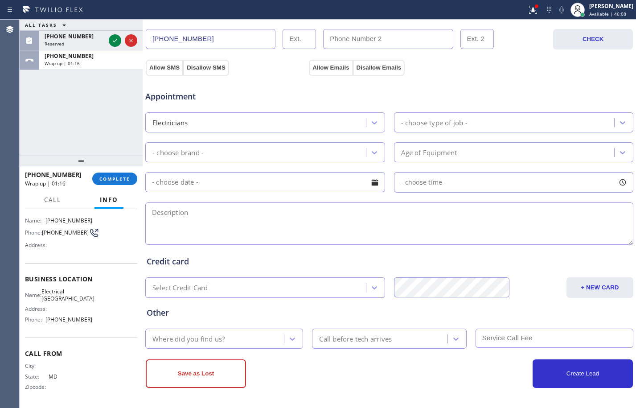
click at [427, 128] on div "- choose type of job -" at bounding box center [506, 123] width 218 height 16
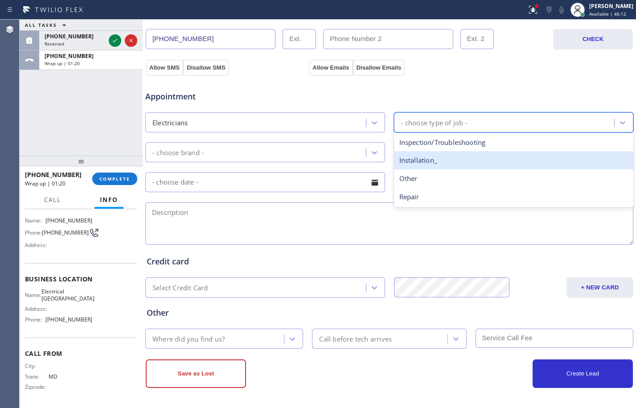
click at [416, 157] on div "Installation_" at bounding box center [514, 160] width 240 height 18
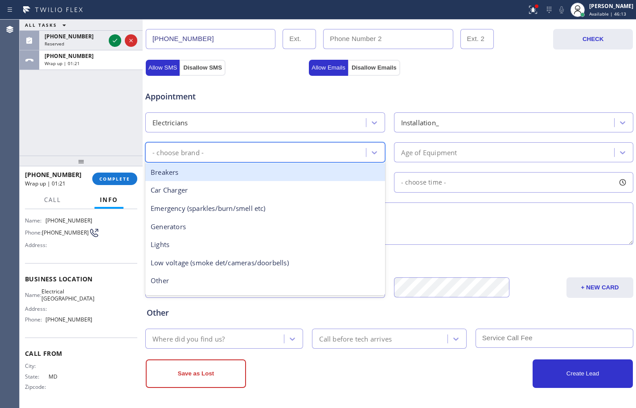
click at [232, 151] on div "- choose brand -" at bounding box center [257, 152] width 218 height 16
click at [171, 152] on div "- choose brand -" at bounding box center [177, 152] width 51 height 10
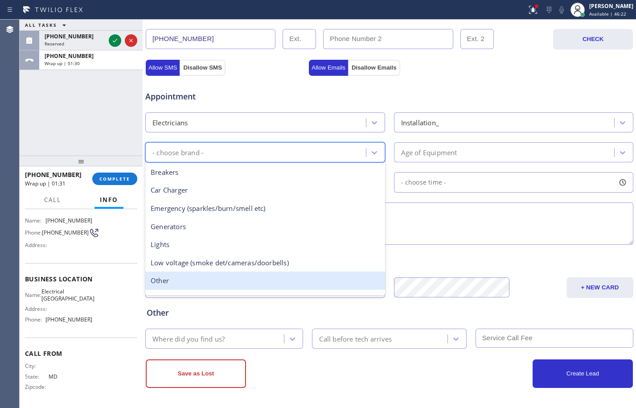
click at [167, 282] on div "Other" at bounding box center [265, 280] width 240 height 18
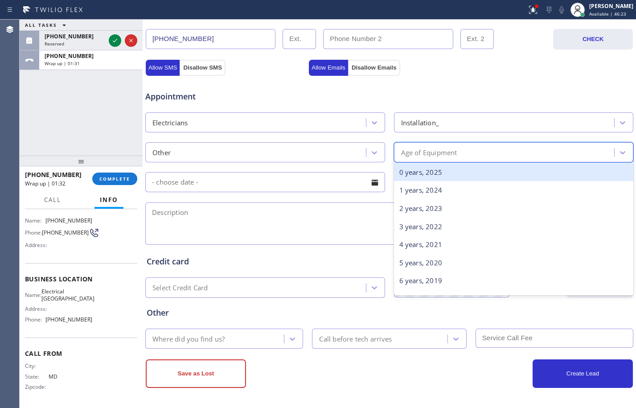
click at [438, 143] on div "Age of Equipment" at bounding box center [514, 152] width 240 height 20
click at [430, 176] on div "0 years, 2025" at bounding box center [514, 172] width 240 height 18
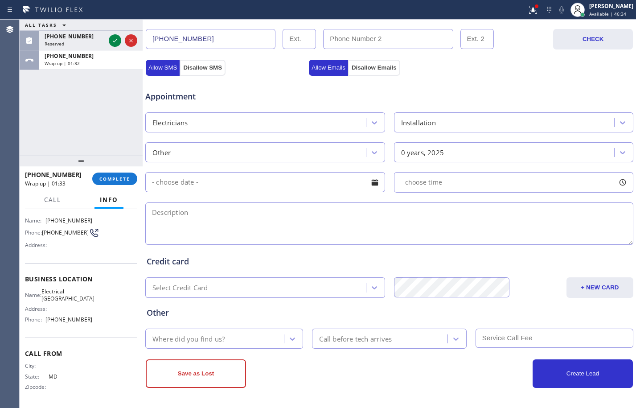
click at [260, 183] on input "text" at bounding box center [265, 182] width 240 height 20
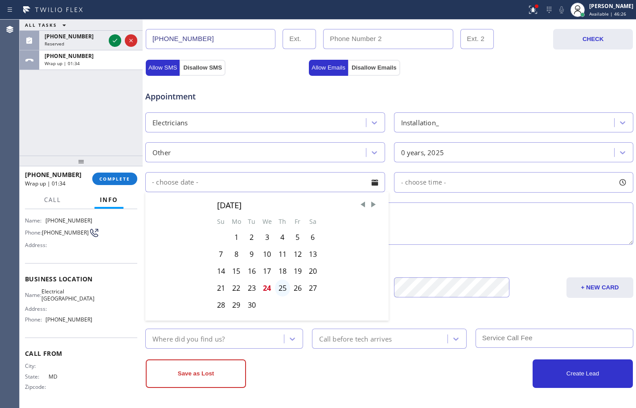
click at [283, 286] on div "25" at bounding box center [282, 287] width 15 height 17
type input "[DATE]"
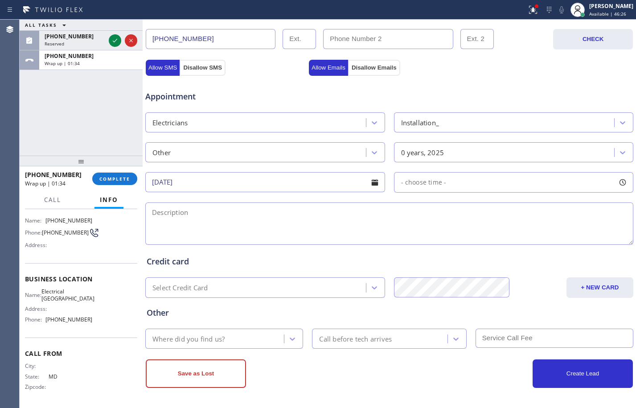
click at [454, 190] on div "- choose time -" at bounding box center [514, 182] width 240 height 20
click at [53, 127] on div "ALL TASKS ALL TASKS ACTIVE TASKS TASKS IN WRAP UP [PHONE_NUMBER] Reserved [PHON…" at bounding box center [81, 88] width 123 height 136
click at [424, 179] on span "- choose time -" at bounding box center [423, 182] width 45 height 8
drag, startPoint x: 397, startPoint y: 239, endPoint x: 488, endPoint y: 239, distance: 91.8
click at [491, 239] on div at bounding box center [496, 236] width 11 height 19
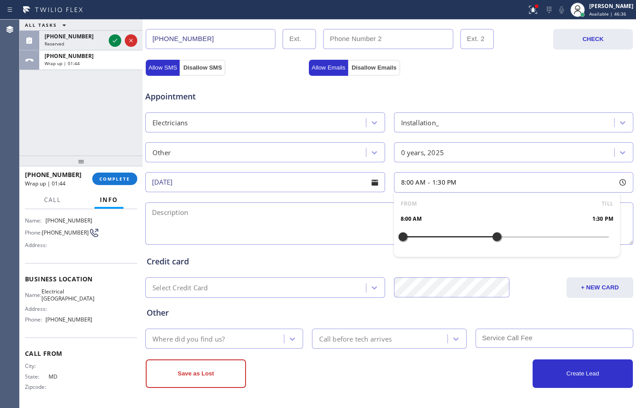
click at [484, 240] on div "FROM TILL 8:00 AM 1:30 PM" at bounding box center [507, 224] width 226 height 64
drag, startPoint x: 492, startPoint y: 240, endPoint x: 482, endPoint y: 240, distance: 9.8
click at [483, 240] on div at bounding box center [488, 236] width 11 height 19
drag, startPoint x: 395, startPoint y: 237, endPoint x: 430, endPoint y: 237, distance: 35.2
click at [432, 237] on div at bounding box center [437, 236] width 11 height 19
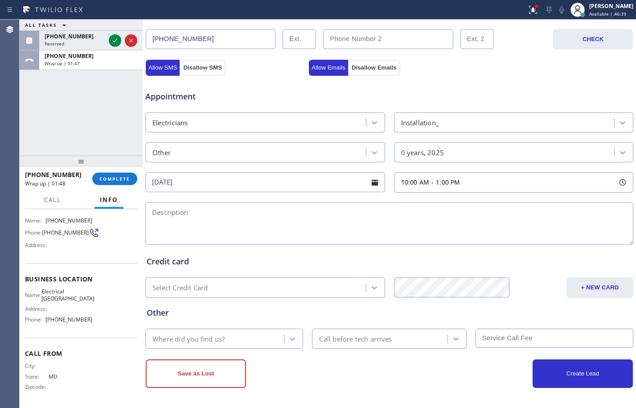
click at [341, 217] on textarea at bounding box center [389, 223] width 488 height 42
click at [79, 140] on div "ALL TASKS ALL TASKS ACTIVE TASKS TASKS IN WRAP UP [PHONE_NUMBER] Reserved [PHON…" at bounding box center [81, 88] width 123 height 136
click at [251, 215] on textarea "10-1/free scf/" at bounding box center [389, 223] width 488 height 42
paste textarea "cx is installing a new computer at his house/his assembling it himself/he is wo…"
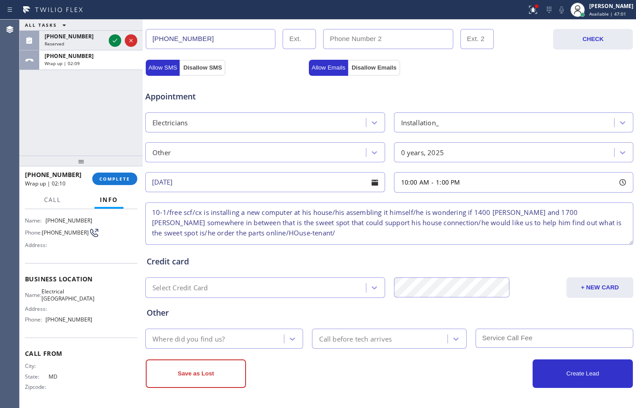
click at [212, 237] on textarea "10-1/free scf/cx is installing a new computer at his house/his assembling it hi…" at bounding box center [389, 223] width 488 height 42
click at [311, 234] on textarea "10-1/free scf/cx is installing a new computer at his house/his assembling it hi…" at bounding box center [389, 223] width 488 height 42
paste textarea "[STREET_ADDRESS]"
click at [514, 229] on textarea "10-1/free scf/cx is installing a new computer at his house/his assembling it hi…" at bounding box center [389, 223] width 488 height 42
paste textarea "Electrical [GEOGRAPHIC_DATA]"
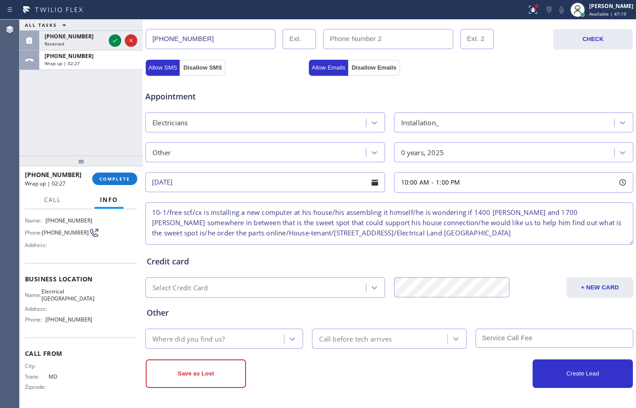
scroll to position [4, 0]
click at [561, 235] on textarea "10-1/free scf/cx is installing a new computer at his house/his assembling it hi…" at bounding box center [389, 223] width 488 height 42
click at [556, 229] on textarea "10-1/free scf/cx is installing a new computer at his house/his assembling it hi…" at bounding box center [389, 223] width 488 height 42
paste textarea "Please call customer 30 minutes prior to arrival"
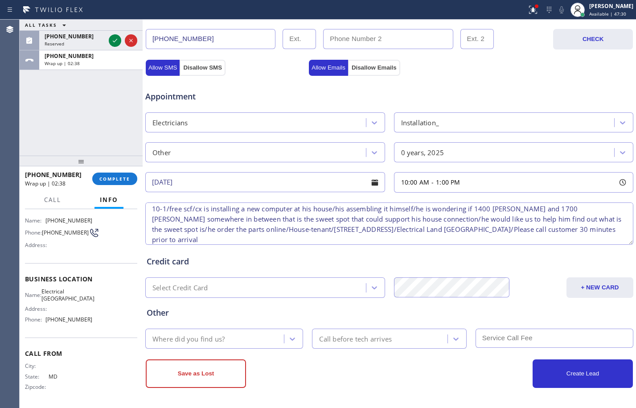
type textarea "10-1/free scf/cx is installing a new computer at his house/his assembling it hi…"
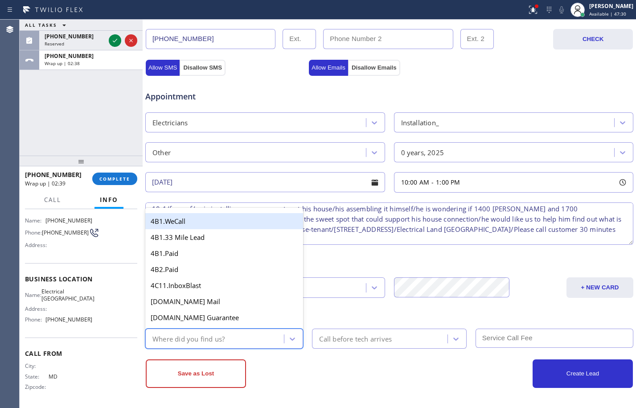
click at [230, 339] on div "Where did you find us?" at bounding box center [216, 339] width 136 height 16
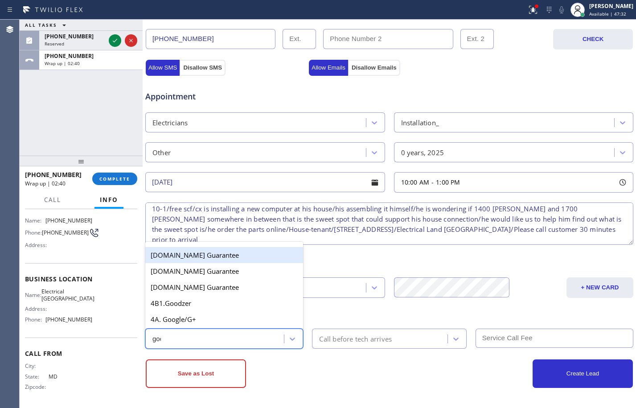
type input "goog"
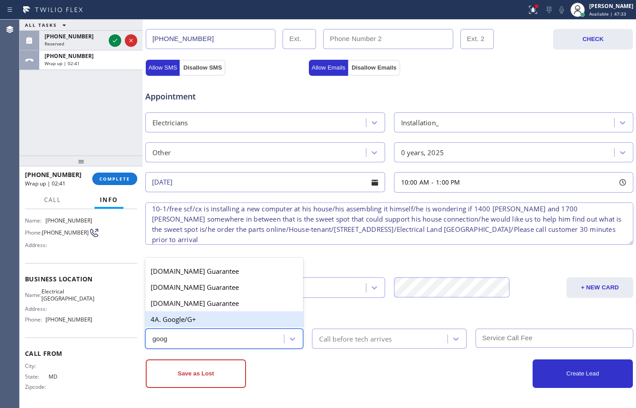
click at [258, 314] on div "4A. Google/G+" at bounding box center [224, 319] width 158 height 16
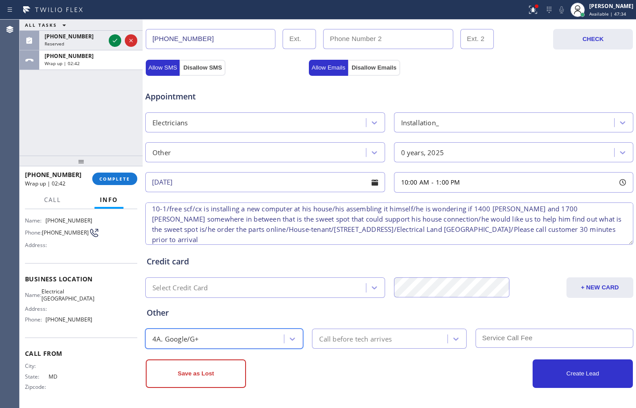
click at [343, 346] on div "Call before tech arrives" at bounding box center [381, 339] width 132 height 16
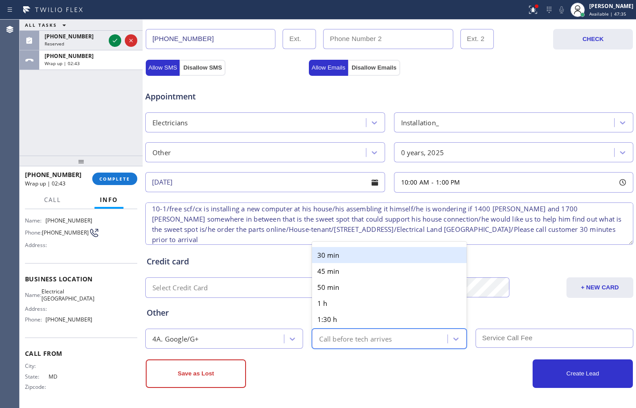
click at [350, 258] on div "30 min" at bounding box center [389, 255] width 154 height 16
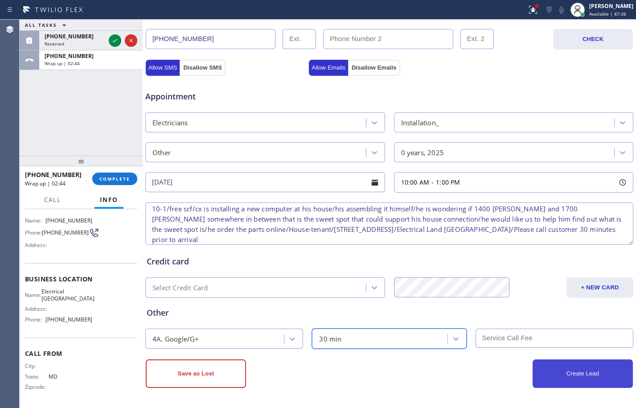
click at [593, 373] on button "Create Lead" at bounding box center [582, 373] width 100 height 29
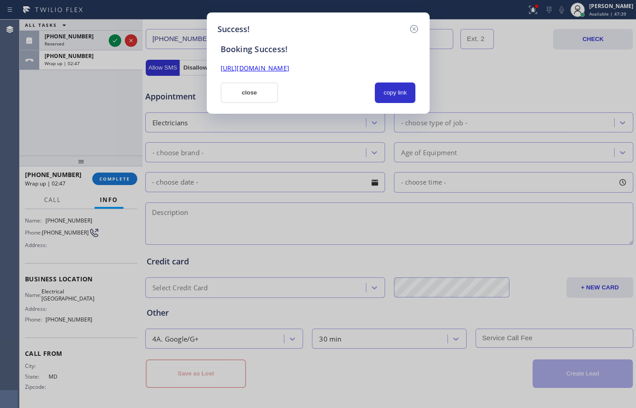
scroll to position [0, 0]
click at [403, 92] on button "copy link" at bounding box center [395, 92] width 41 height 20
click at [289, 71] on link "[URL][DOMAIN_NAME]" at bounding box center [255, 68] width 69 height 8
click at [258, 94] on button "close" at bounding box center [250, 92] width 58 height 20
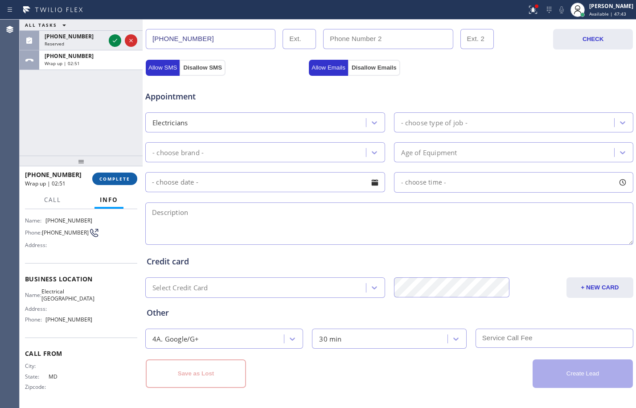
click at [108, 177] on span "COMPLETE" at bounding box center [114, 179] width 31 height 6
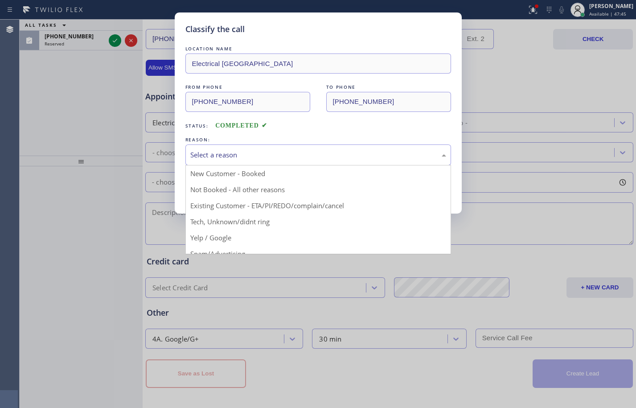
click at [345, 155] on div "Select a reason" at bounding box center [318, 155] width 256 height 10
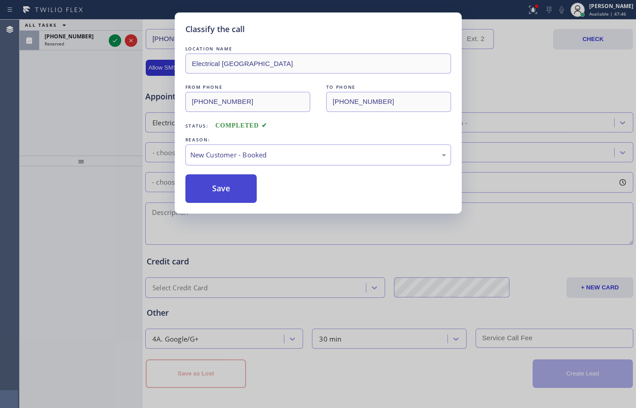
click at [230, 189] on button "Save" at bounding box center [221, 188] width 72 height 29
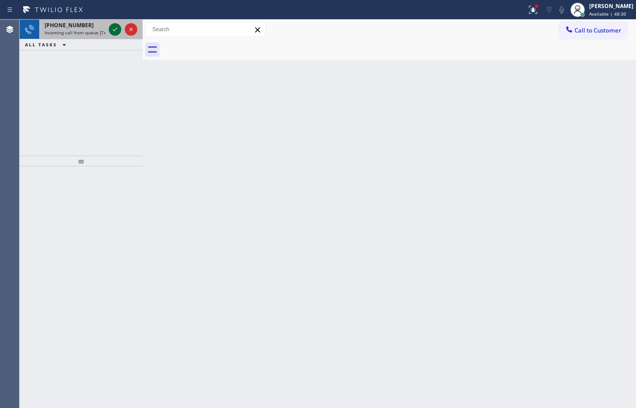
click at [117, 27] on icon at bounding box center [115, 29] width 11 height 11
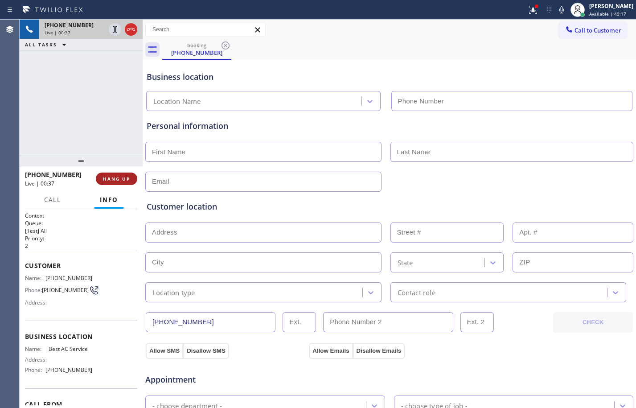
click at [111, 177] on span "HANG UP" at bounding box center [116, 179] width 27 height 6
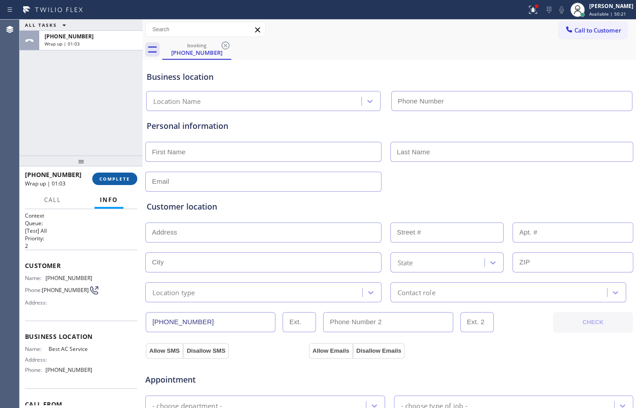
click at [113, 179] on span "COMPLETE" at bounding box center [114, 179] width 31 height 6
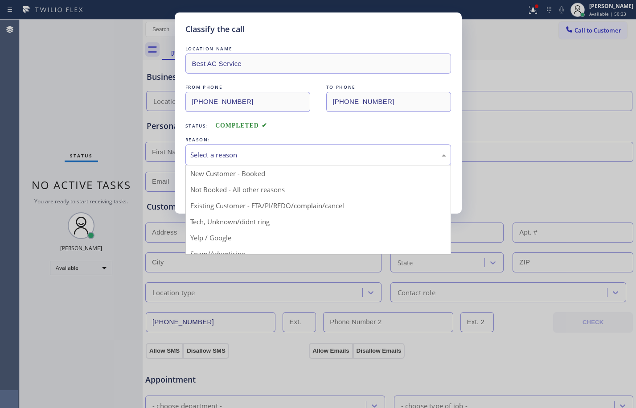
click at [278, 153] on div "Select a reason" at bounding box center [318, 155] width 256 height 10
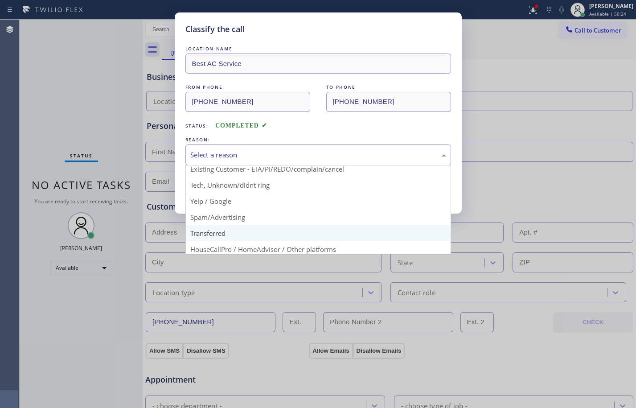
scroll to position [56, 0]
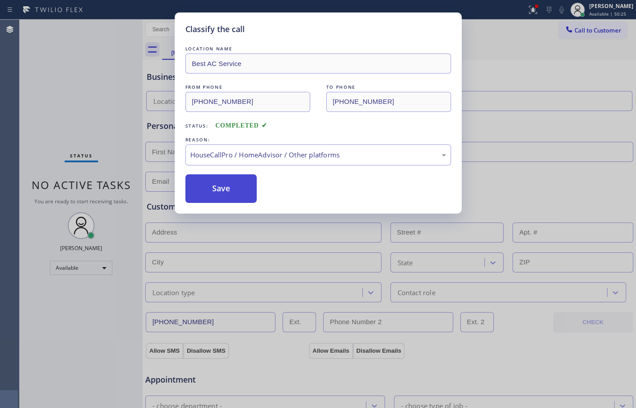
click at [224, 191] on button "Save" at bounding box center [221, 188] width 72 height 29
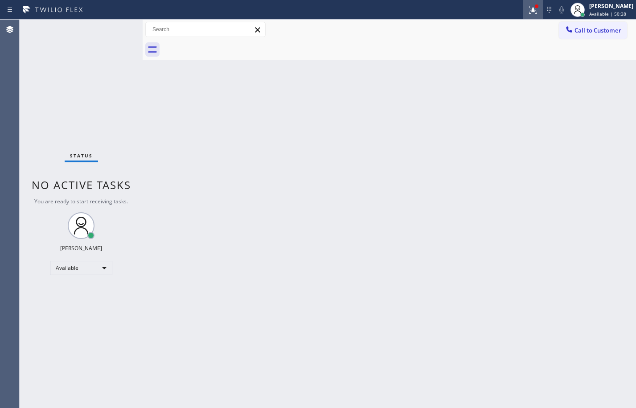
click at [523, 15] on button at bounding box center [533, 10] width 20 height 20
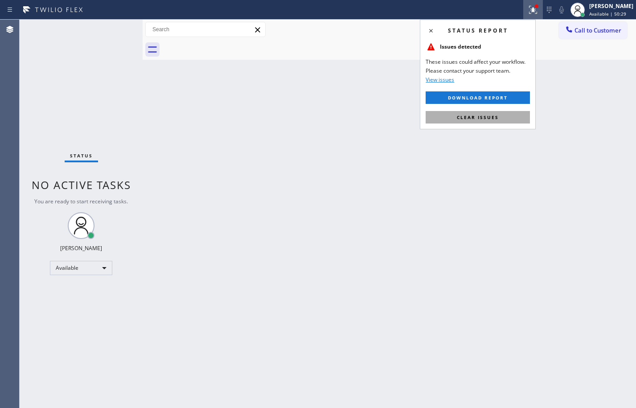
click at [504, 117] on button "Clear issues" at bounding box center [478, 117] width 104 height 12
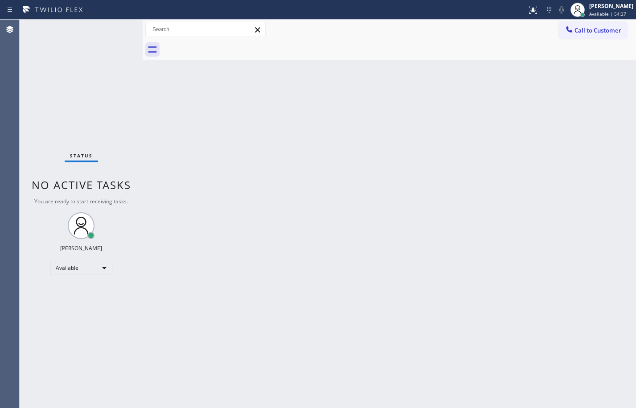
click at [120, 88] on div "Status No active tasks You are ready to start receiving tasks. [PERSON_NAME] Av…" at bounding box center [81, 214] width 123 height 388
click at [70, 267] on div "Available" at bounding box center [81, 268] width 62 height 14
click at [84, 308] on ul "Offline Available Unavailable Break" at bounding box center [80, 297] width 61 height 44
click at [85, 311] on li "Break" at bounding box center [80, 313] width 61 height 11
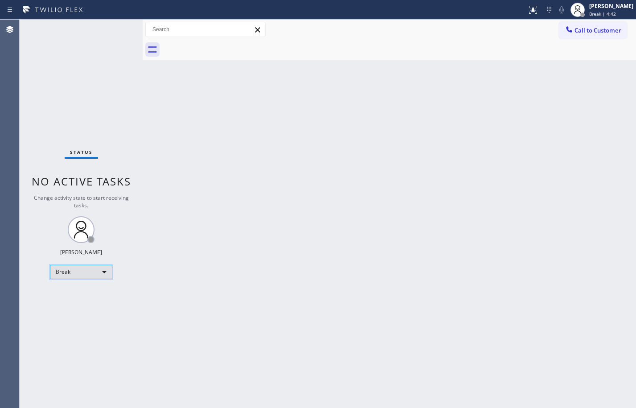
click at [94, 269] on div "Break" at bounding box center [81, 272] width 62 height 14
click at [94, 299] on li "Available" at bounding box center [80, 295] width 61 height 11
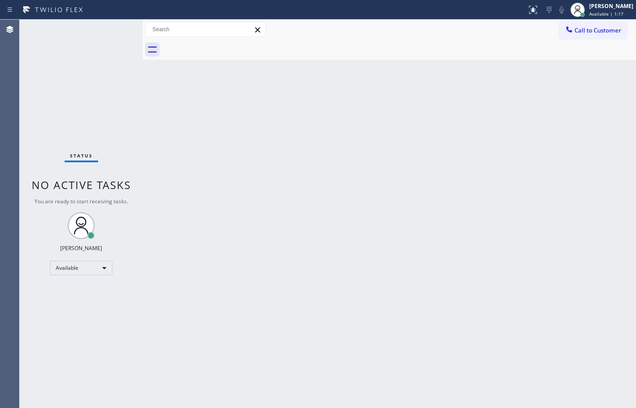
click at [94, 107] on div "Status No active tasks You are ready to start receiving tasks. [PERSON_NAME] Av…" at bounding box center [81, 214] width 123 height 388
click at [435, 188] on div "Back to Dashboard Change Sender ID Customers Technicians Select a contact Outbo…" at bounding box center [389, 214] width 493 height 388
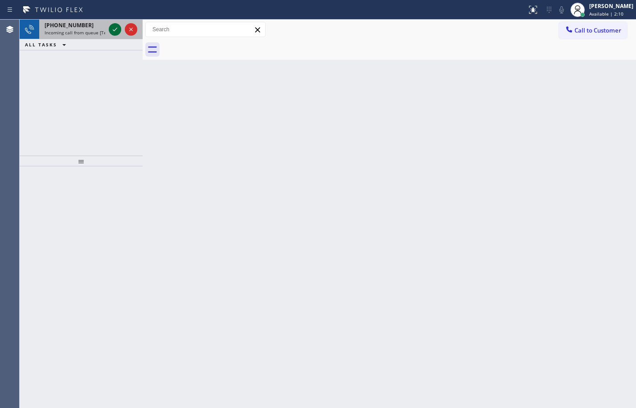
click at [110, 31] on icon at bounding box center [115, 29] width 11 height 11
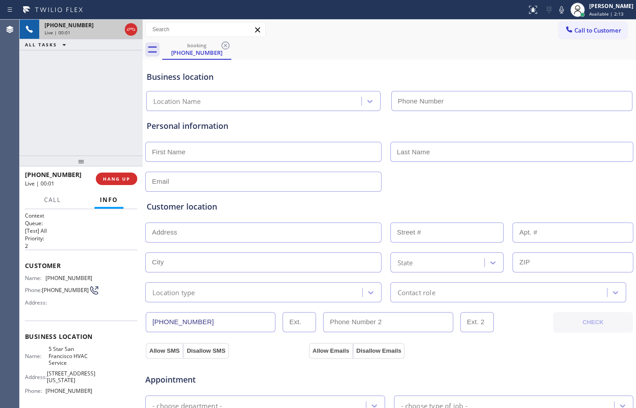
type input "[PHONE_NUMBER]"
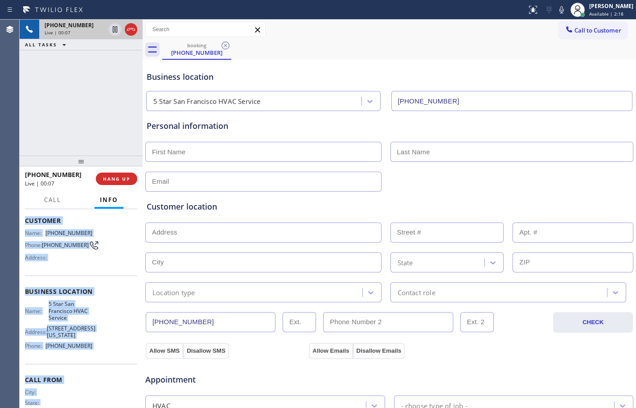
scroll to position [68, 0]
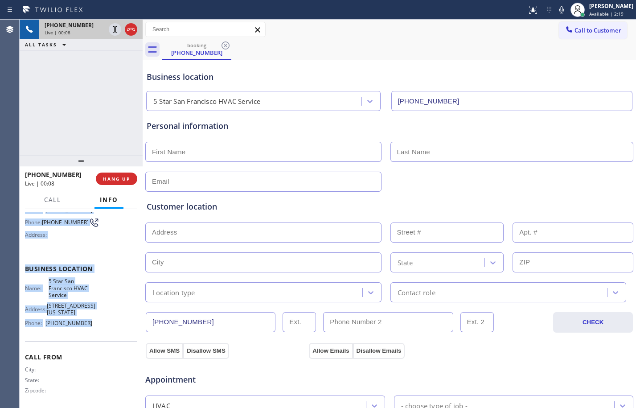
drag, startPoint x: 23, startPoint y: 266, endPoint x: 104, endPoint y: 324, distance: 99.6
click at [104, 324] on div "Context Queue: [Test] All Priority: 2 Customer Name: [PHONE_NUMBER] Phone: [PHO…" at bounding box center [81, 308] width 123 height 199
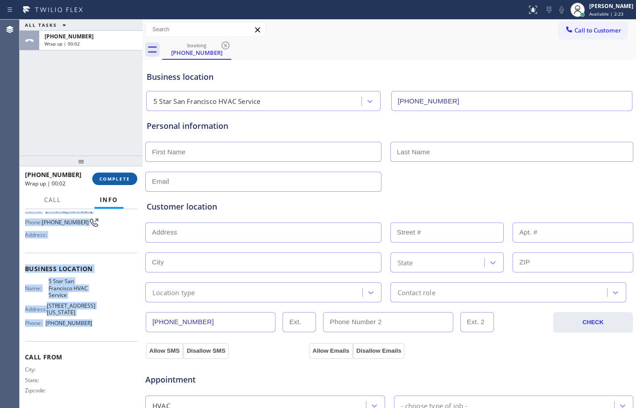
click at [122, 184] on button "COMPLETE" at bounding box center [114, 178] width 45 height 12
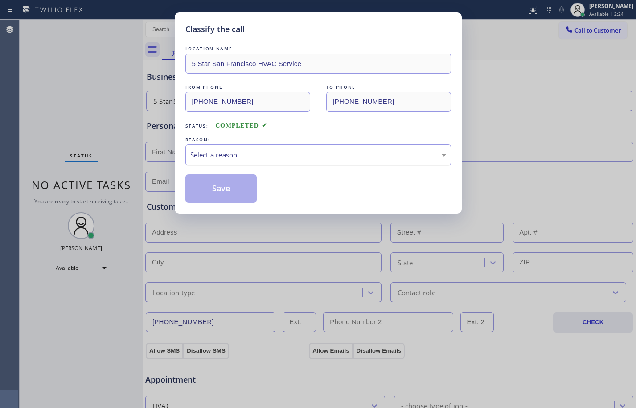
click at [302, 151] on div "Select a reason" at bounding box center [318, 154] width 266 height 21
click at [228, 188] on button "Save" at bounding box center [221, 188] width 72 height 29
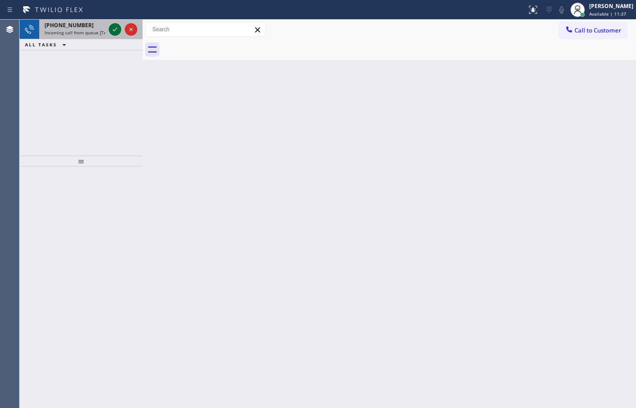
click at [118, 25] on icon at bounding box center [115, 29] width 11 height 11
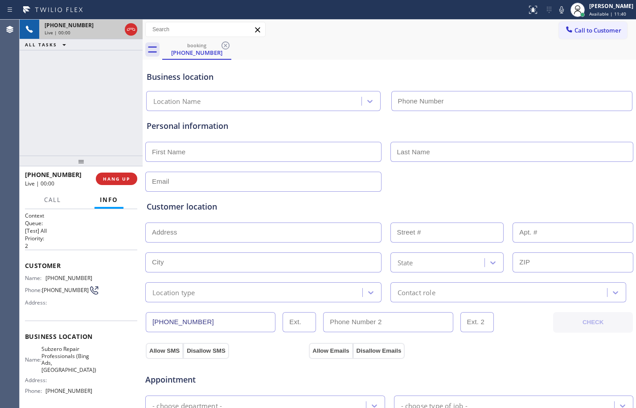
type input "[PHONE_NUMBER]"
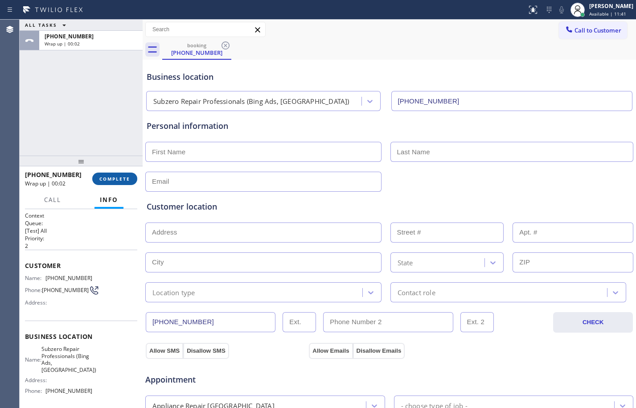
click at [118, 178] on span "COMPLETE" at bounding box center [114, 179] width 31 height 6
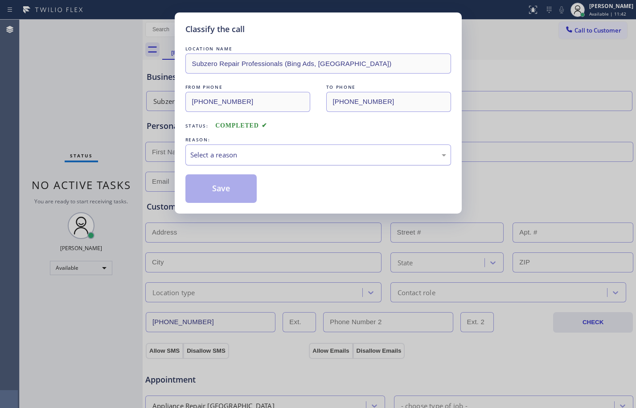
click at [327, 153] on div "Select a reason" at bounding box center [318, 155] width 256 height 10
click at [214, 193] on button "Save" at bounding box center [221, 188] width 72 height 29
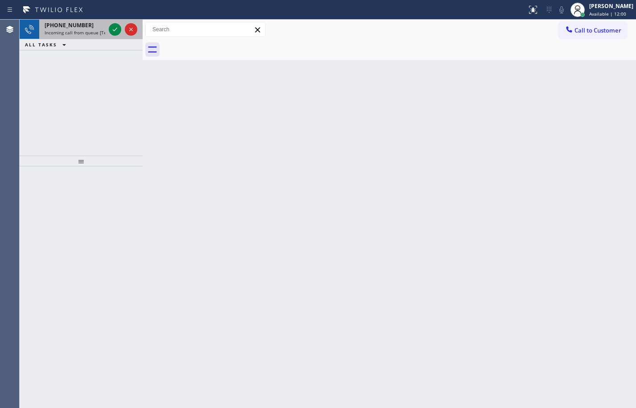
click at [91, 19] on div "Status report No issues detected If you experience an issue, please download th…" at bounding box center [318, 10] width 636 height 20
click at [98, 27] on div "[PHONE_NUMBER]" at bounding box center [75, 25] width 61 height 8
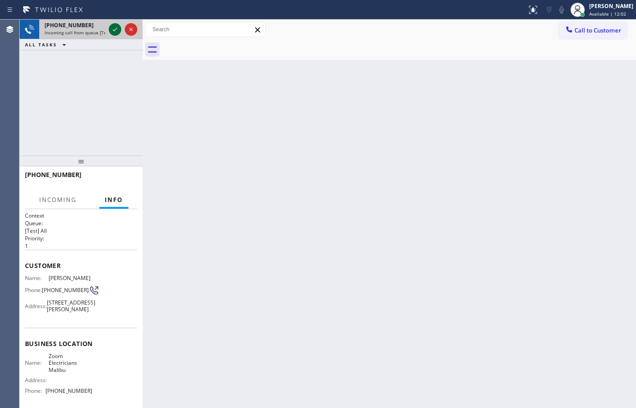
click at [120, 30] on icon at bounding box center [115, 29] width 11 height 11
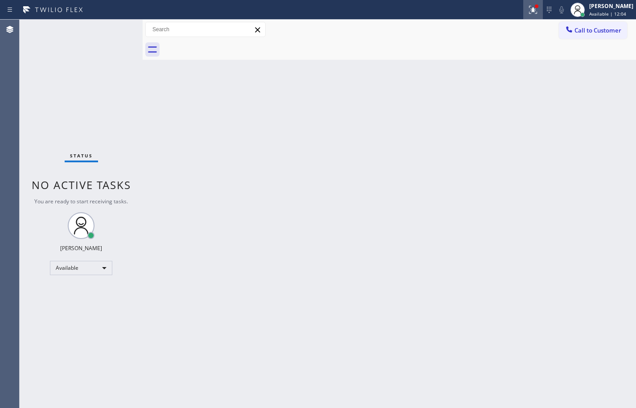
click at [528, 8] on icon at bounding box center [533, 9] width 11 height 11
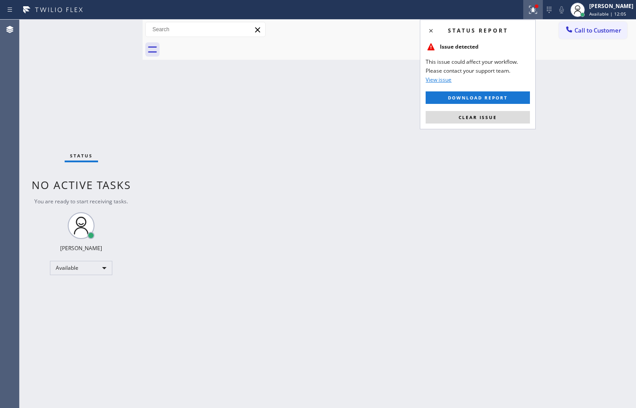
drag, startPoint x: 471, startPoint y: 115, endPoint x: 477, endPoint y: 117, distance: 6.5
click at [471, 115] on span "Clear issue" at bounding box center [477, 117] width 38 height 6
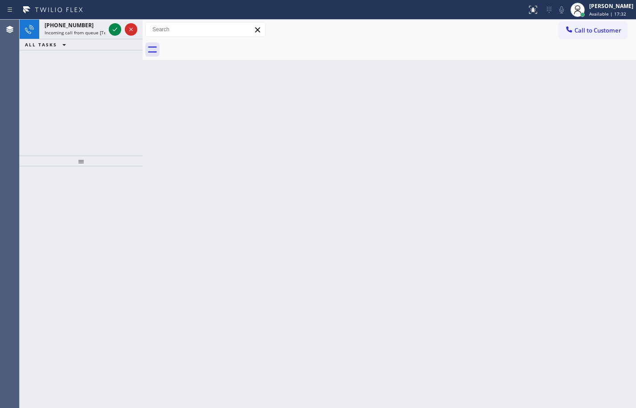
click at [108, 25] on div at bounding box center [123, 30] width 32 height 20
click at [119, 29] on icon at bounding box center [115, 29] width 11 height 11
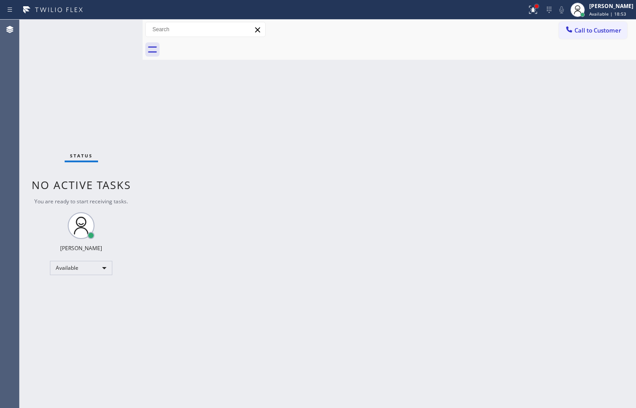
click at [534, 8] on div at bounding box center [536, 6] width 5 height 5
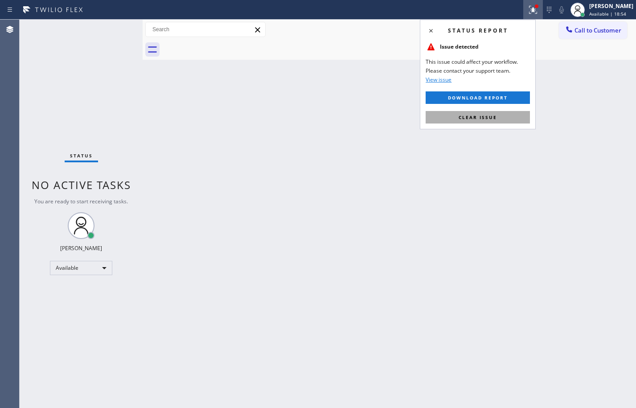
click at [466, 120] on span "Clear issue" at bounding box center [477, 117] width 38 height 6
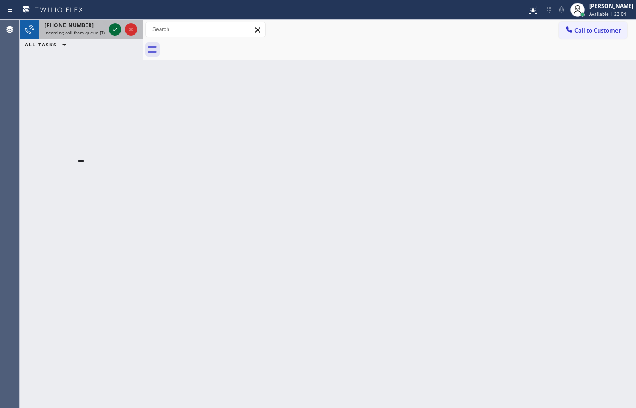
click at [114, 30] on icon at bounding box center [115, 30] width 4 height 4
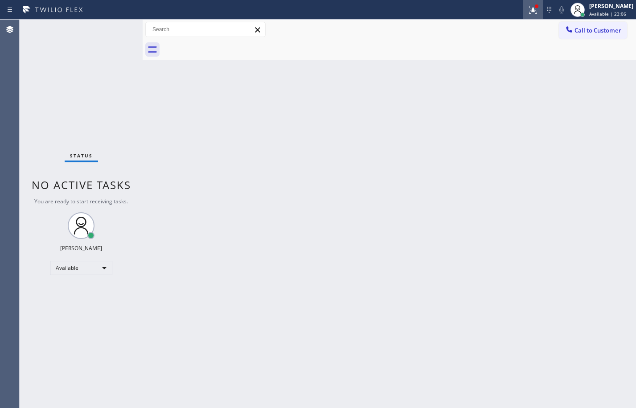
click at [535, 8] on div at bounding box center [537, 6] width 4 height 4
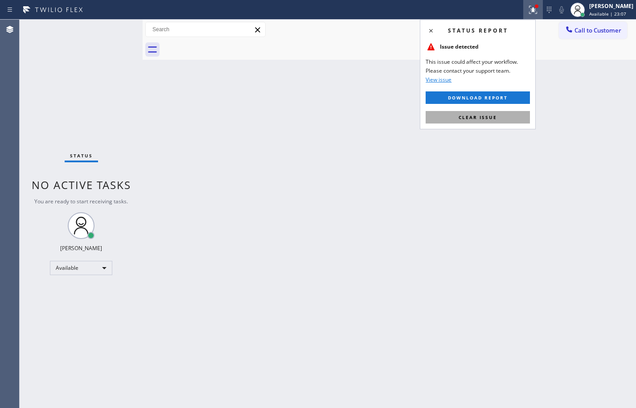
click at [480, 115] on span "Clear issue" at bounding box center [477, 117] width 38 height 6
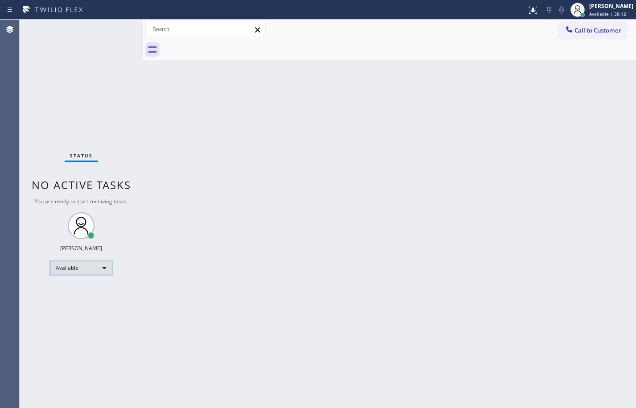
click at [89, 272] on div "Available" at bounding box center [81, 268] width 62 height 14
click at [82, 283] on li "Offline" at bounding box center [80, 280] width 61 height 11
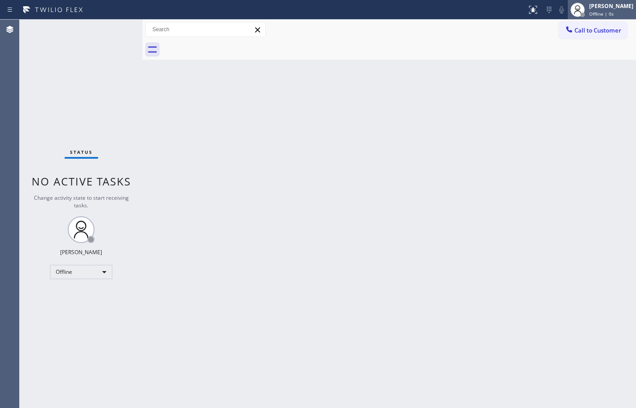
click at [589, 6] on div "[PERSON_NAME]" at bounding box center [611, 6] width 44 height 8
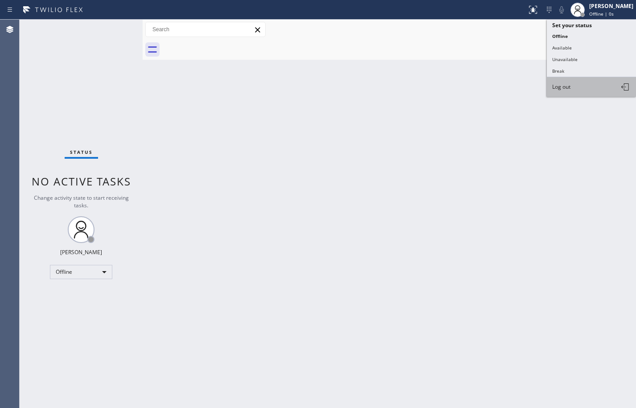
click at [574, 93] on button "Log out" at bounding box center [591, 87] width 89 height 20
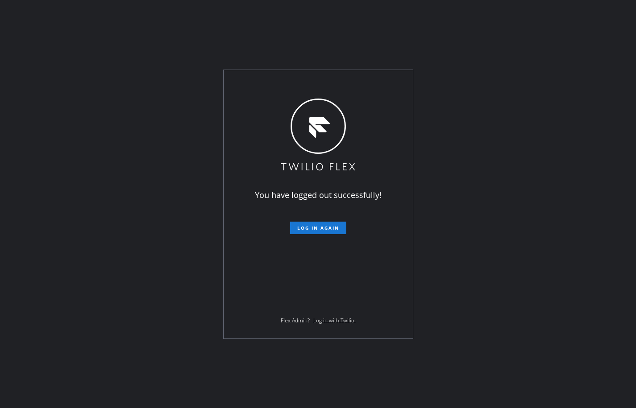
click at [82, 248] on div "You have logged out successfully! Log in again Flex Admin? Log in with Twilio." at bounding box center [318, 204] width 636 height 408
click at [155, 356] on div "You have logged out successfully! Log in again Flex Admin? Log in with Twilio." at bounding box center [318, 204] width 636 height 408
